Goal: Navigation & Orientation: Find specific page/section

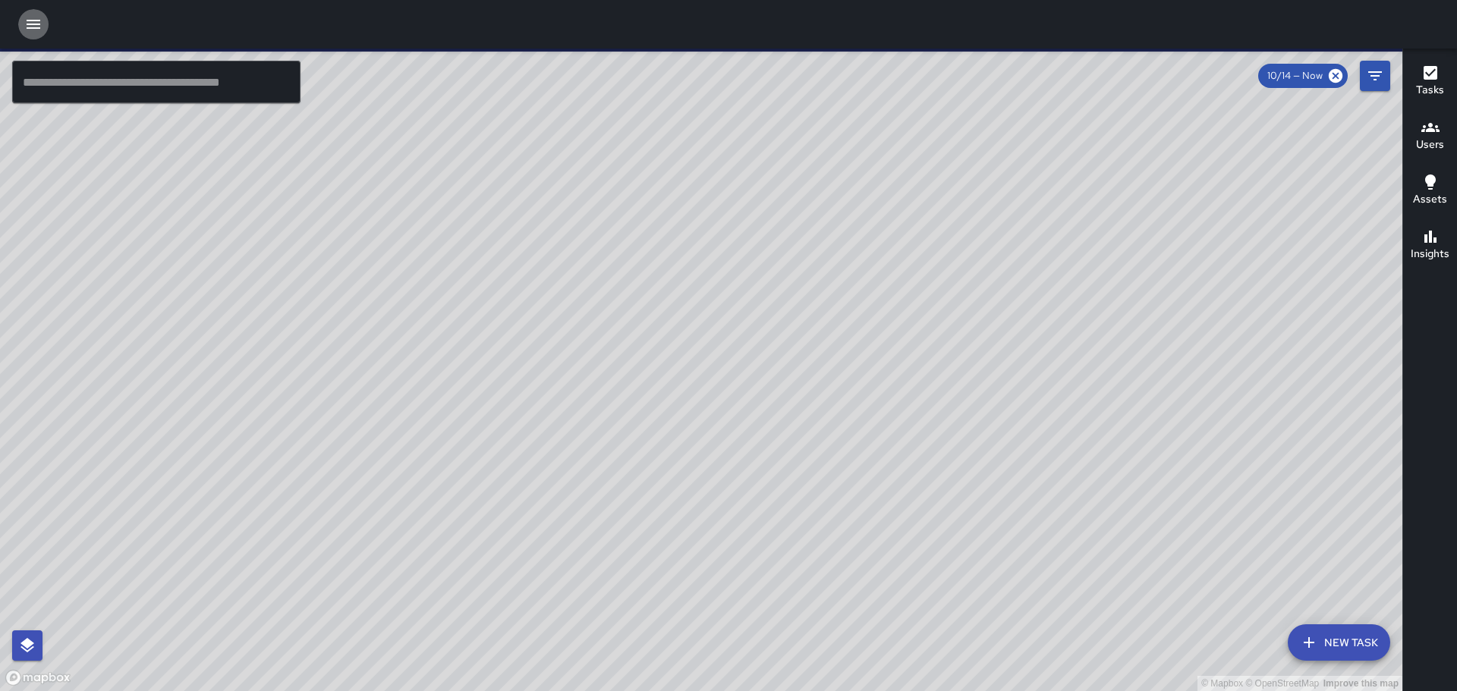
click at [40, 31] on icon "button" at bounding box center [33, 24] width 18 height 18
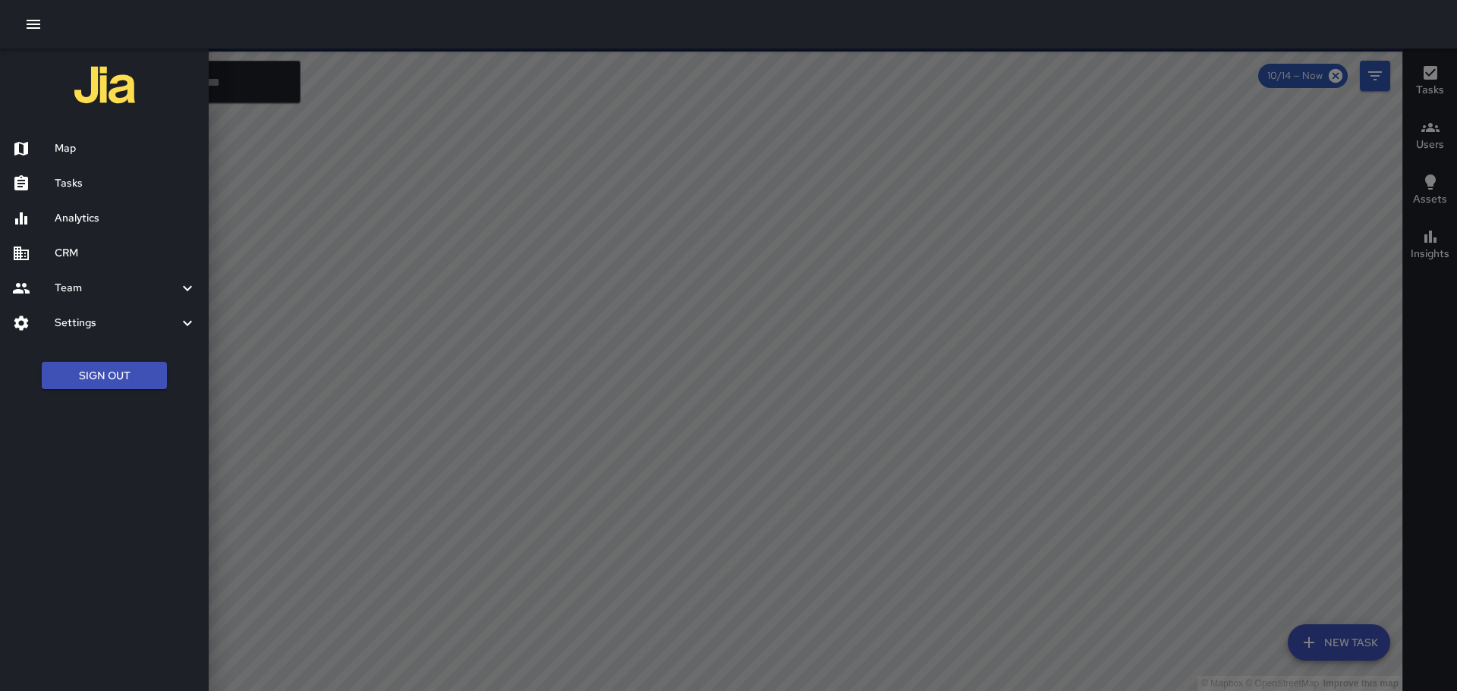
click at [90, 256] on h6 "CRM" at bounding box center [126, 253] width 142 height 17
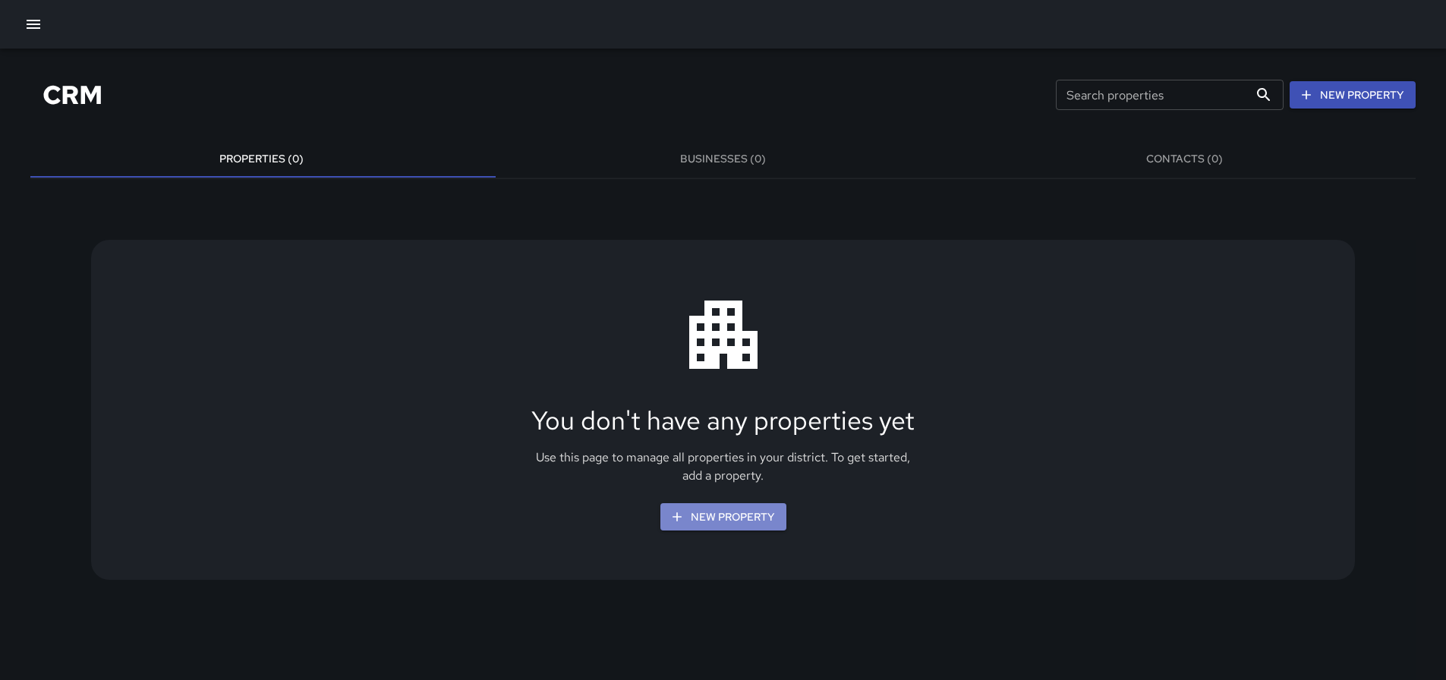
click at [684, 522] on icon "button" at bounding box center [676, 516] width 15 height 15
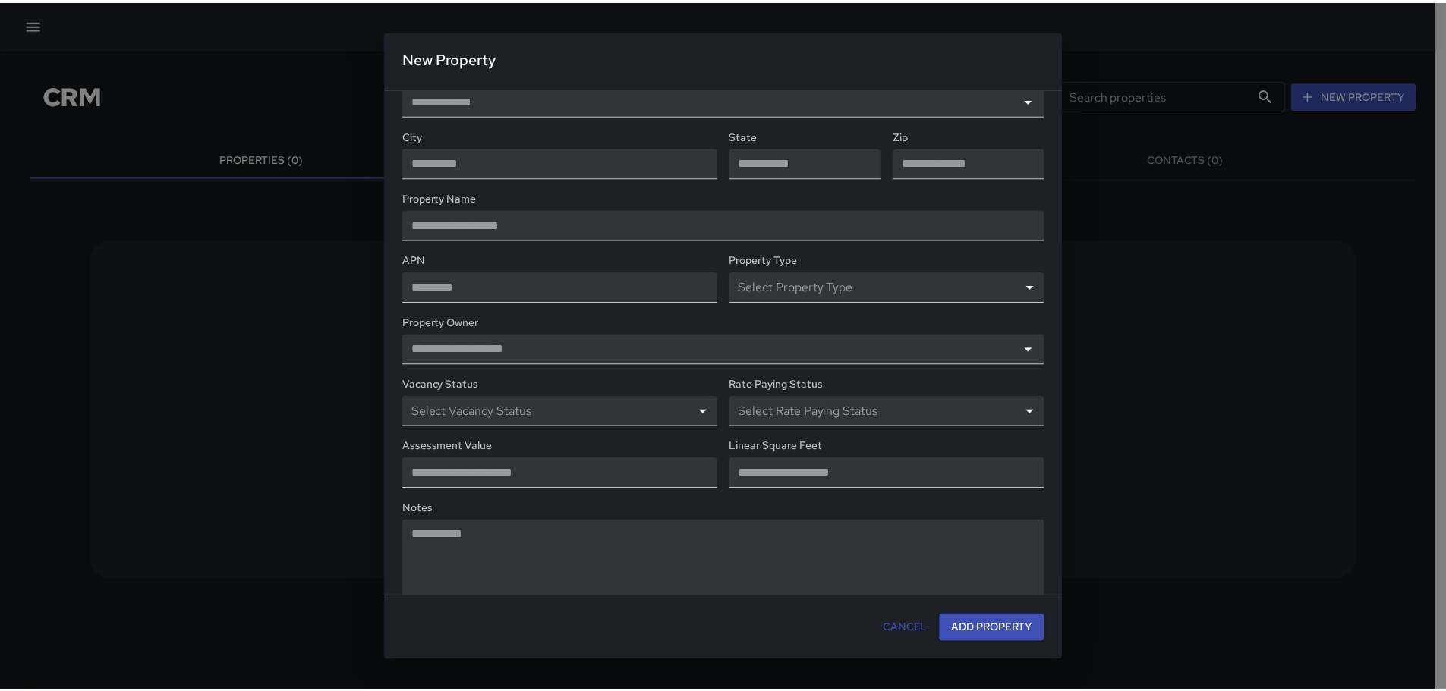
scroll to position [82, 0]
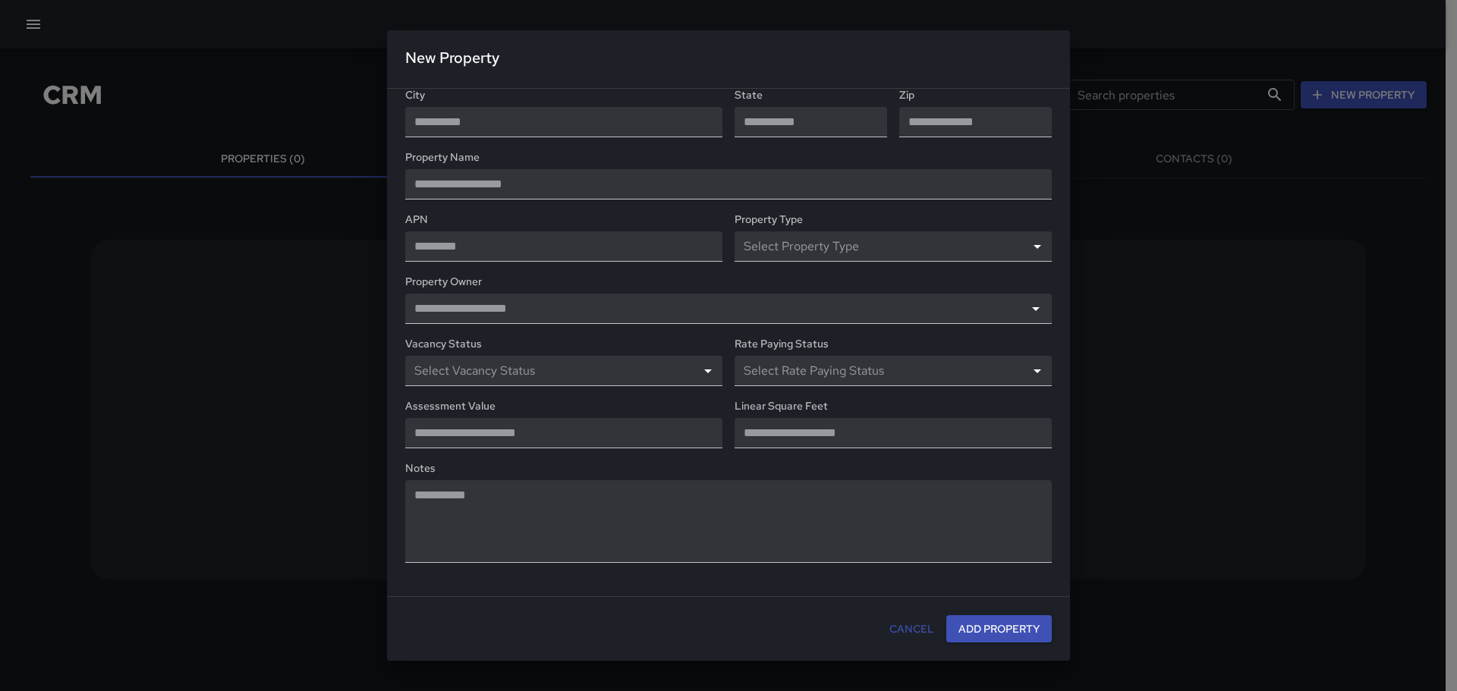
click at [919, 630] on button "Cancel" at bounding box center [911, 629] width 57 height 28
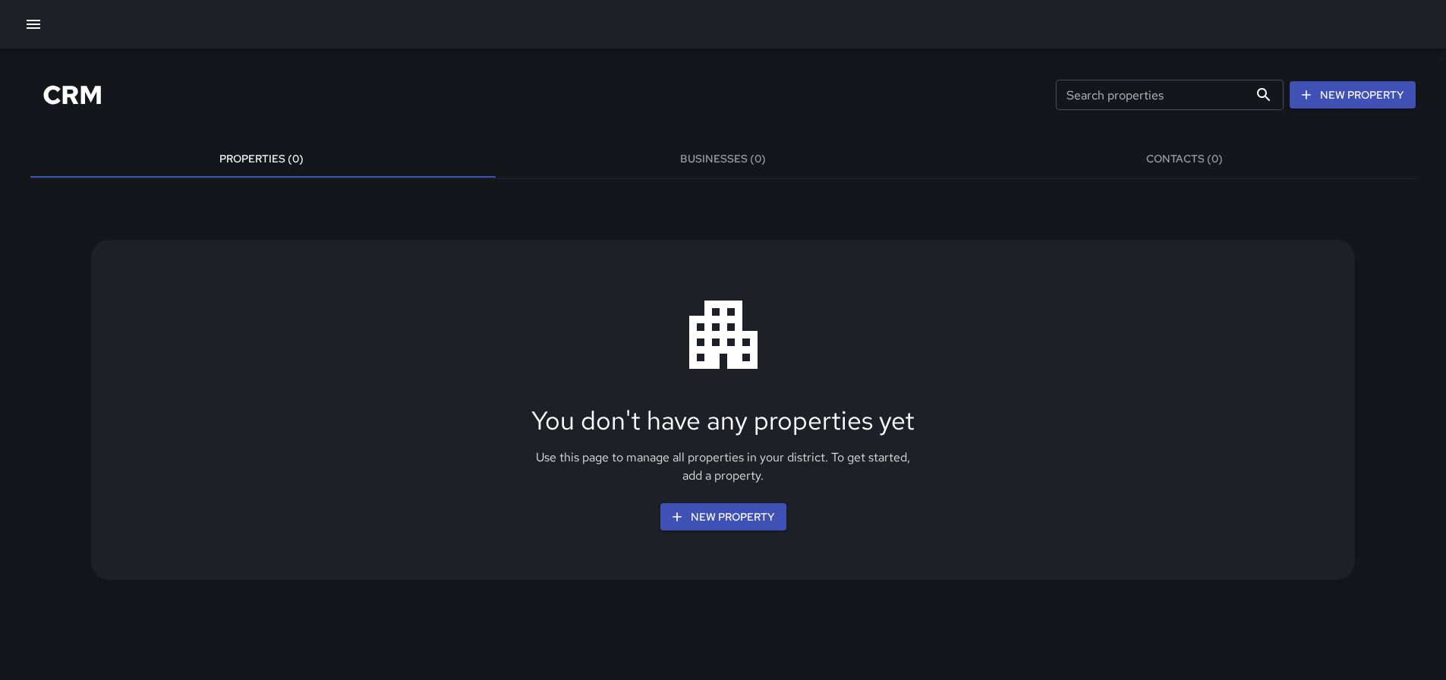
click at [30, 21] on icon "button" at bounding box center [34, 24] width 14 height 9
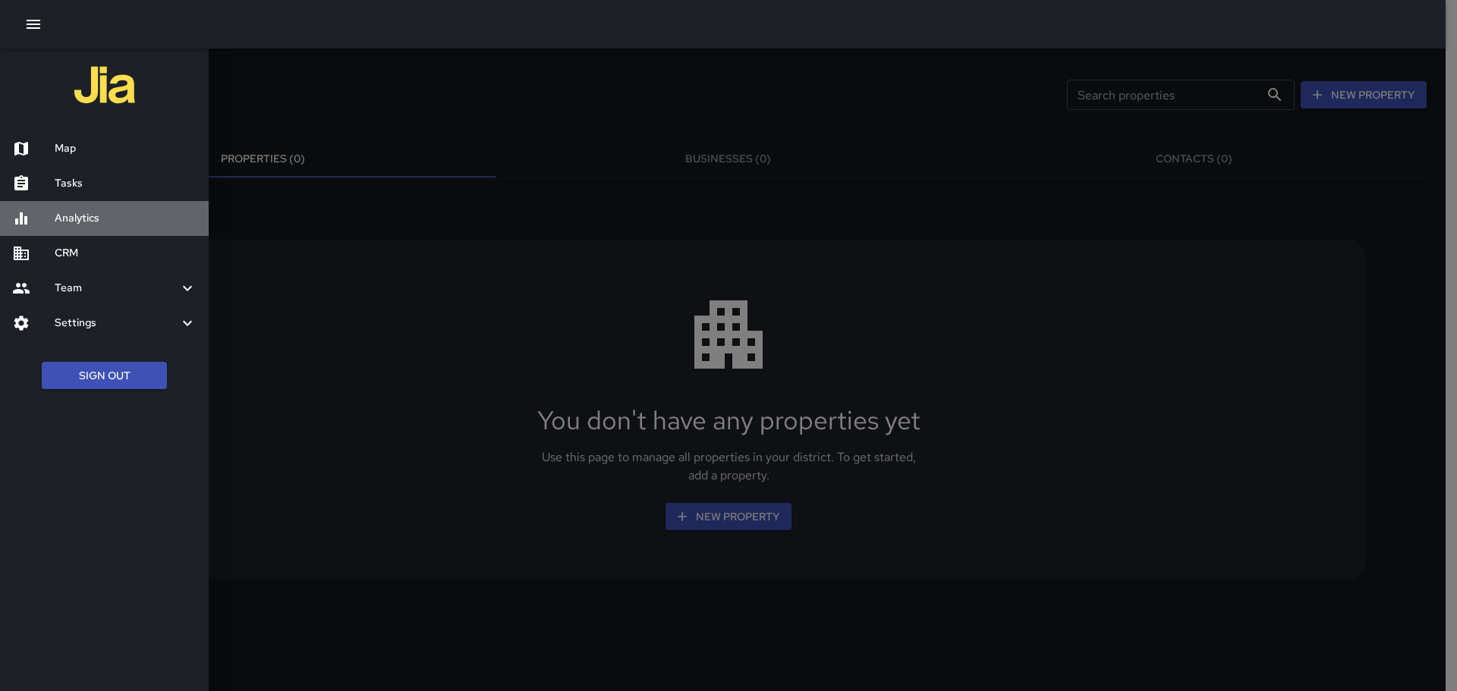
click at [121, 215] on h6 "Analytics" at bounding box center [126, 218] width 142 height 17
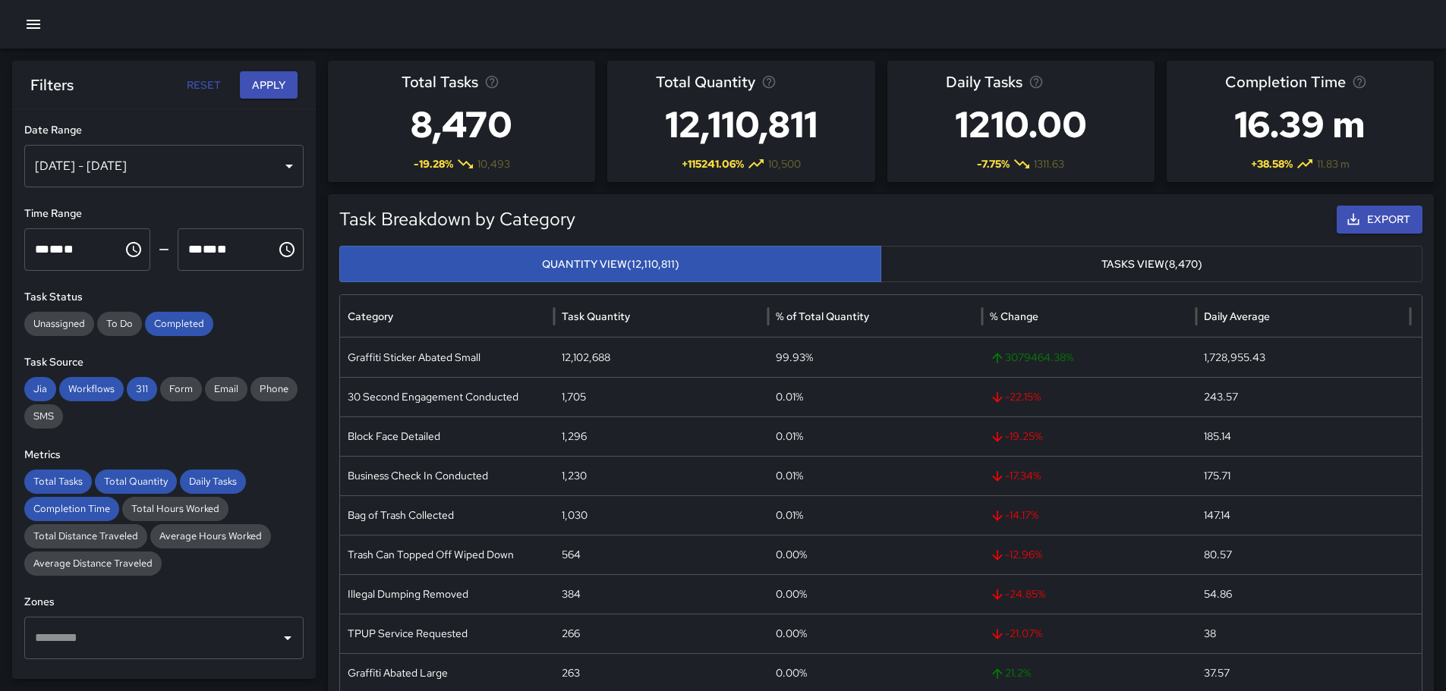
click at [217, 159] on div "Oct 08, 2025 - Oct 14, 2025" at bounding box center [163, 166] width 279 height 42
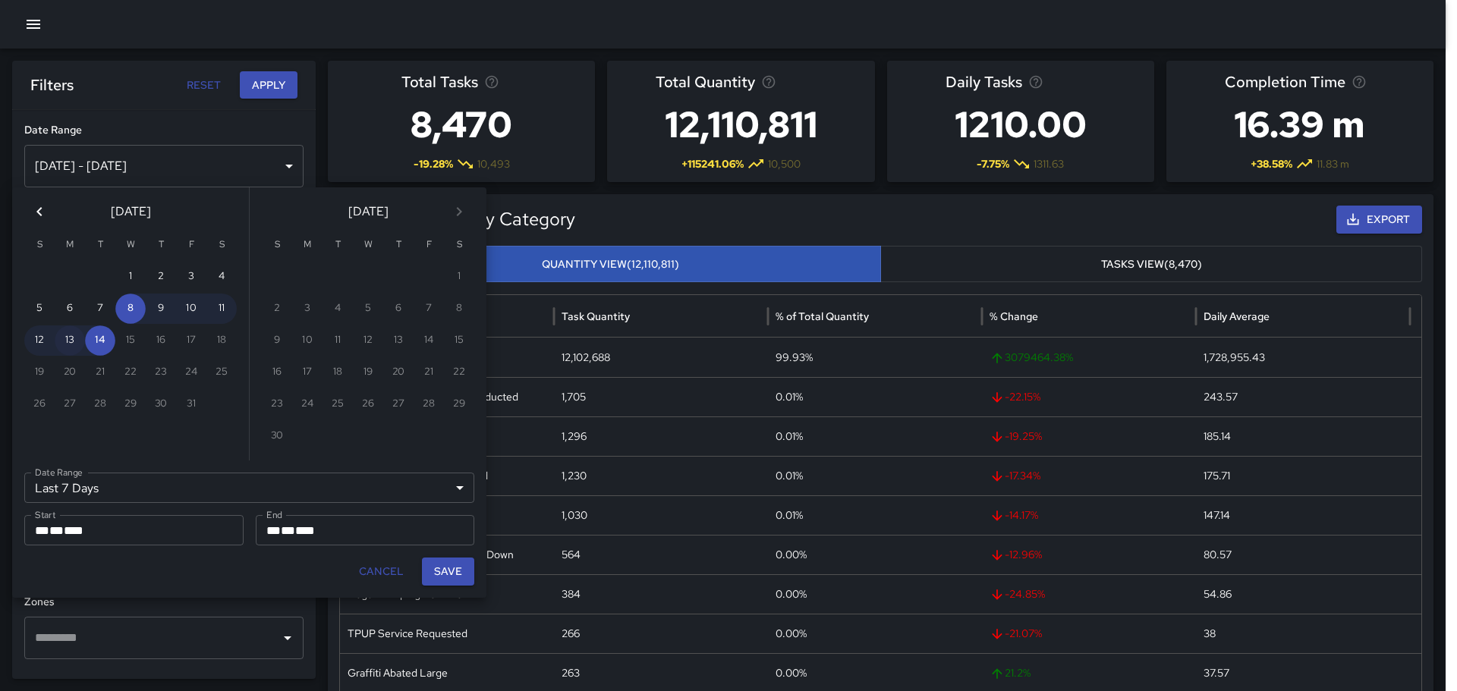
click at [65, 338] on button "13" at bounding box center [70, 341] width 30 height 30
type input "******"
type input "**********"
click at [65, 338] on button "13" at bounding box center [70, 341] width 30 height 30
type input "**********"
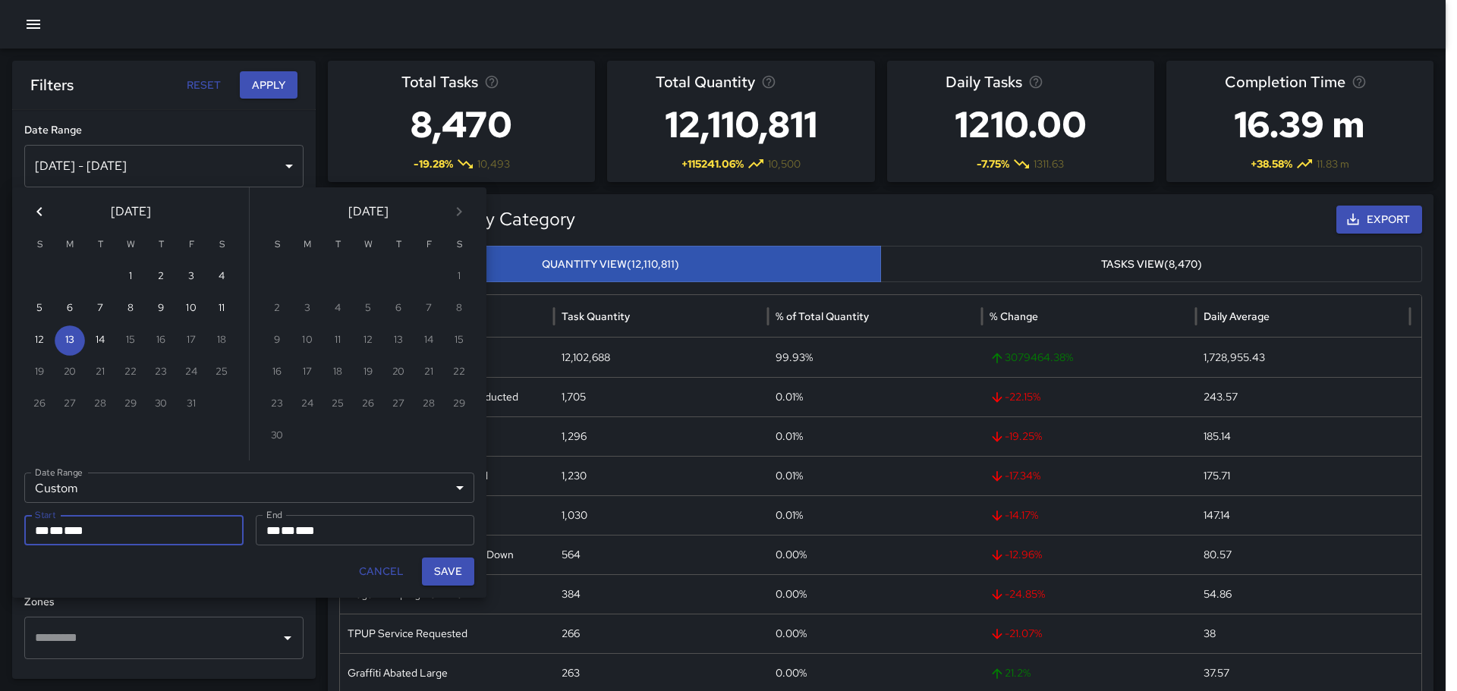
click at [460, 570] on button "Save" at bounding box center [448, 572] width 52 height 28
type input "**********"
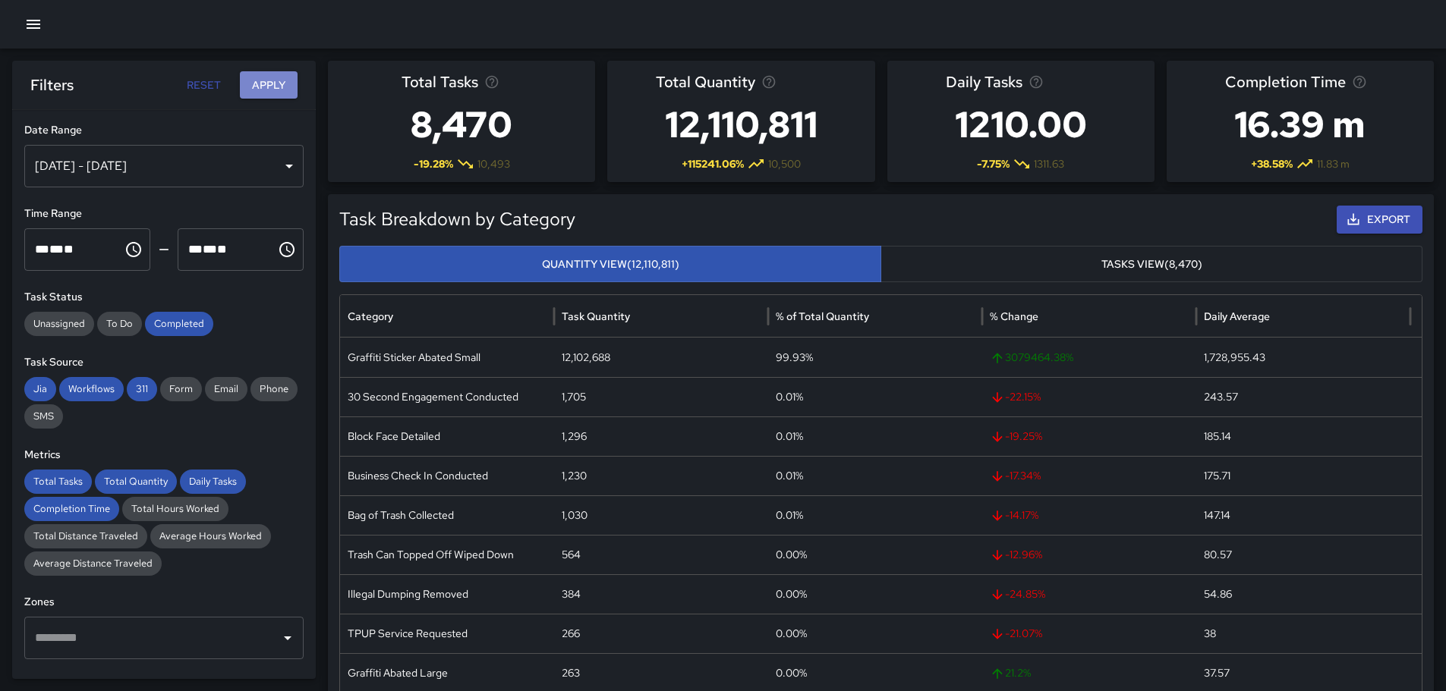
click at [285, 83] on button "Apply" at bounding box center [269, 85] width 58 height 28
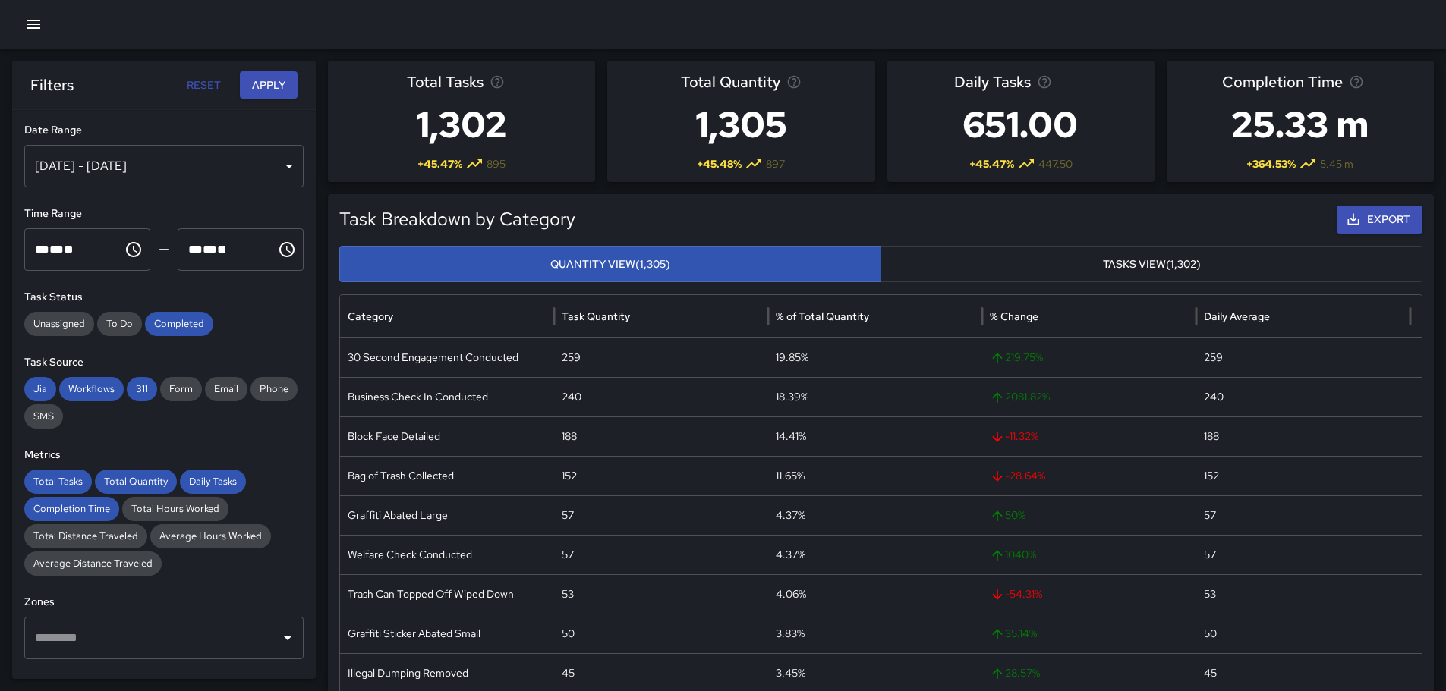
click at [265, 74] on button "Apply" at bounding box center [269, 85] width 58 height 28
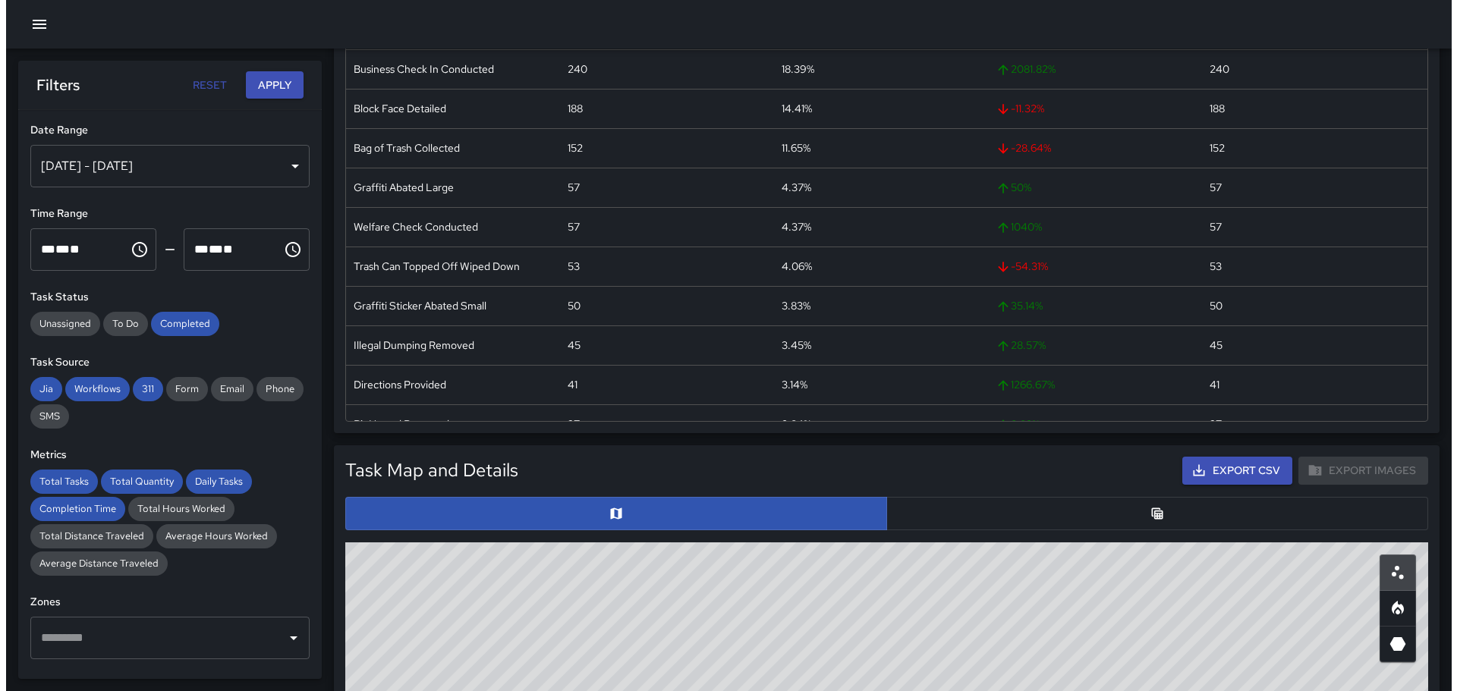
scroll to position [357, 0]
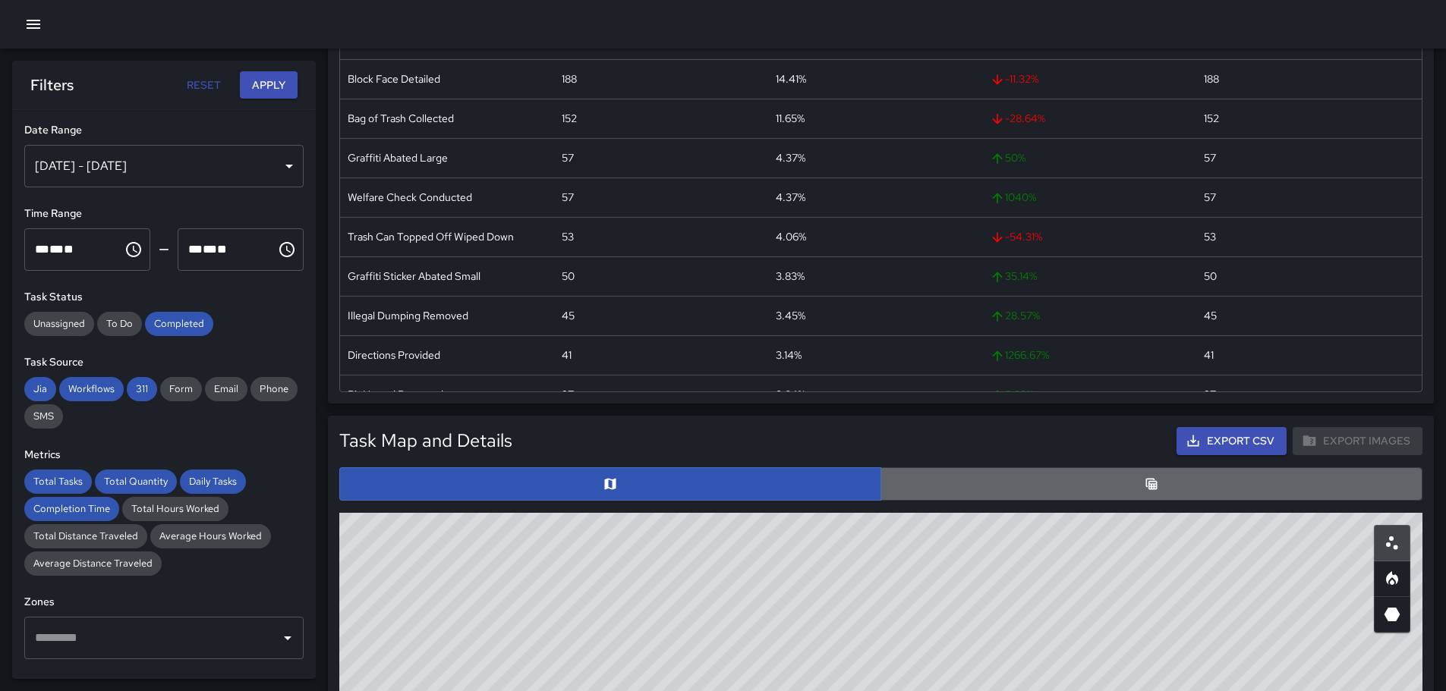
click at [1065, 483] on button "button" at bounding box center [1151, 483] width 542 height 33
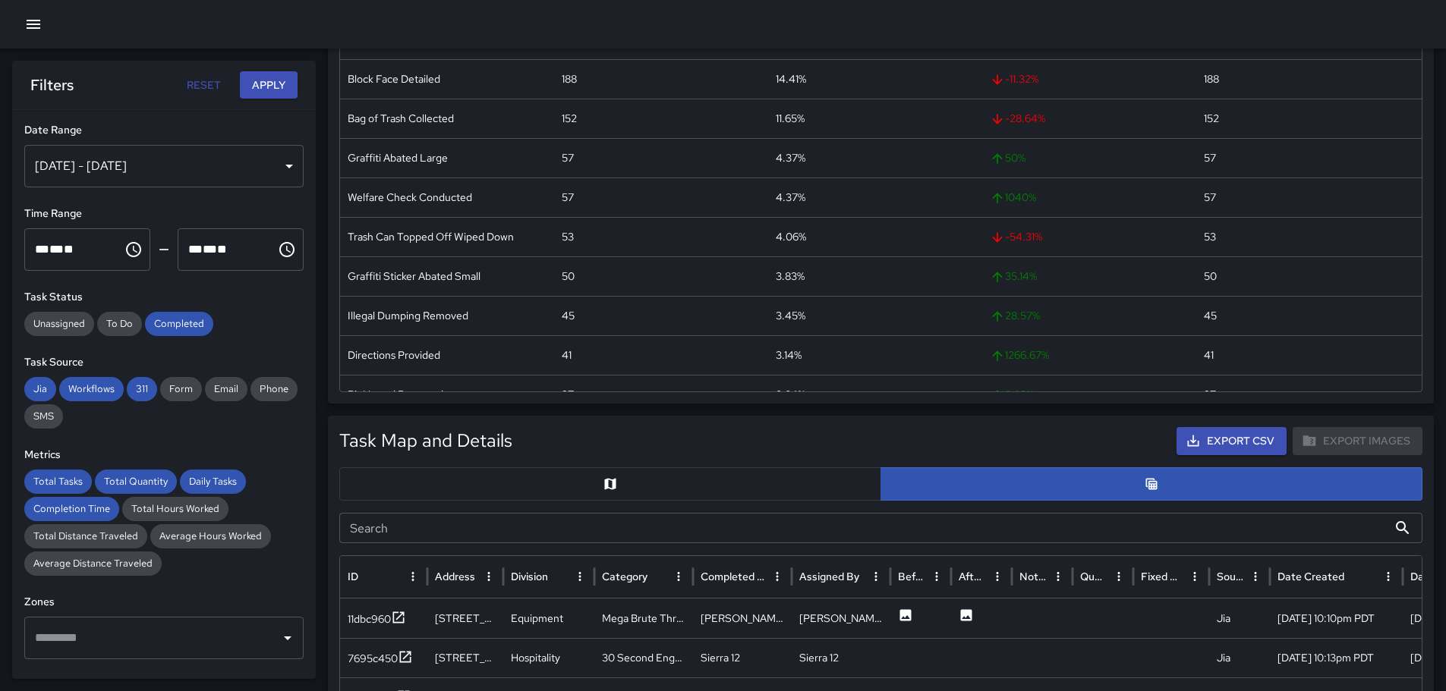
click at [1206, 445] on button "Export CSV" at bounding box center [1231, 441] width 110 height 28
click at [42, 27] on icon "button" at bounding box center [33, 24] width 18 height 18
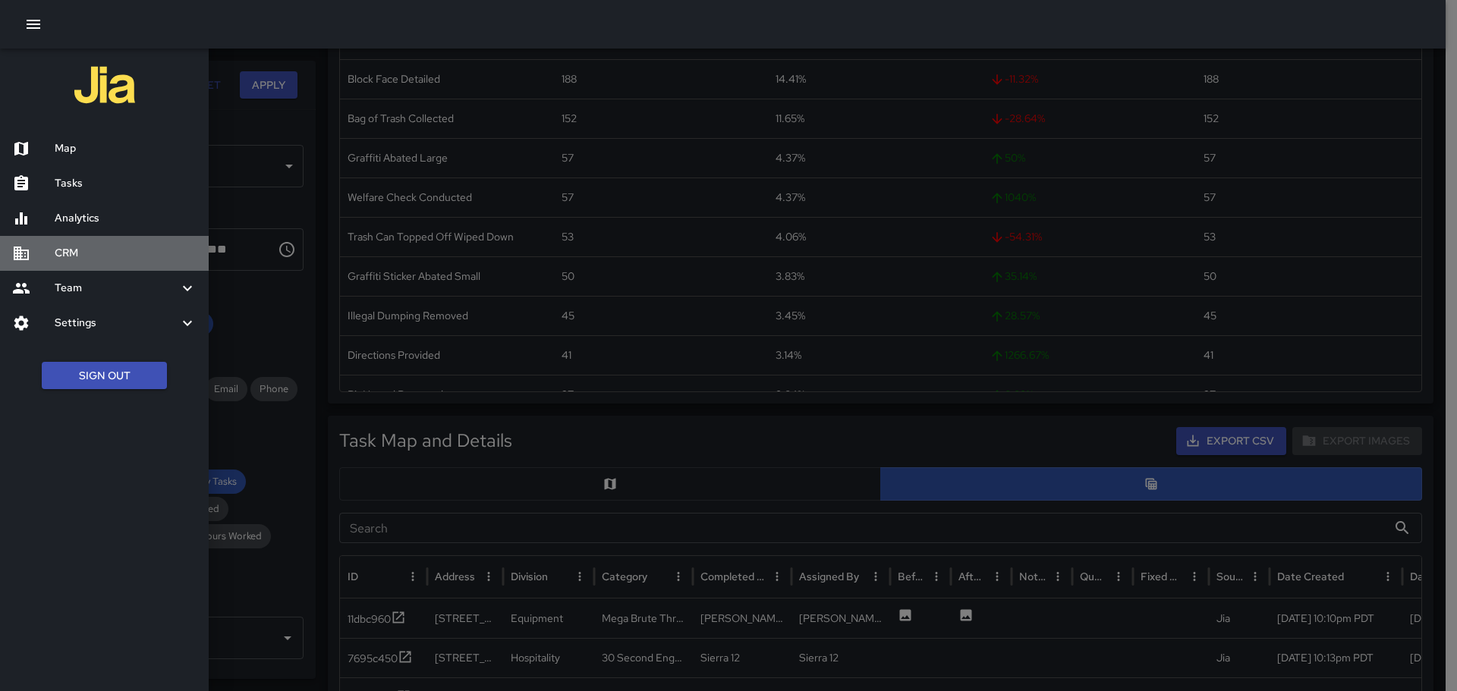
click at [52, 250] on div at bounding box center [33, 253] width 42 height 18
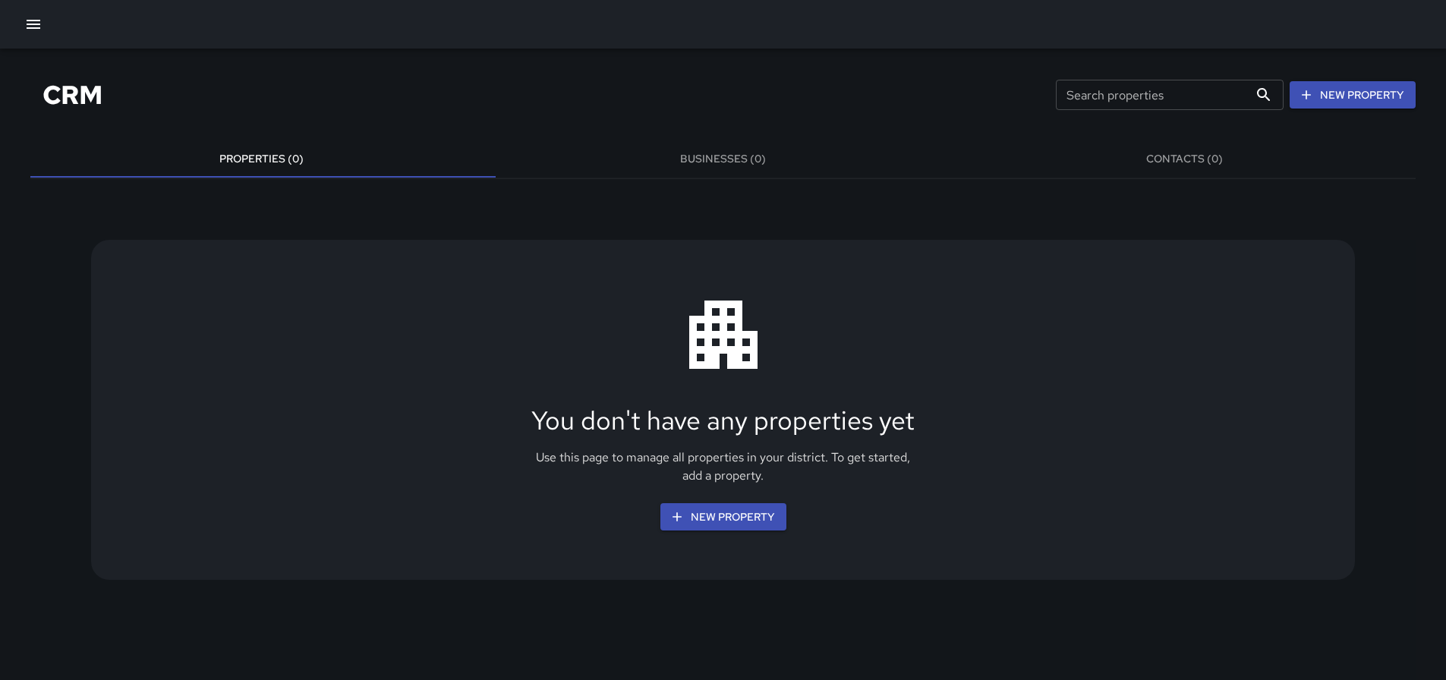
click at [751, 153] on button "Businesses (0)" at bounding box center [722, 159] width 461 height 36
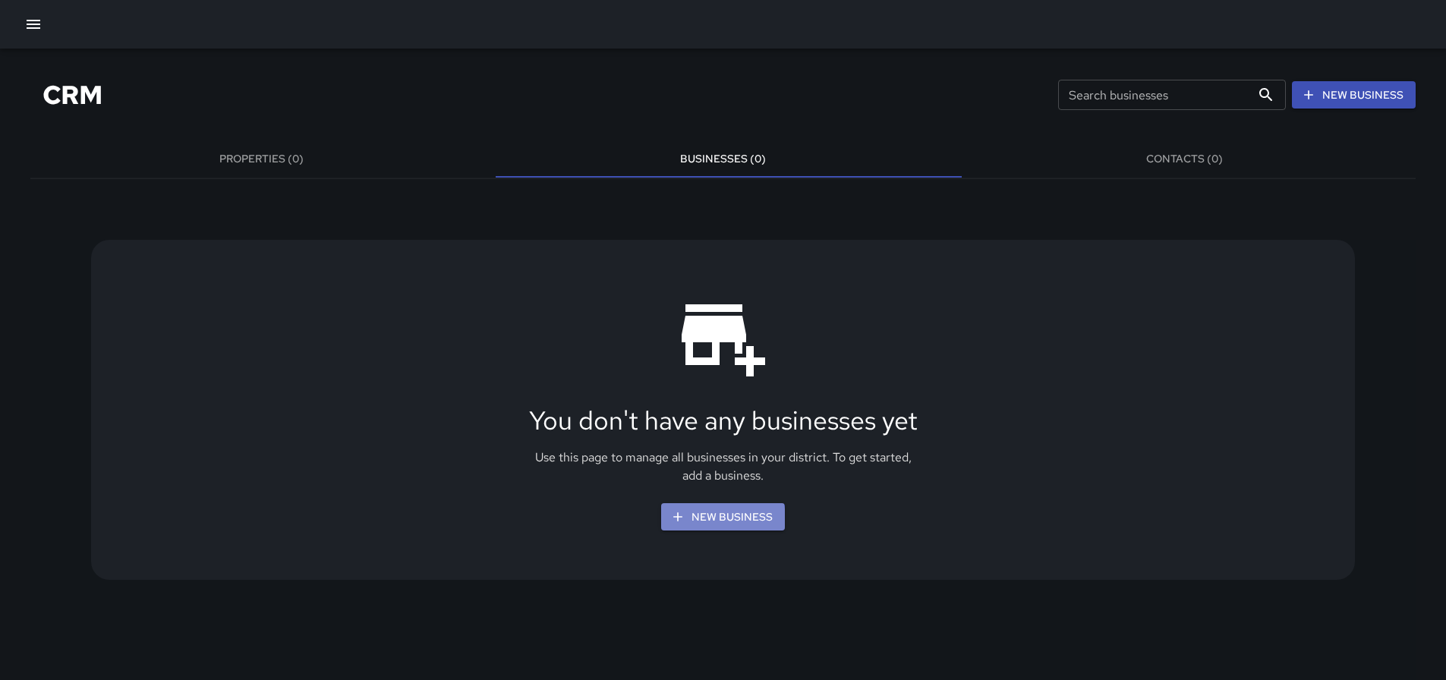
click at [684, 521] on icon "button" at bounding box center [677, 516] width 15 height 15
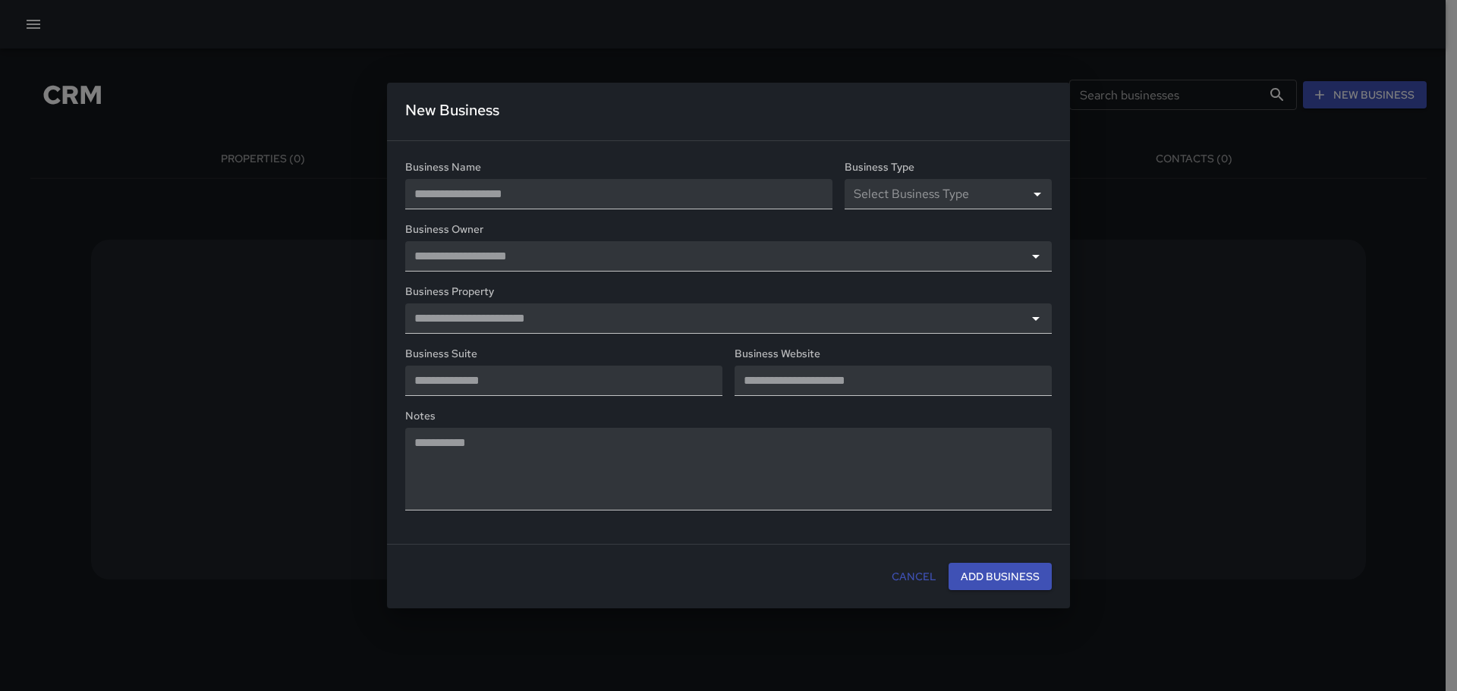
click at [919, 582] on button "Cancel" at bounding box center [914, 577] width 57 height 28
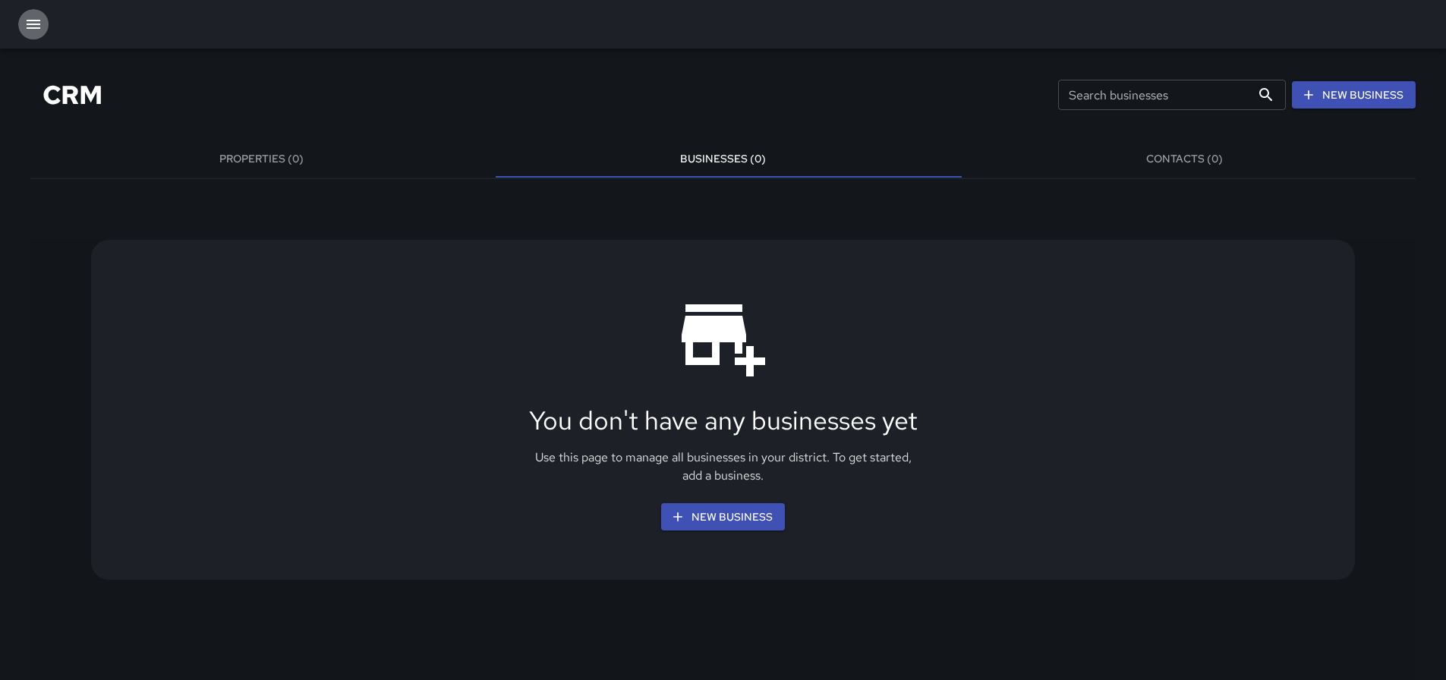
click at [39, 27] on icon "button" at bounding box center [33, 24] width 18 height 18
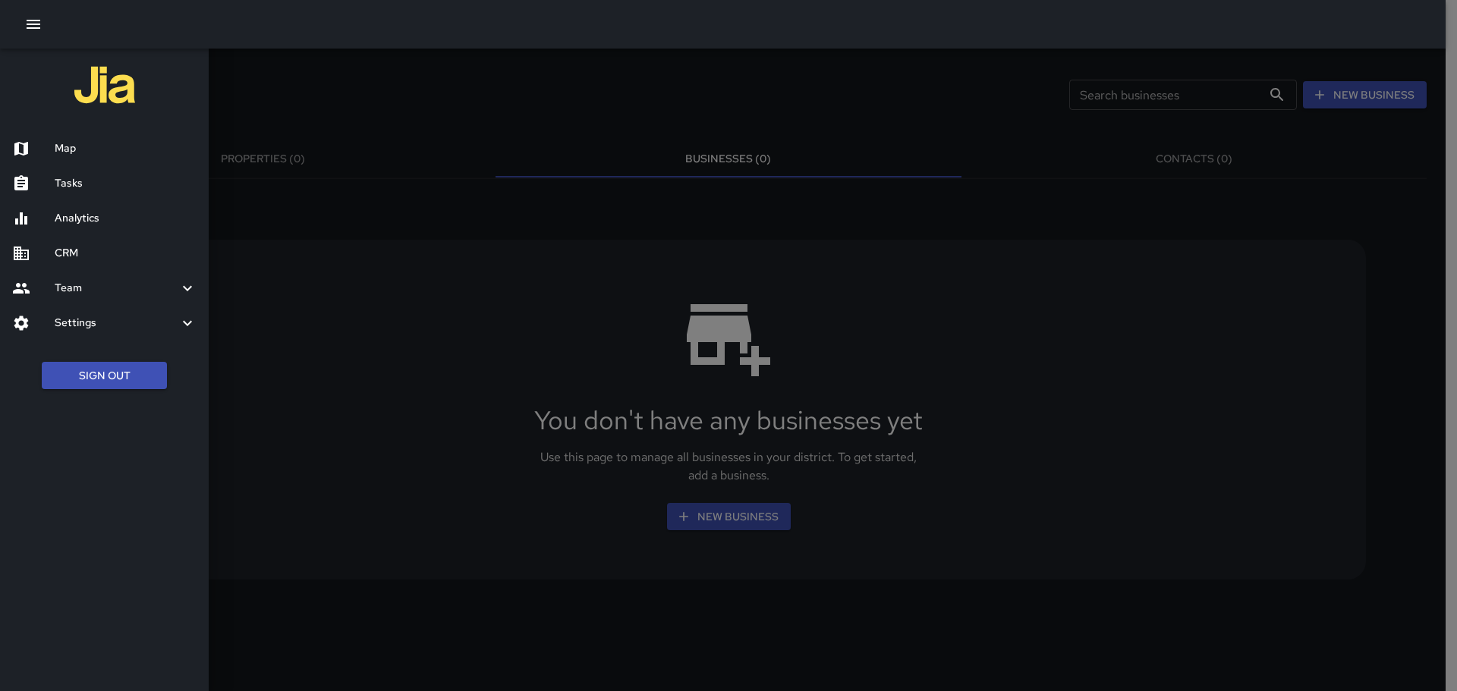
click at [91, 159] on div "Map" at bounding box center [104, 148] width 209 height 35
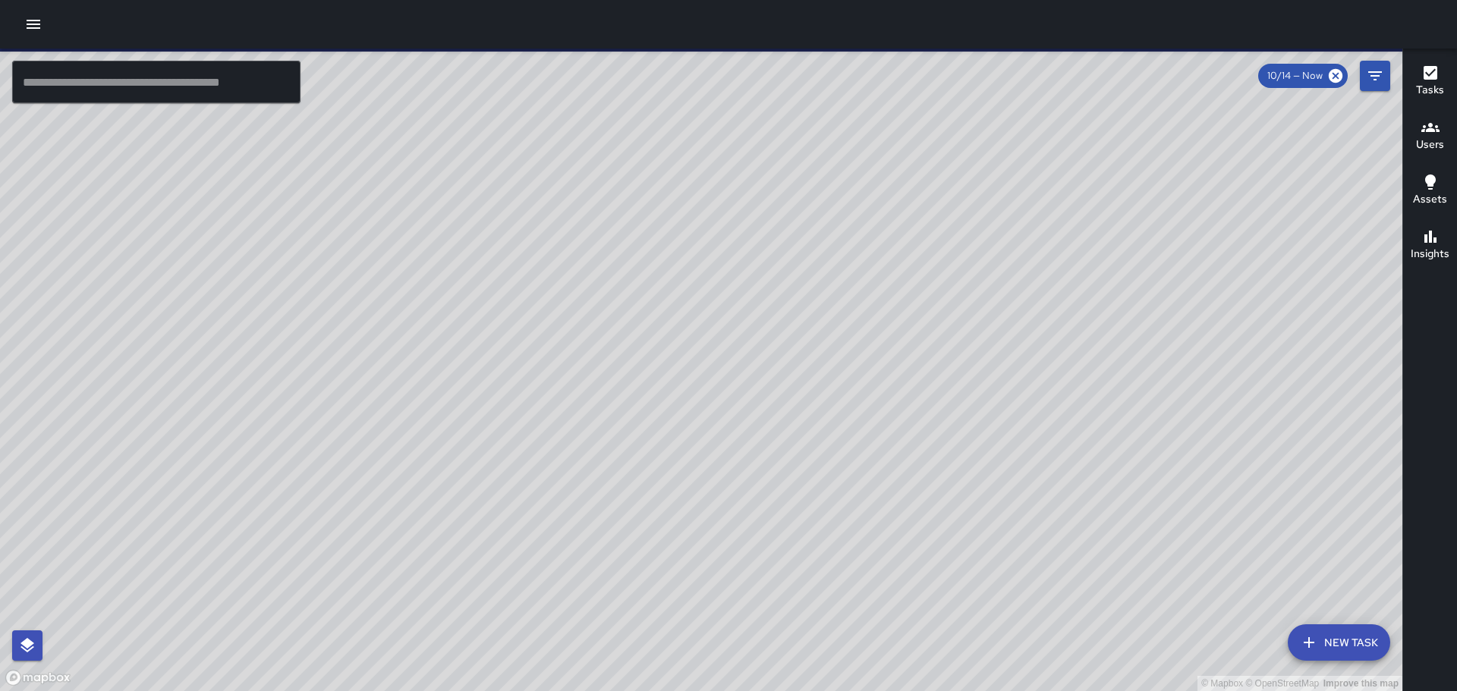
drag, startPoint x: 812, startPoint y: 301, endPoint x: 442, endPoint y: 127, distance: 409.4
click at [442, 127] on div "© Mapbox © OpenStreetMap Improve this map" at bounding box center [701, 370] width 1402 height 643
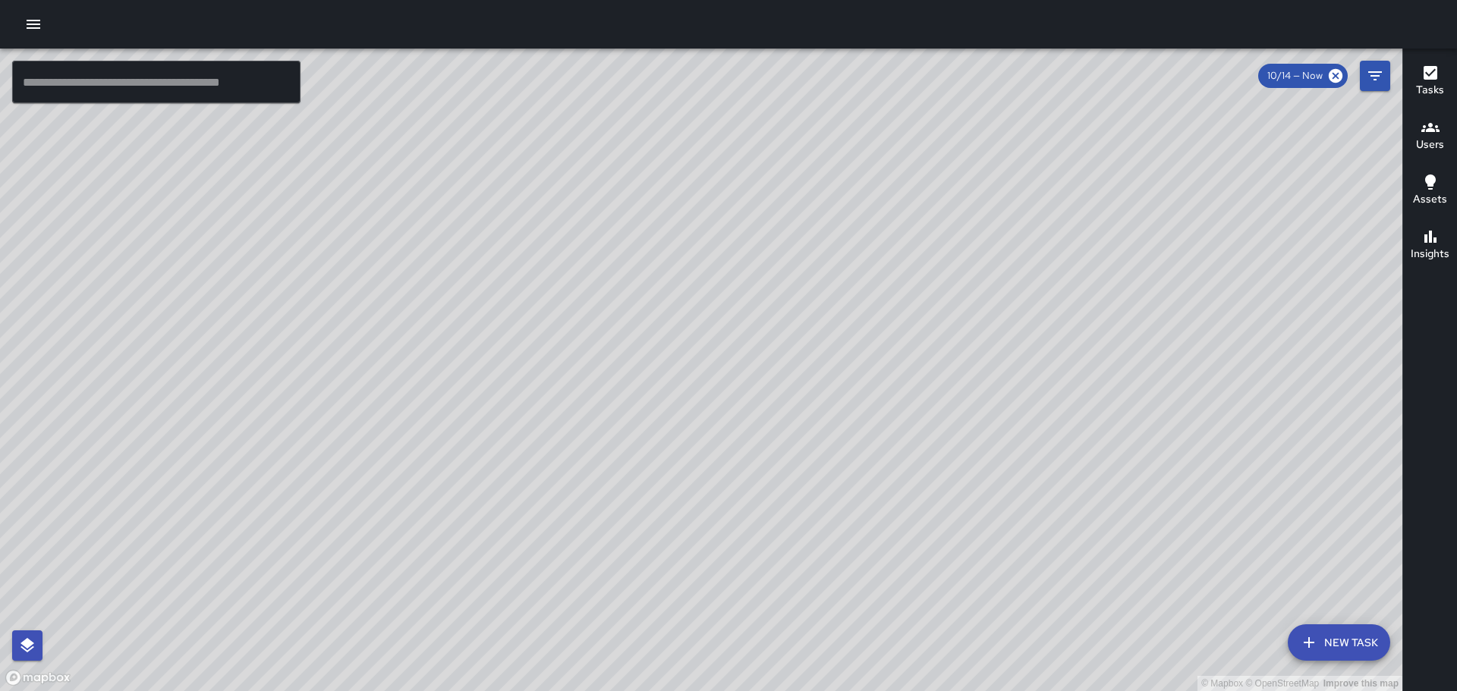
drag, startPoint x: 857, startPoint y: 381, endPoint x: 316, endPoint y: 5, distance: 658.0
click at [303, 0] on html "© Mapbox © OpenStreetMap Improve this map ​ New Task 10/14 — Now Map Layers Tas…" at bounding box center [728, 345] width 1457 height 691
drag, startPoint x: 927, startPoint y: 393, endPoint x: 828, endPoint y: 367, distance: 102.7
click at [834, 372] on div "© Mapbox © OpenStreetMap Improve this map" at bounding box center [701, 370] width 1402 height 643
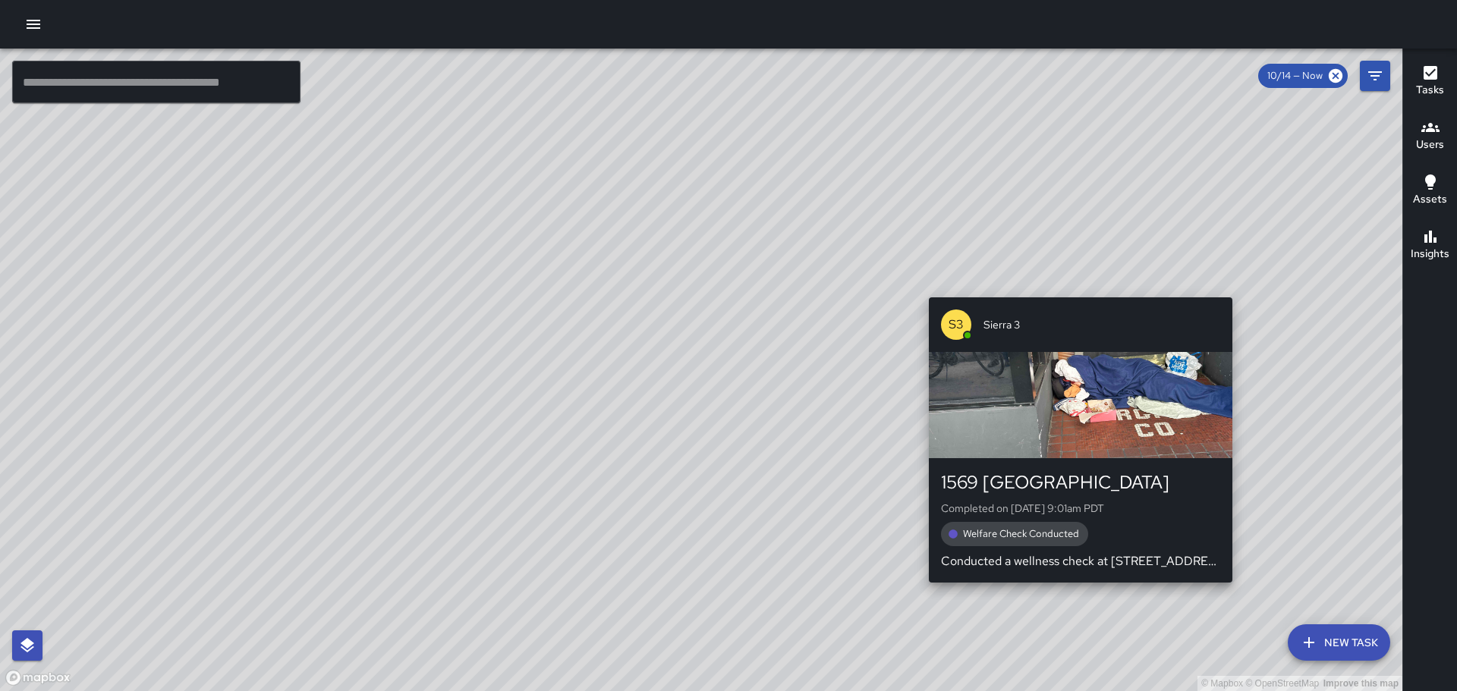
drag, startPoint x: 1148, startPoint y: 215, endPoint x: 1074, endPoint y: 292, distance: 106.3
click at [1074, 292] on div "© Mapbox © OpenStreetMap Improve this map S3 Sierra 3 1569 Franklin Street Comp…" at bounding box center [701, 370] width 1402 height 643
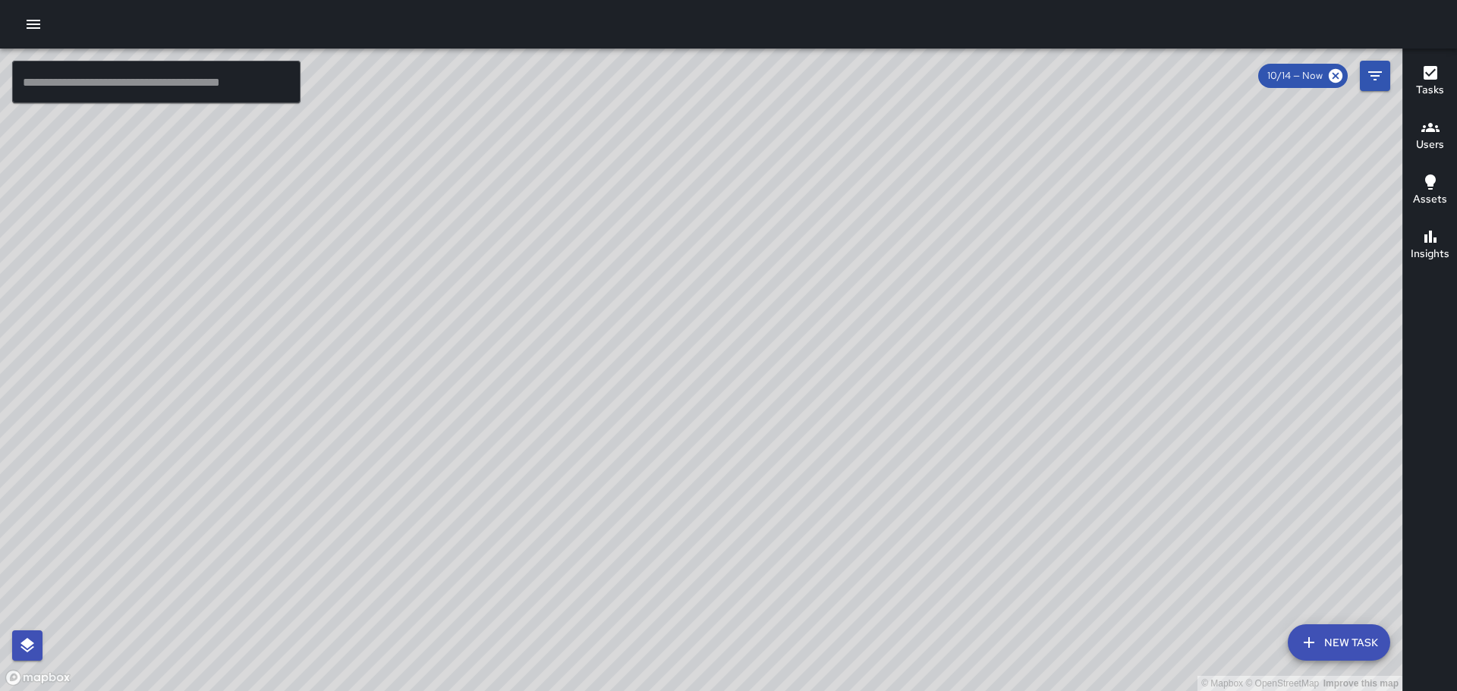
drag, startPoint x: 866, startPoint y: 415, endPoint x: 802, endPoint y: 442, distance: 69.1
click at [802, 442] on div "© Mapbox © OpenStreetMap Improve this map" at bounding box center [701, 370] width 1402 height 643
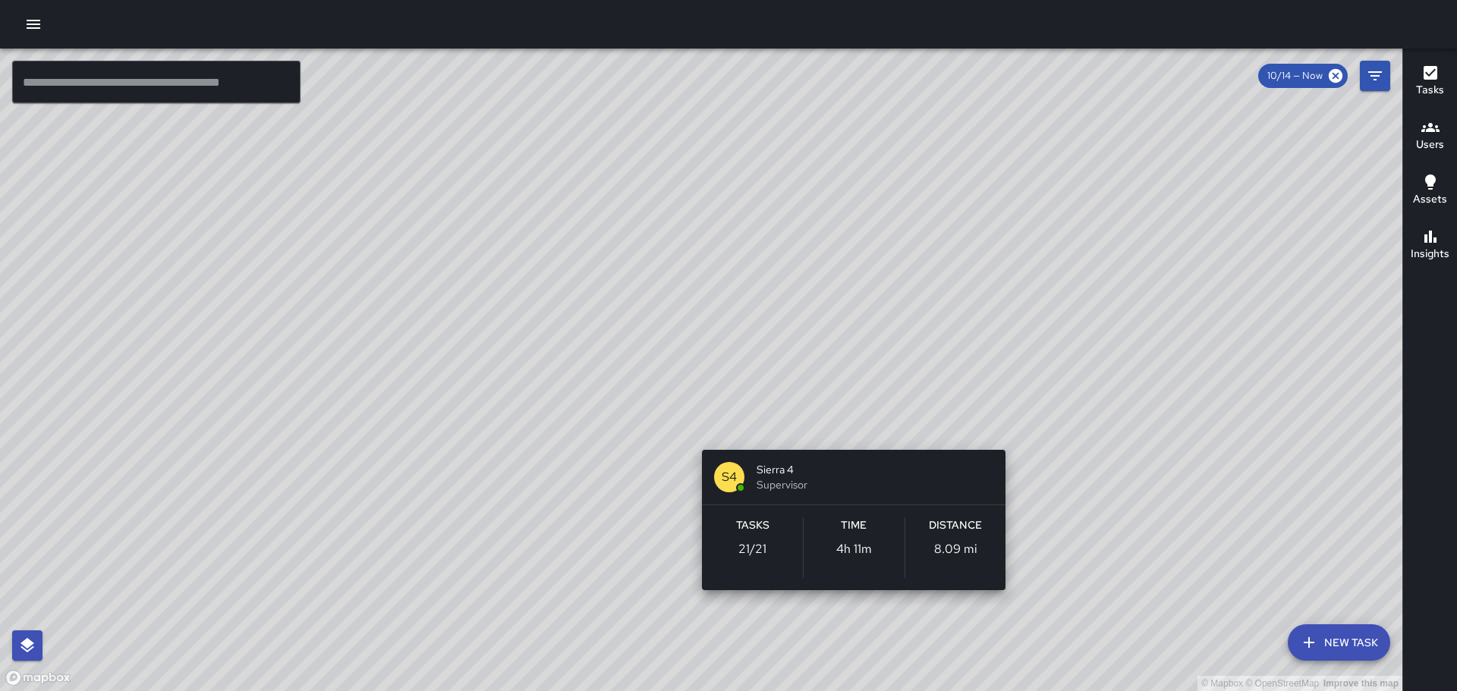
click at [851, 428] on div "© Mapbox © OpenStreetMap Improve this map S4 Sierra 4 Supervisor Tasks 21 / 21 …" at bounding box center [701, 370] width 1402 height 643
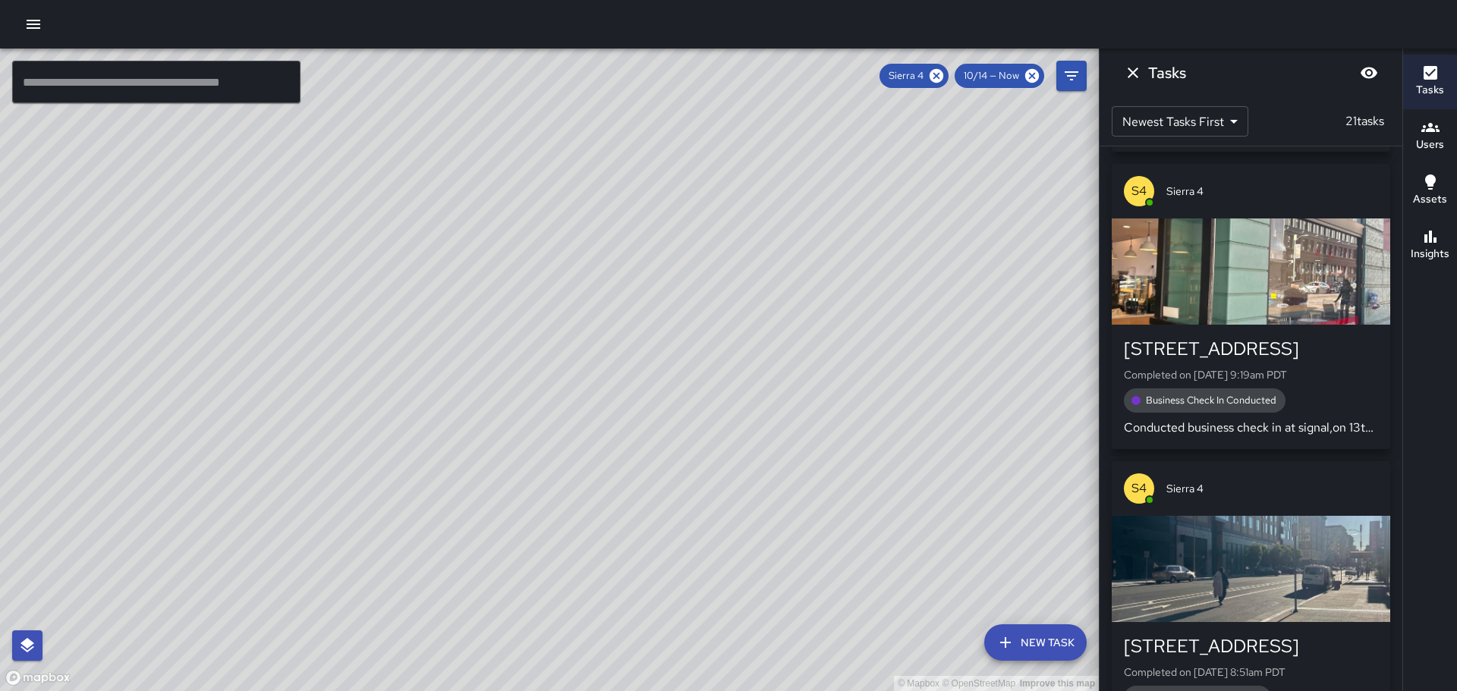
scroll to position [971, 0]
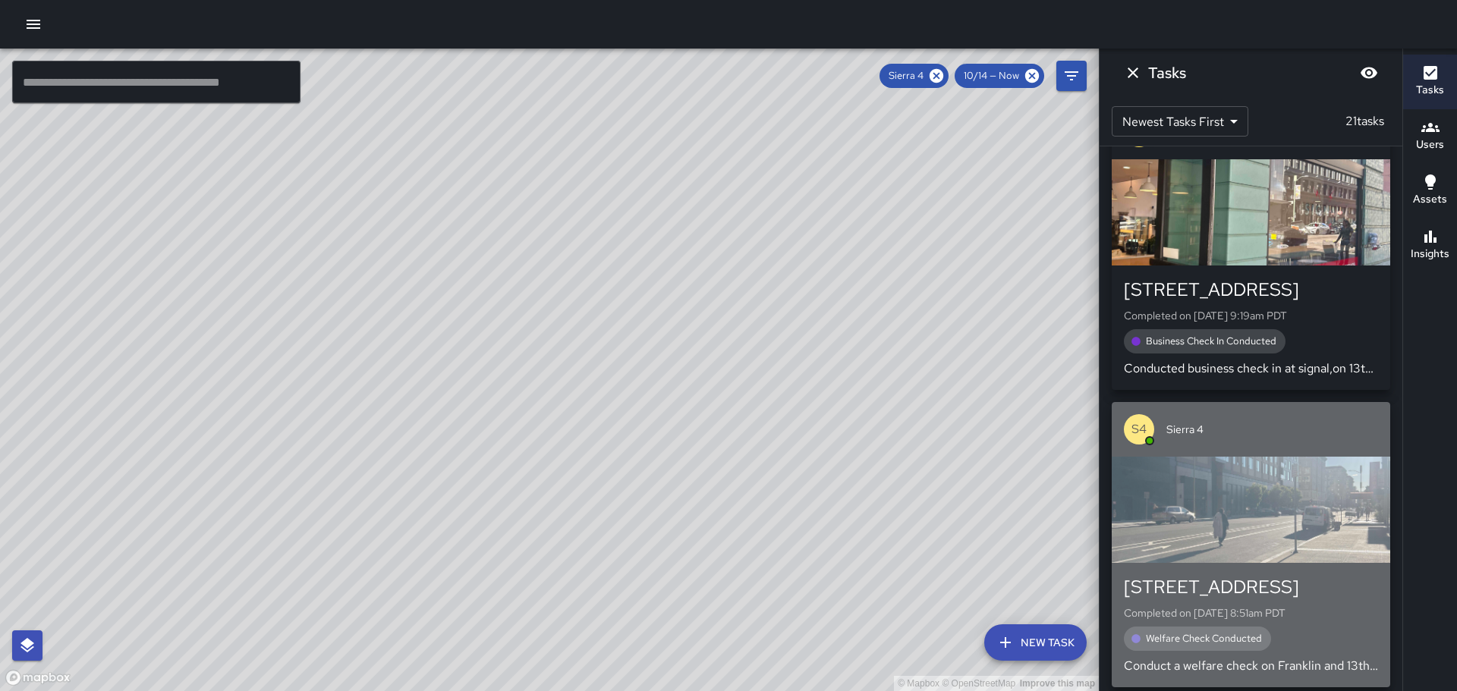
click at [1317, 518] on div "button" at bounding box center [1251, 510] width 278 height 106
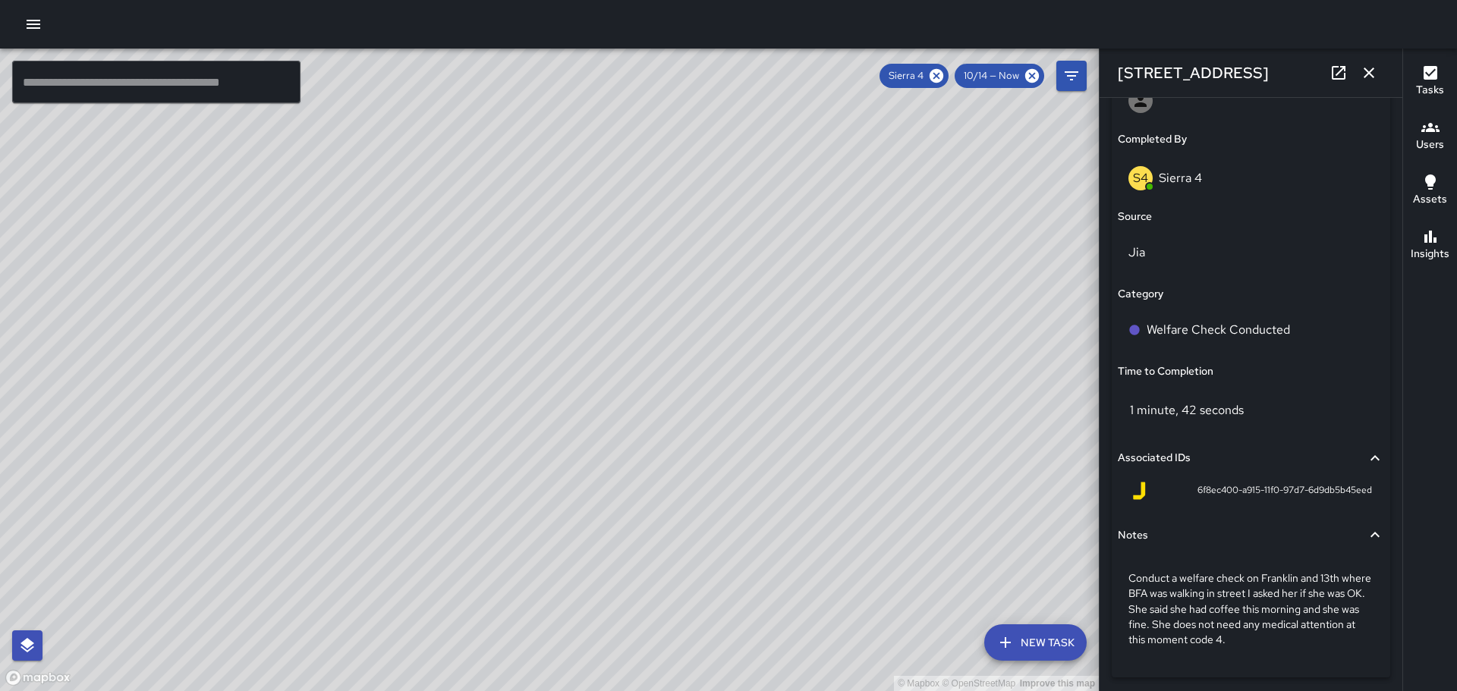
scroll to position [920, 0]
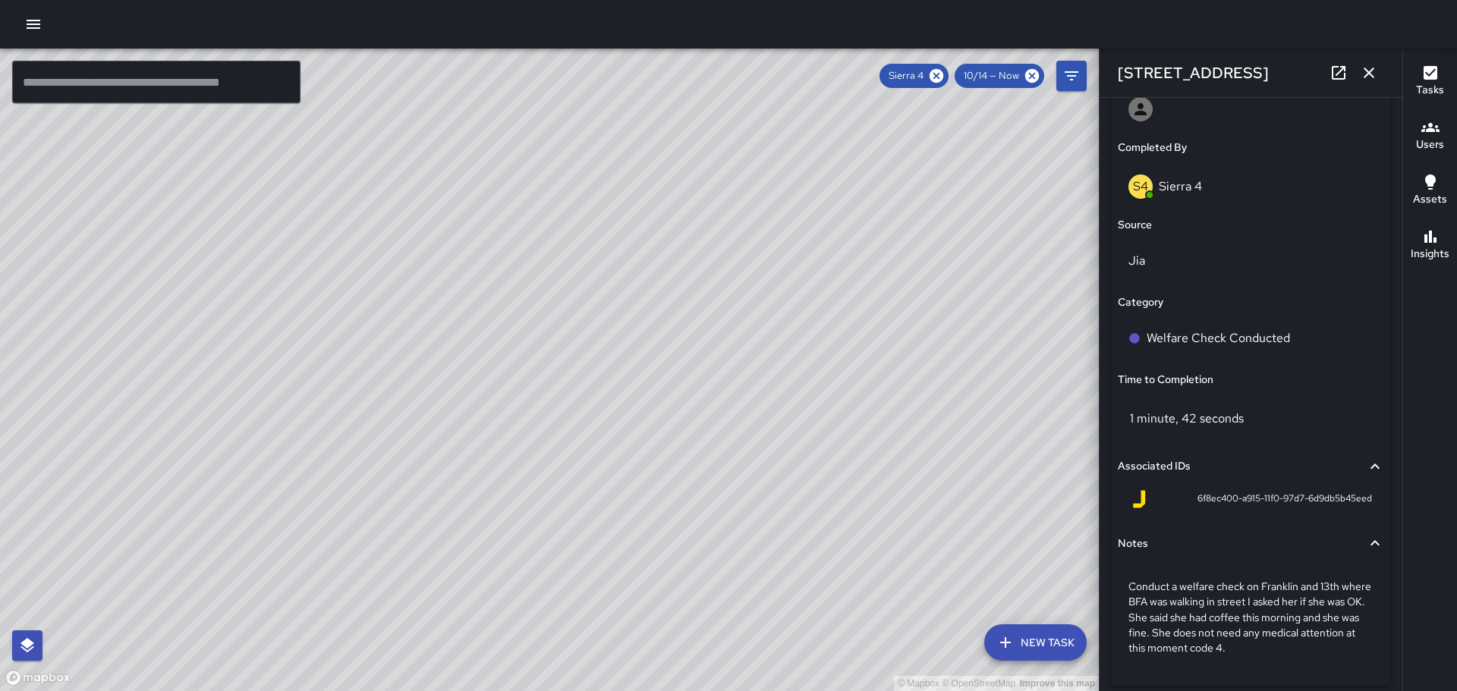
click at [1360, 68] on icon "button" at bounding box center [1369, 73] width 18 height 18
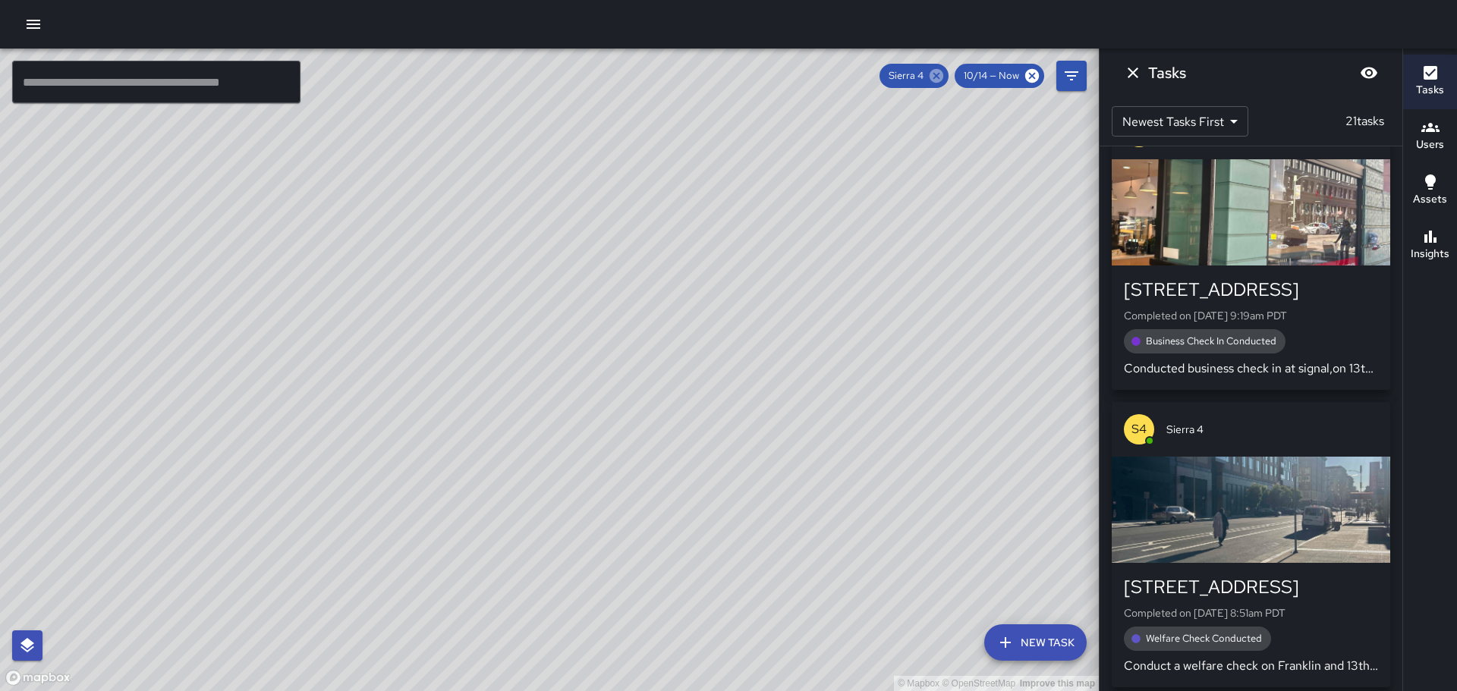
click at [934, 80] on icon at bounding box center [937, 76] width 14 height 14
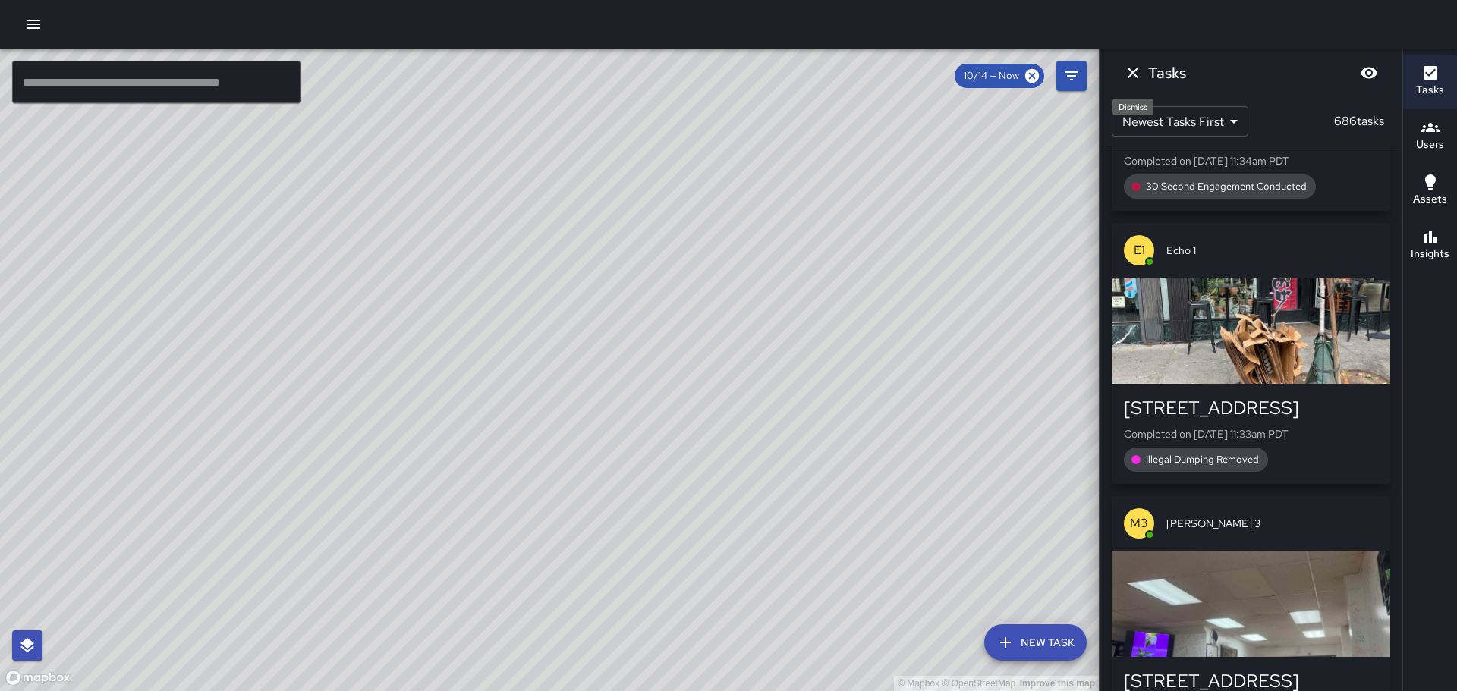
click at [1135, 68] on icon "Dismiss" at bounding box center [1133, 73] width 18 height 18
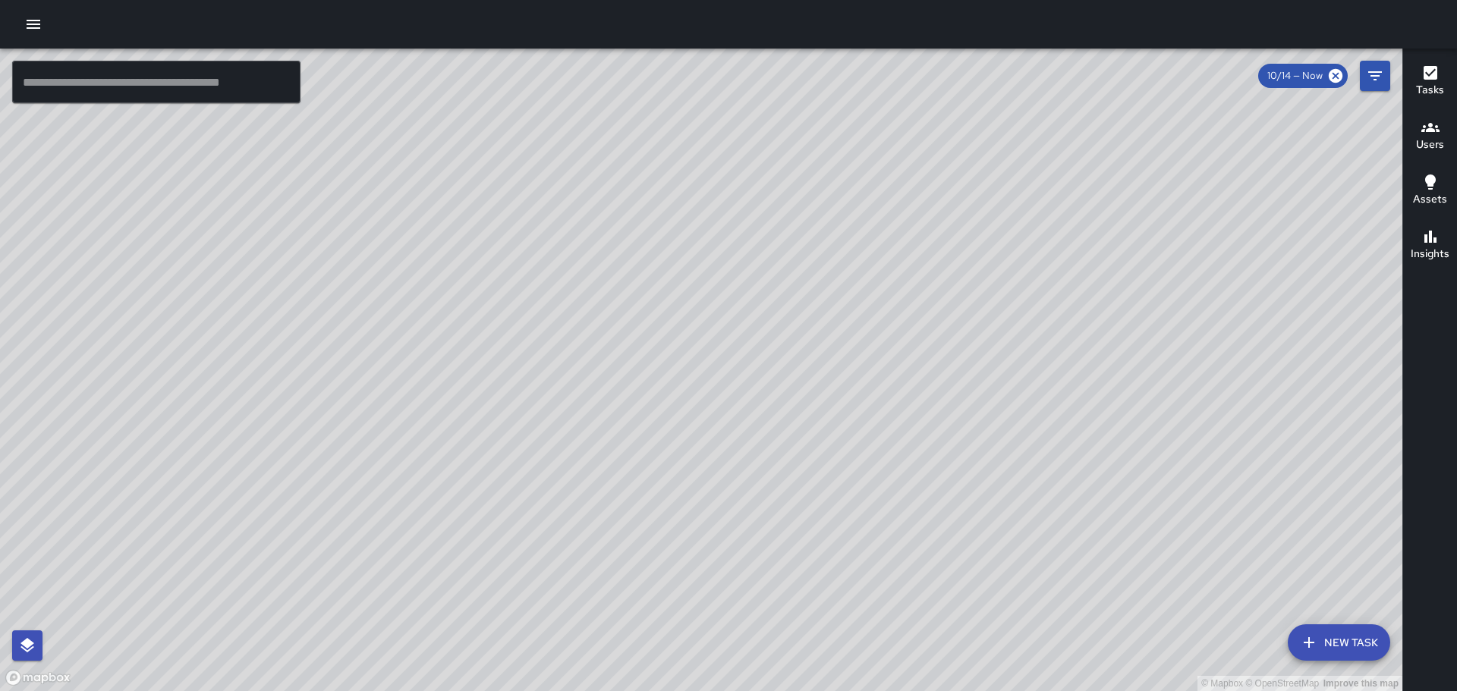
click at [1211, 429] on div "© Mapbox © OpenStreetMap Improve this map" at bounding box center [701, 370] width 1402 height 643
click at [182, 92] on input "text" at bounding box center [156, 82] width 288 height 42
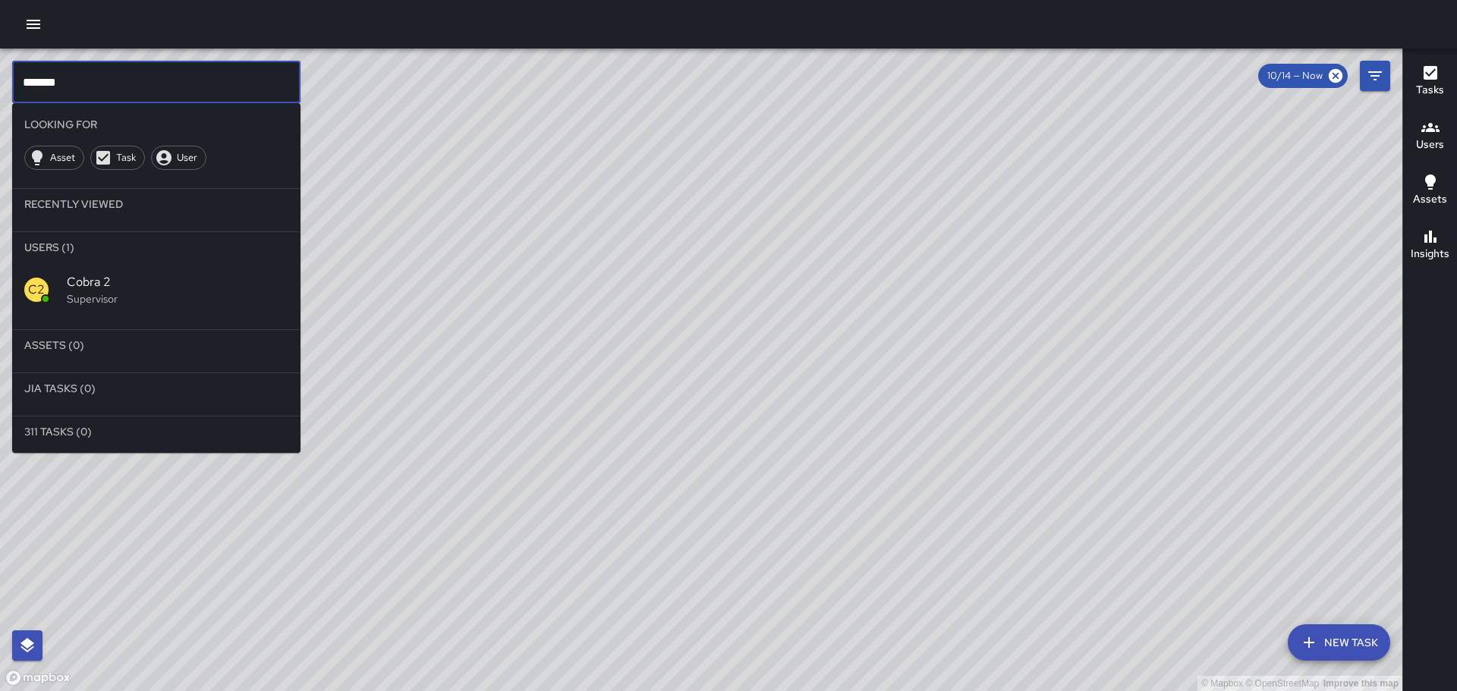
type input "*******"
click at [163, 291] on p "Supervisor" at bounding box center [178, 298] width 222 height 15
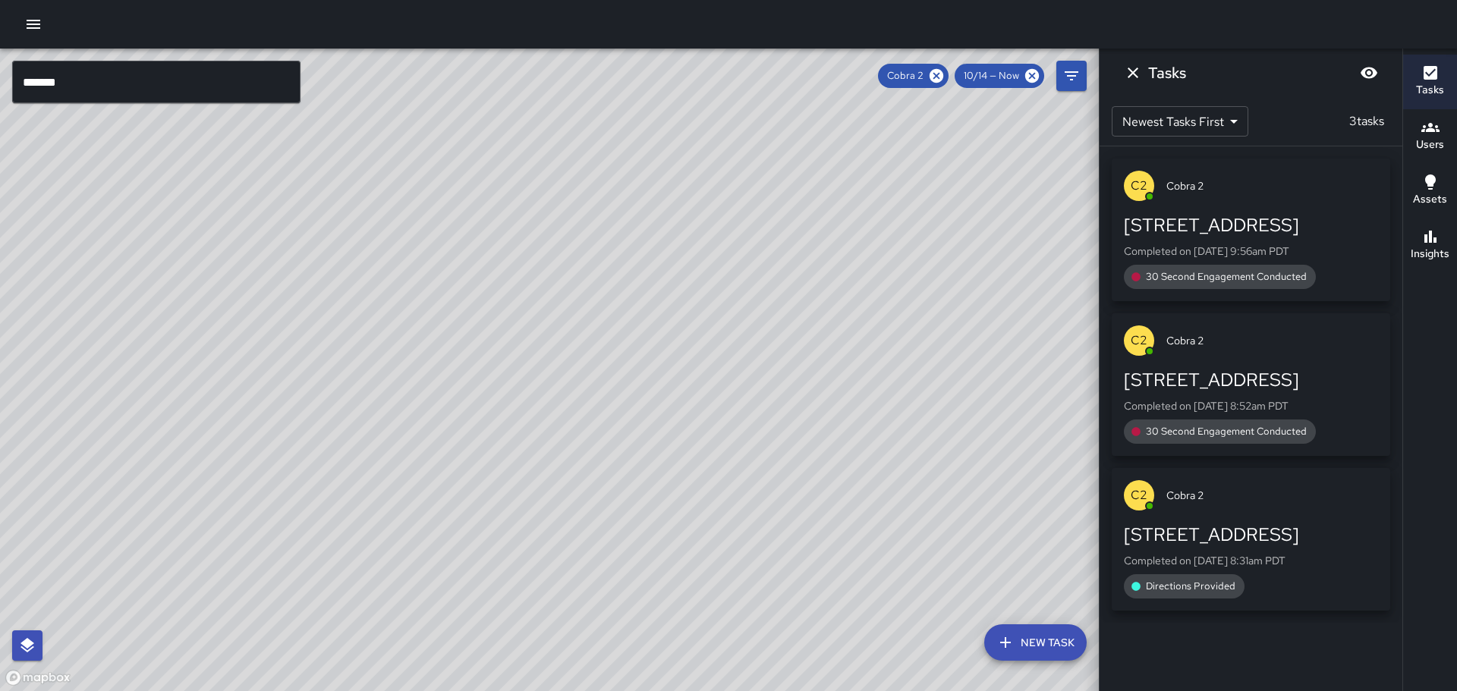
scroll to position [0, 0]
click at [1134, 77] on icon "Dismiss" at bounding box center [1133, 73] width 18 height 18
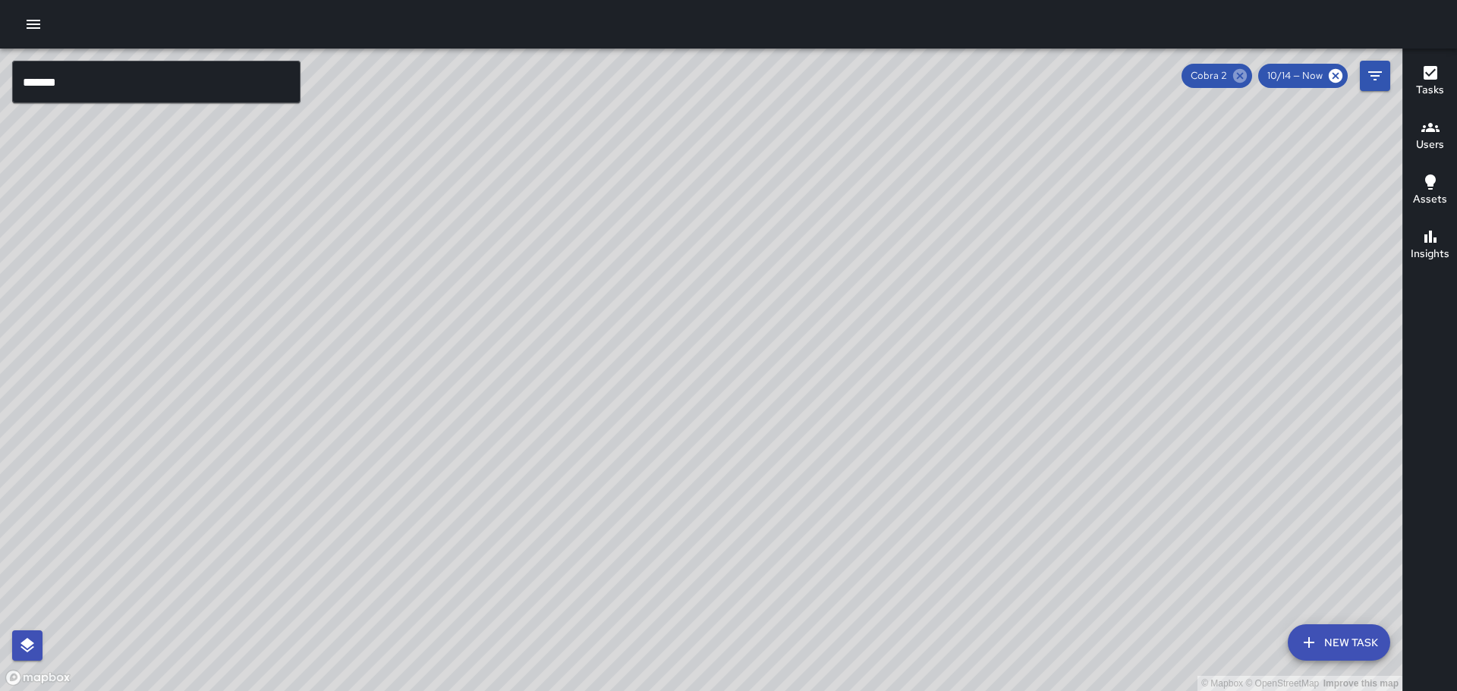
click at [1237, 77] on icon at bounding box center [1240, 76] width 14 height 14
drag, startPoint x: 1048, startPoint y: 201, endPoint x: 986, endPoint y: 333, distance: 145.6
click at [986, 333] on div "© Mapbox © OpenStreetMap Improve this map" at bounding box center [701, 370] width 1402 height 643
drag, startPoint x: 1116, startPoint y: 118, endPoint x: 979, endPoint y: 285, distance: 216.2
click at [980, 286] on div "© Mapbox © OpenStreetMap Improve this map" at bounding box center [701, 370] width 1402 height 643
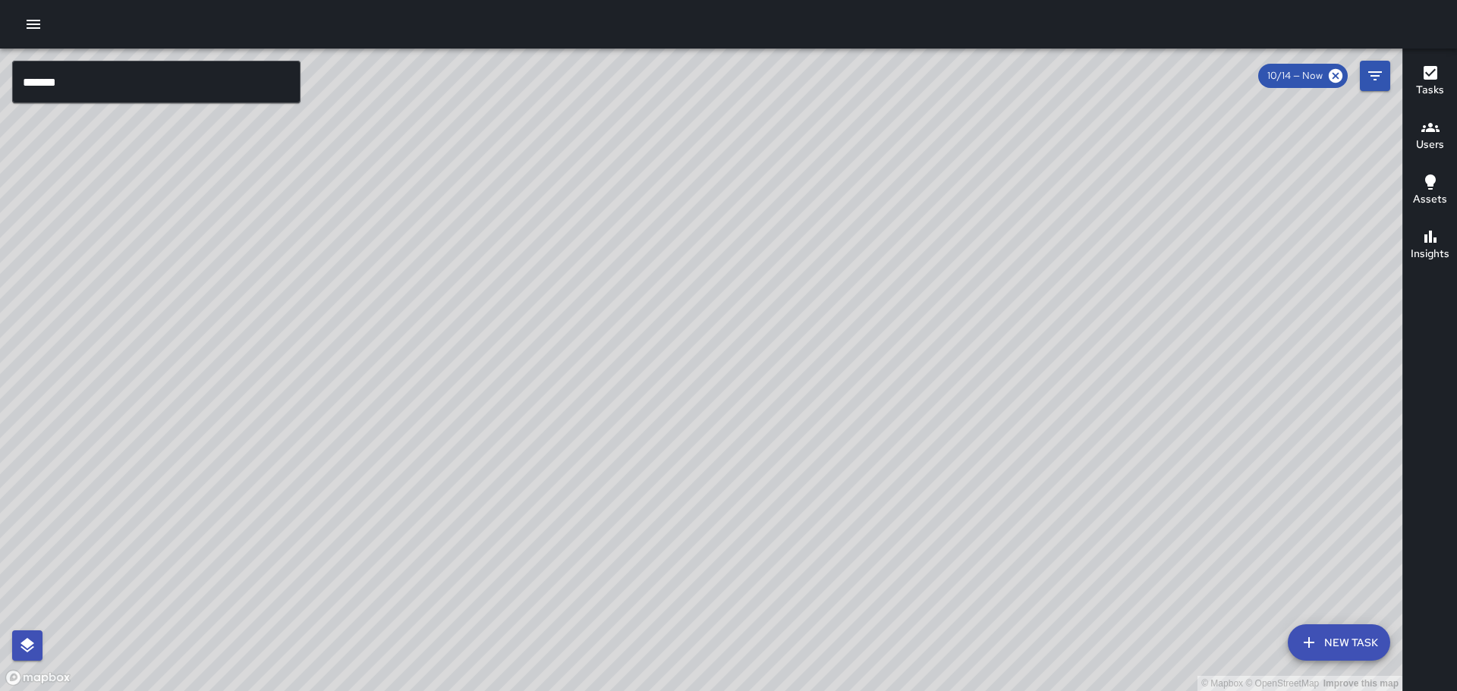
drag, startPoint x: 904, startPoint y: 542, endPoint x: 964, endPoint y: 460, distance: 102.0
click at [964, 460] on div "© Mapbox © OpenStreetMap Improve this map" at bounding box center [701, 370] width 1402 height 643
drag, startPoint x: 744, startPoint y: 413, endPoint x: 772, endPoint y: 282, distance: 133.5
click at [772, 282] on div "© Mapbox © OpenStreetMap Improve this map" at bounding box center [701, 370] width 1402 height 643
drag, startPoint x: 708, startPoint y: 489, endPoint x: 713, endPoint y: 336, distance: 152.6
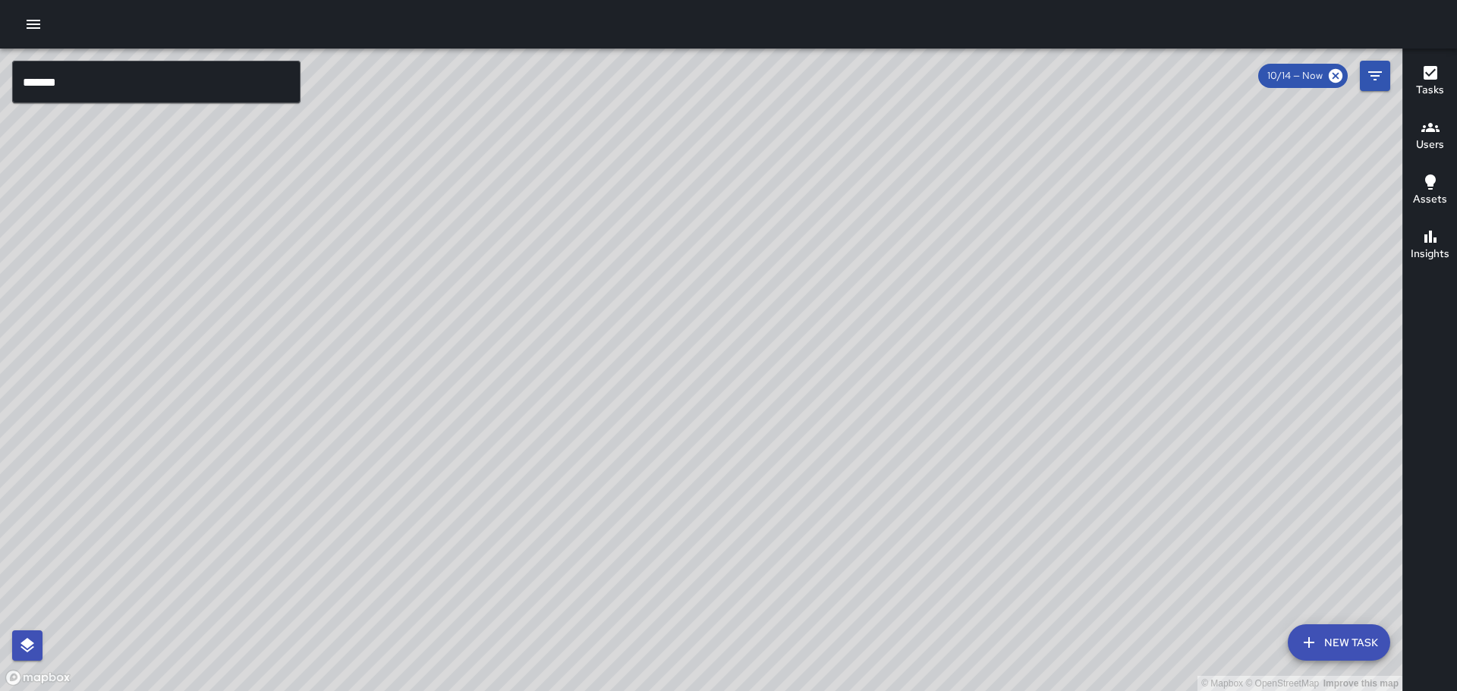
click at [713, 337] on div "© Mapbox © OpenStreetMap Improve this map" at bounding box center [701, 370] width 1402 height 643
drag, startPoint x: 738, startPoint y: 330, endPoint x: 656, endPoint y: 376, distance: 94.1
click at [656, 376] on div "© Mapbox © OpenStreetMap Improve this map" at bounding box center [701, 370] width 1402 height 643
drag, startPoint x: 703, startPoint y: 374, endPoint x: 602, endPoint y: 477, distance: 144.3
click at [587, 500] on div "© Mapbox © OpenStreetMap Improve this map" at bounding box center [701, 370] width 1402 height 643
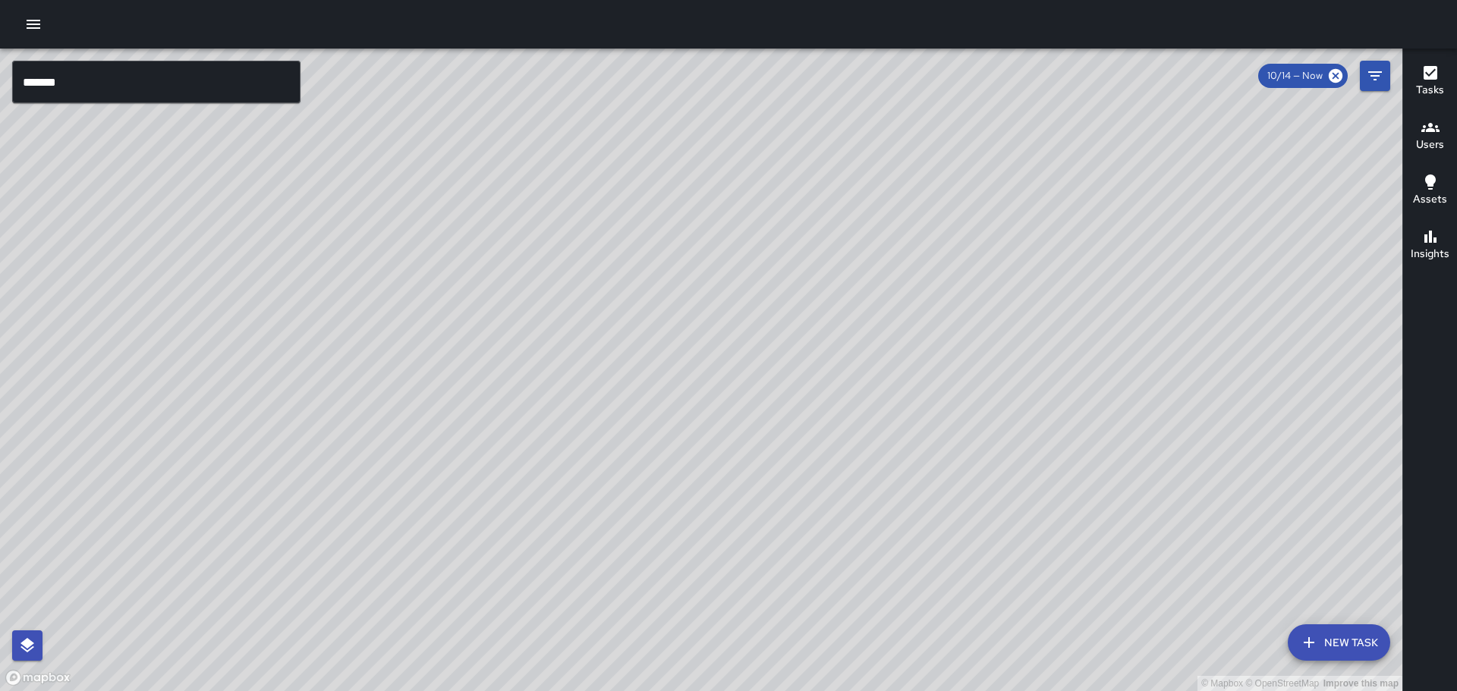
drag, startPoint x: 703, startPoint y: 205, endPoint x: 801, endPoint y: 46, distance: 187.0
click at [801, 46] on div "© Mapbox © OpenStreetMap Improve this map ******* ​ New Task 10/14 — Now Map La…" at bounding box center [728, 345] width 1457 height 691
drag, startPoint x: 464, startPoint y: 573, endPoint x: 565, endPoint y: 380, distance: 217.6
click at [565, 380] on div "© Mapbox © OpenStreetMap Improve this map" at bounding box center [701, 370] width 1402 height 643
drag, startPoint x: 691, startPoint y: 151, endPoint x: 595, endPoint y: 317, distance: 192.1
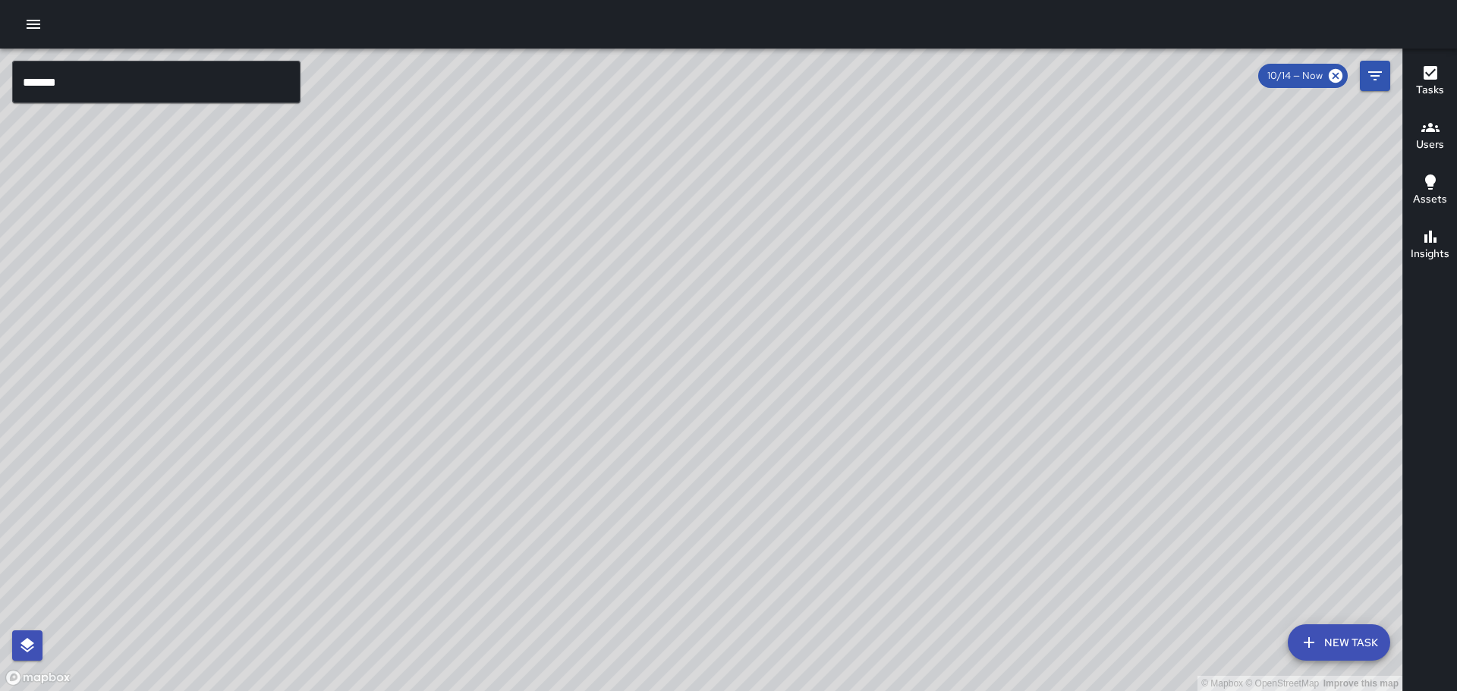
click at [595, 317] on div "© Mapbox © OpenStreetMap Improve this map" at bounding box center [701, 370] width 1402 height 643
drag, startPoint x: 840, startPoint y: 178, endPoint x: 822, endPoint y: 243, distance: 67.0
click at [822, 244] on div "© Mapbox © OpenStreetMap Improve this map" at bounding box center [701, 370] width 1402 height 643
drag, startPoint x: 514, startPoint y: 450, endPoint x: 561, endPoint y: 400, distance: 68.2
click at [561, 400] on div "© Mapbox © OpenStreetMap Improve this map" at bounding box center [701, 370] width 1402 height 643
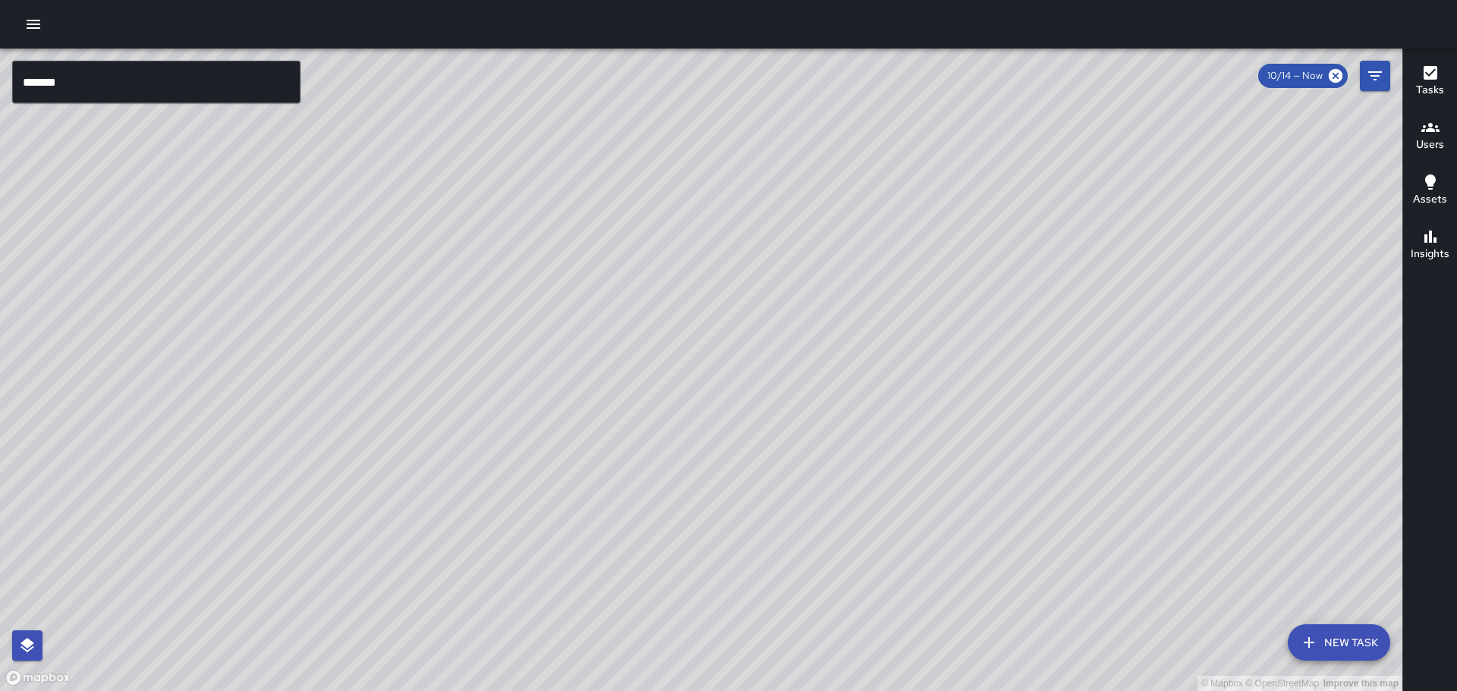
drag, startPoint x: 519, startPoint y: 432, endPoint x: 569, endPoint y: 407, distance: 56.0
click at [569, 407] on div "© Mapbox © OpenStreetMap Improve this map" at bounding box center [701, 370] width 1402 height 643
drag, startPoint x: 556, startPoint y: 520, endPoint x: 538, endPoint y: 418, distance: 103.3
click at [538, 418] on div "© Mapbox © OpenStreetMap Improve this map" at bounding box center [701, 370] width 1402 height 643
drag, startPoint x: 475, startPoint y: 329, endPoint x: 422, endPoint y: 388, distance: 79.0
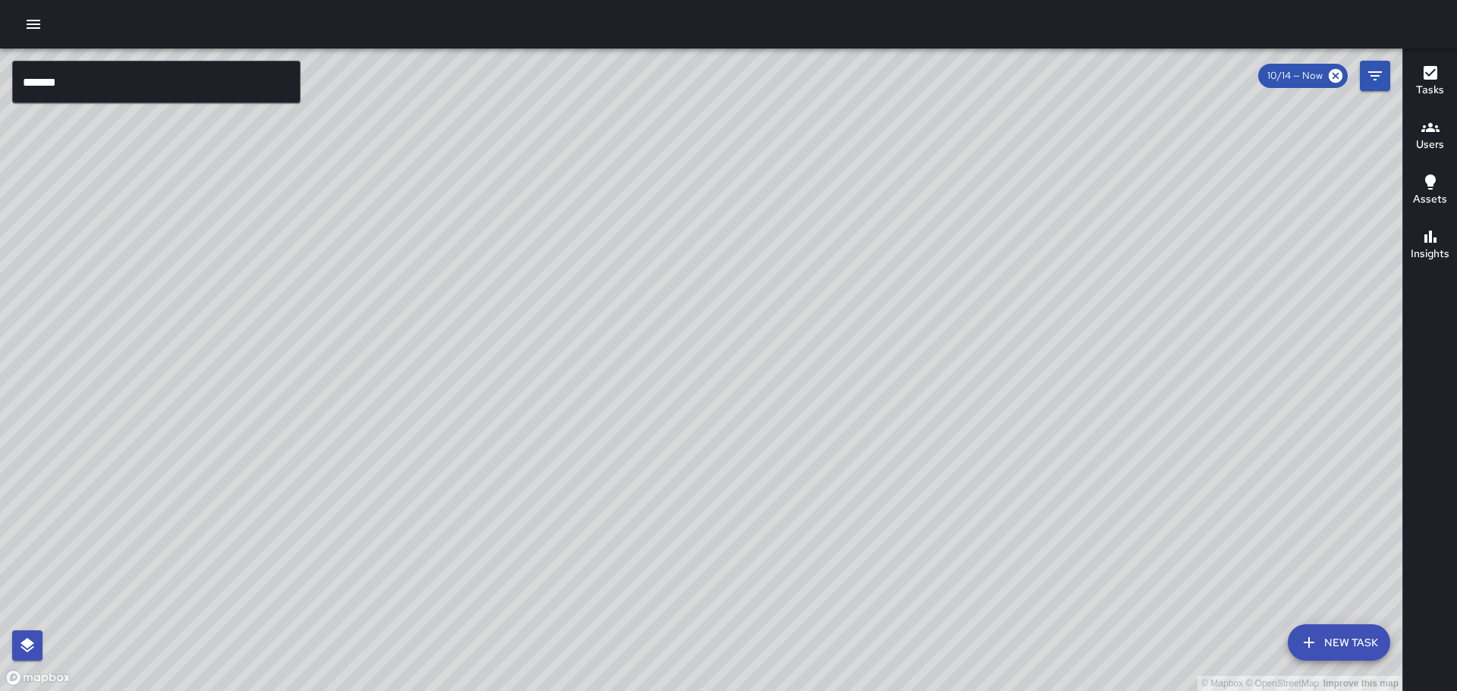
click at [422, 388] on div "© Mapbox © OpenStreetMap Improve this map" at bounding box center [701, 370] width 1402 height 643
drag, startPoint x: 841, startPoint y: 156, endPoint x: 890, endPoint y: 414, distance: 262.7
click at [889, 413] on div "© Mapbox © OpenStreetMap Improve this map" at bounding box center [701, 370] width 1402 height 643
drag, startPoint x: 699, startPoint y: 206, endPoint x: 850, endPoint y: 285, distance: 170.7
click at [850, 285] on div "© Mapbox © OpenStreetMap Improve this map" at bounding box center [701, 370] width 1402 height 643
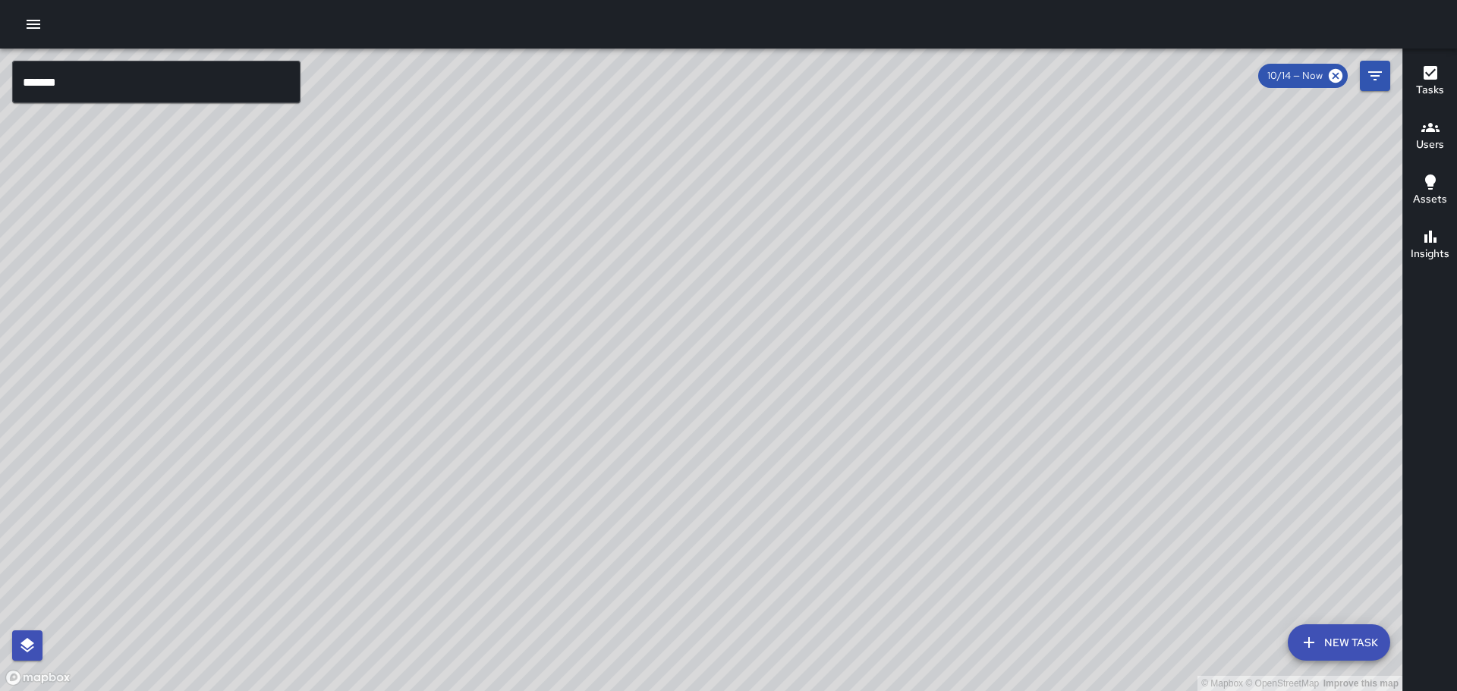
drag, startPoint x: 911, startPoint y: 448, endPoint x: 921, endPoint y: 361, distance: 87.2
click at [921, 361] on div "© Mapbox © OpenStreetMap Improve this map" at bounding box center [701, 370] width 1402 height 643
drag, startPoint x: 851, startPoint y: 458, endPoint x: 923, endPoint y: 430, distance: 77.1
click at [923, 430] on div "© Mapbox © OpenStreetMap Improve this map" at bounding box center [701, 370] width 1402 height 643
click at [1418, 140] on h6 "Users" at bounding box center [1430, 145] width 28 height 17
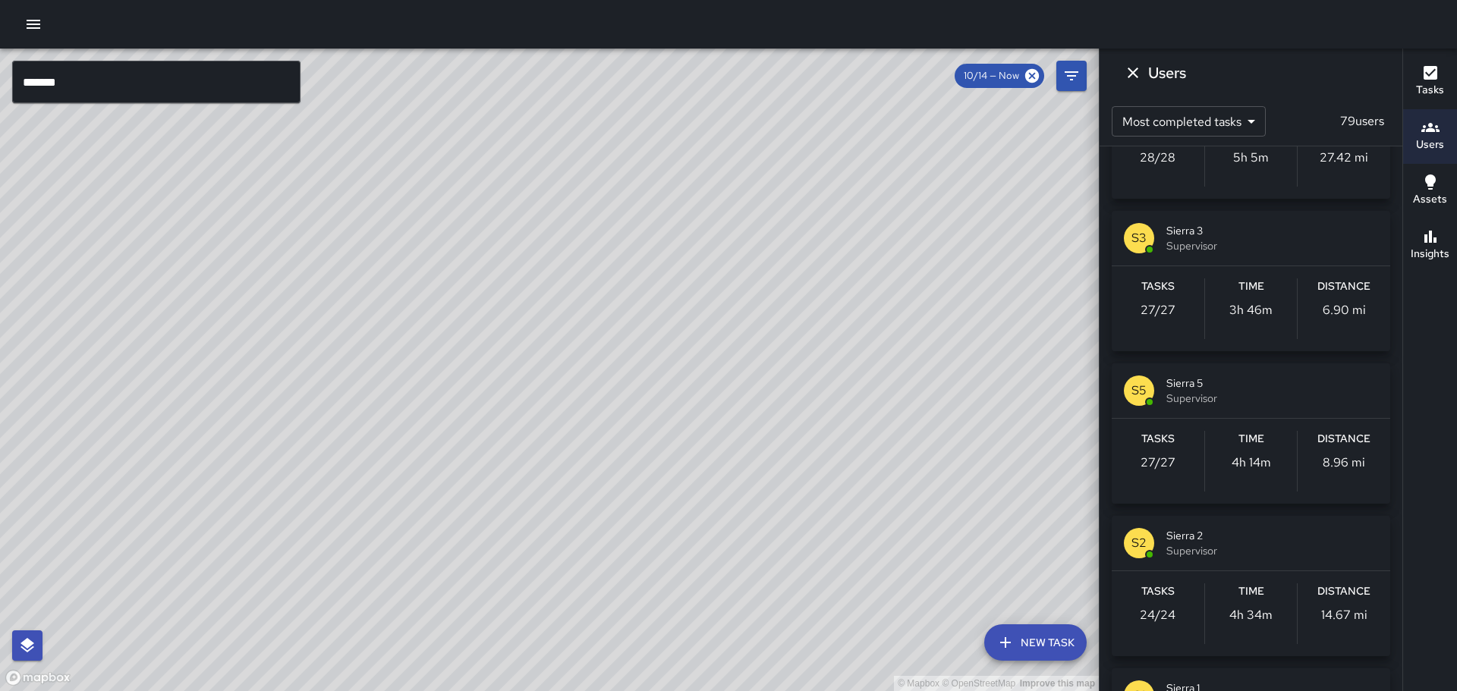
scroll to position [1221, 0]
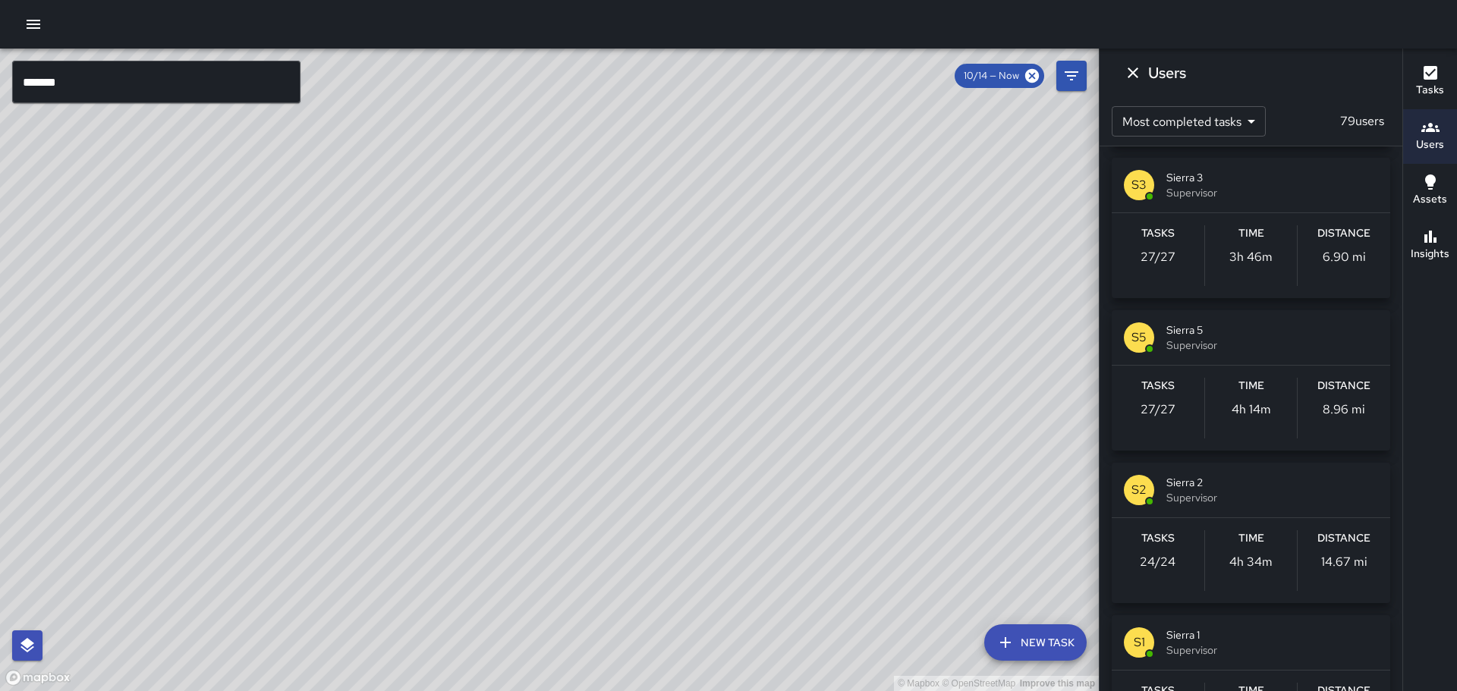
click at [1172, 565] on p "24 / 24" at bounding box center [1158, 562] width 36 height 18
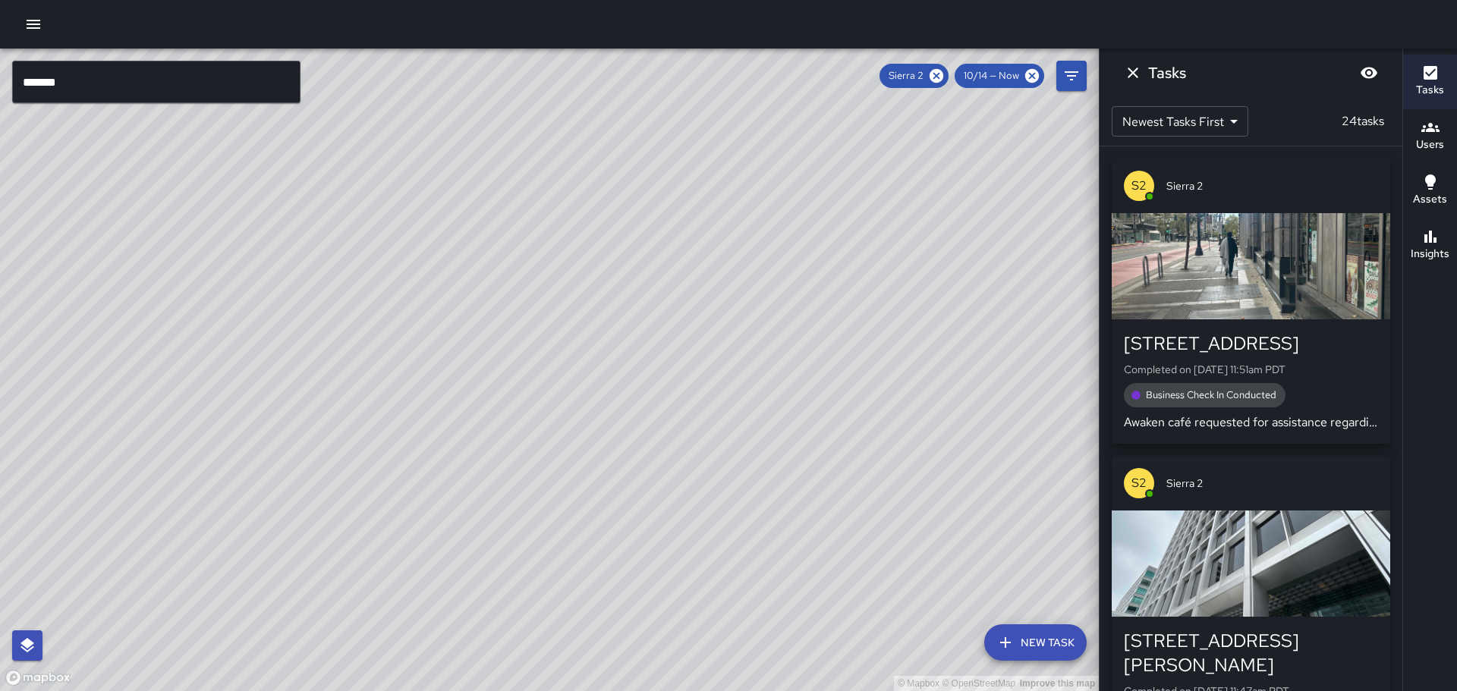
scroll to position [0, 0]
drag, startPoint x: 697, startPoint y: 468, endPoint x: 742, endPoint y: 367, distance: 110.7
click at [742, 367] on div "© Mapbox © OpenStreetMap Improve this map" at bounding box center [549, 370] width 1099 height 643
click at [1235, 291] on div "button" at bounding box center [1251, 266] width 278 height 106
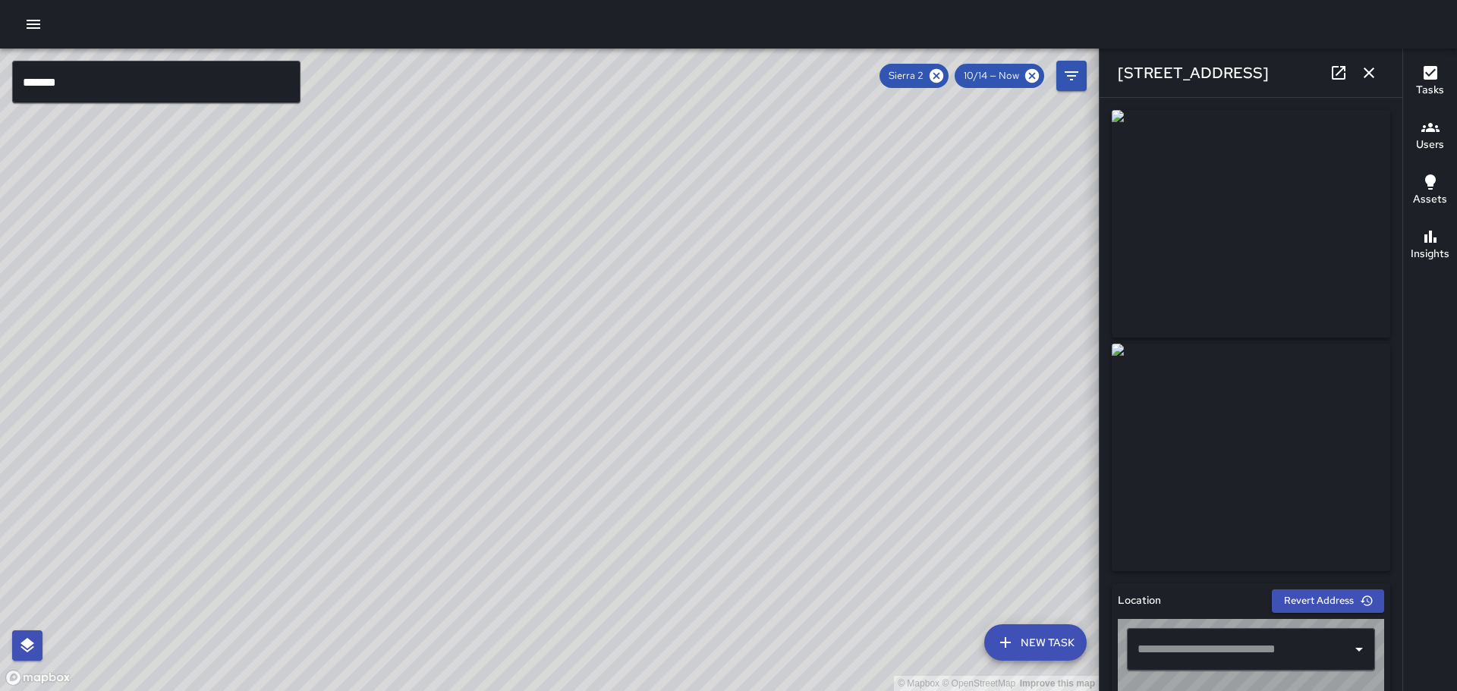
type input "**********"
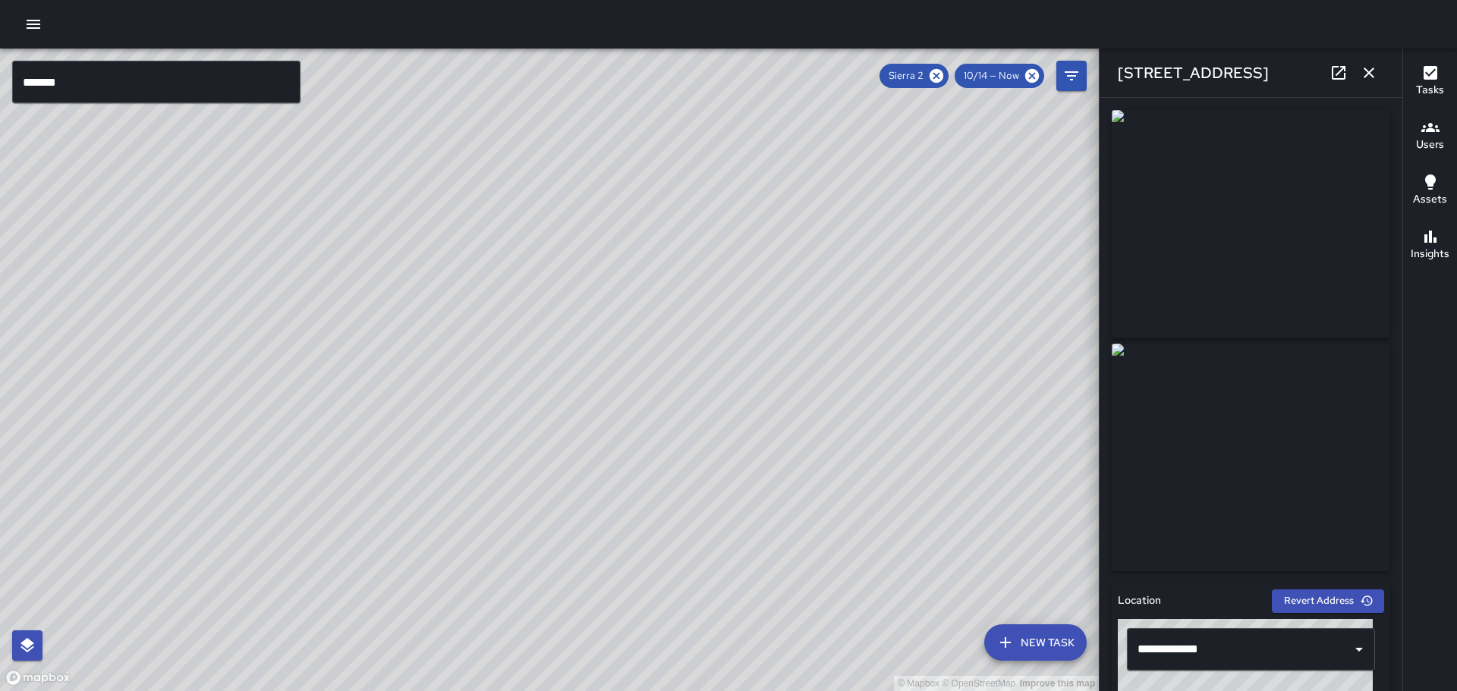
click at [1339, 74] on icon at bounding box center [1338, 73] width 18 height 18
drag, startPoint x: 826, startPoint y: 535, endPoint x: 731, endPoint y: 449, distance: 128.4
click at [731, 449] on div "© Mapbox © OpenStreetMap Improve this map" at bounding box center [549, 370] width 1099 height 643
click at [935, 73] on icon at bounding box center [936, 76] width 17 height 17
click at [1376, 69] on icon "button" at bounding box center [1369, 73] width 18 height 18
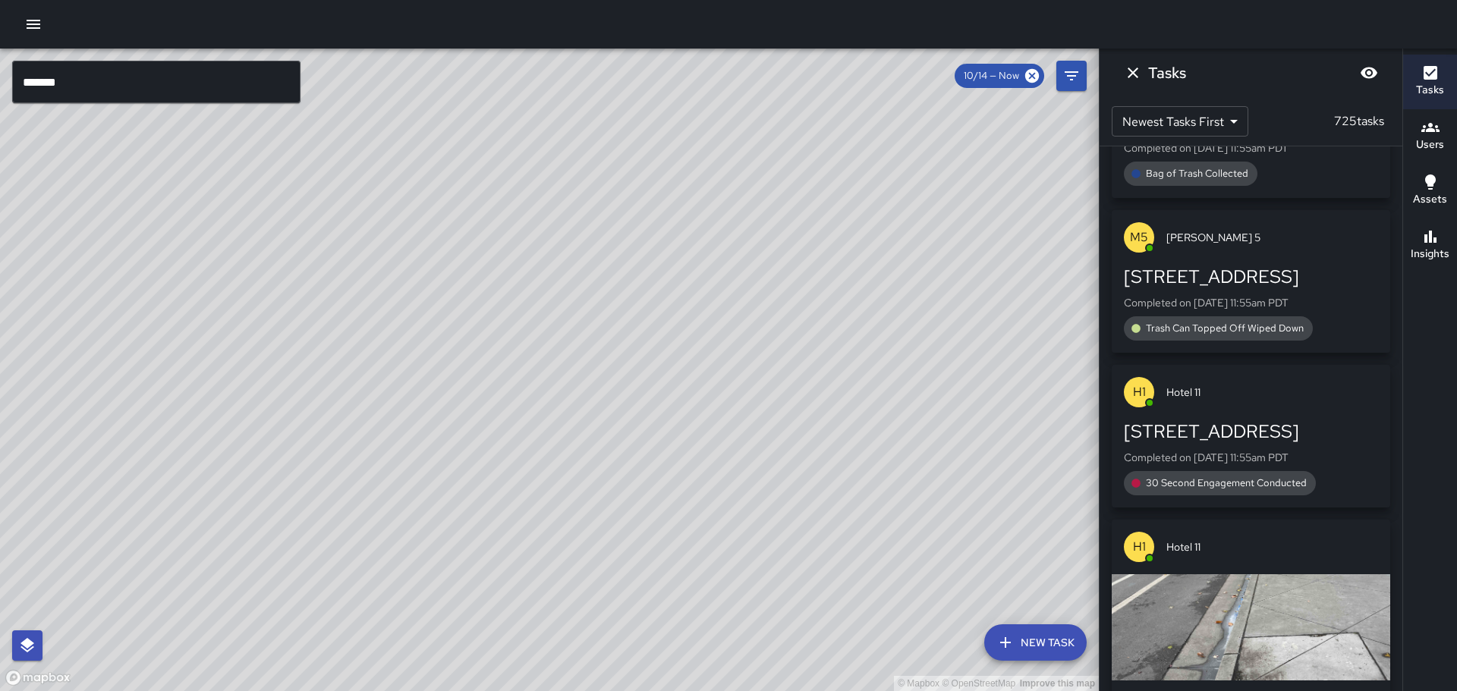
scroll to position [112, 0]
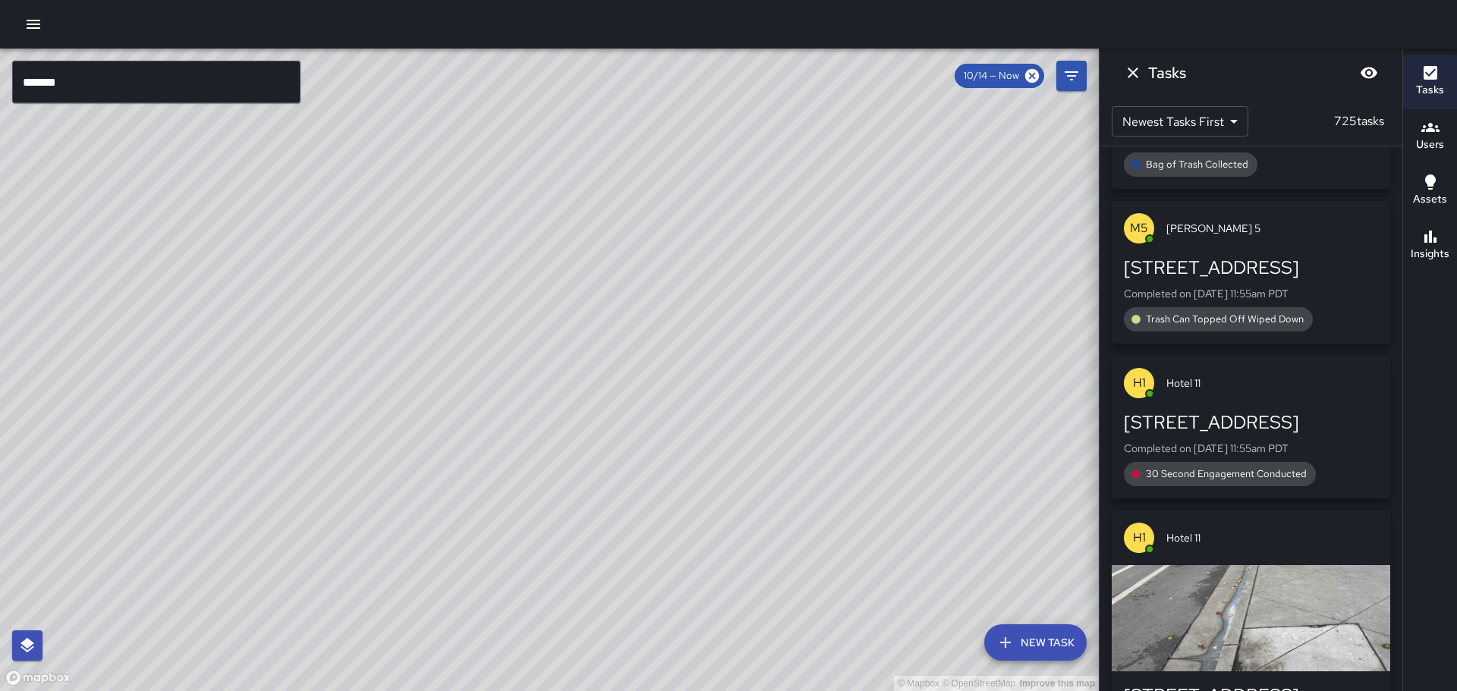
drag, startPoint x: 570, startPoint y: 499, endPoint x: 543, endPoint y: 432, distance: 72.8
click at [543, 432] on div "© Mapbox © OpenStreetMap Improve this map" at bounding box center [549, 370] width 1099 height 643
drag, startPoint x: 538, startPoint y: 515, endPoint x: 514, endPoint y: 435, distance: 84.0
click at [514, 435] on div "© Mapbox © OpenStreetMap Improve this map" at bounding box center [549, 370] width 1099 height 643
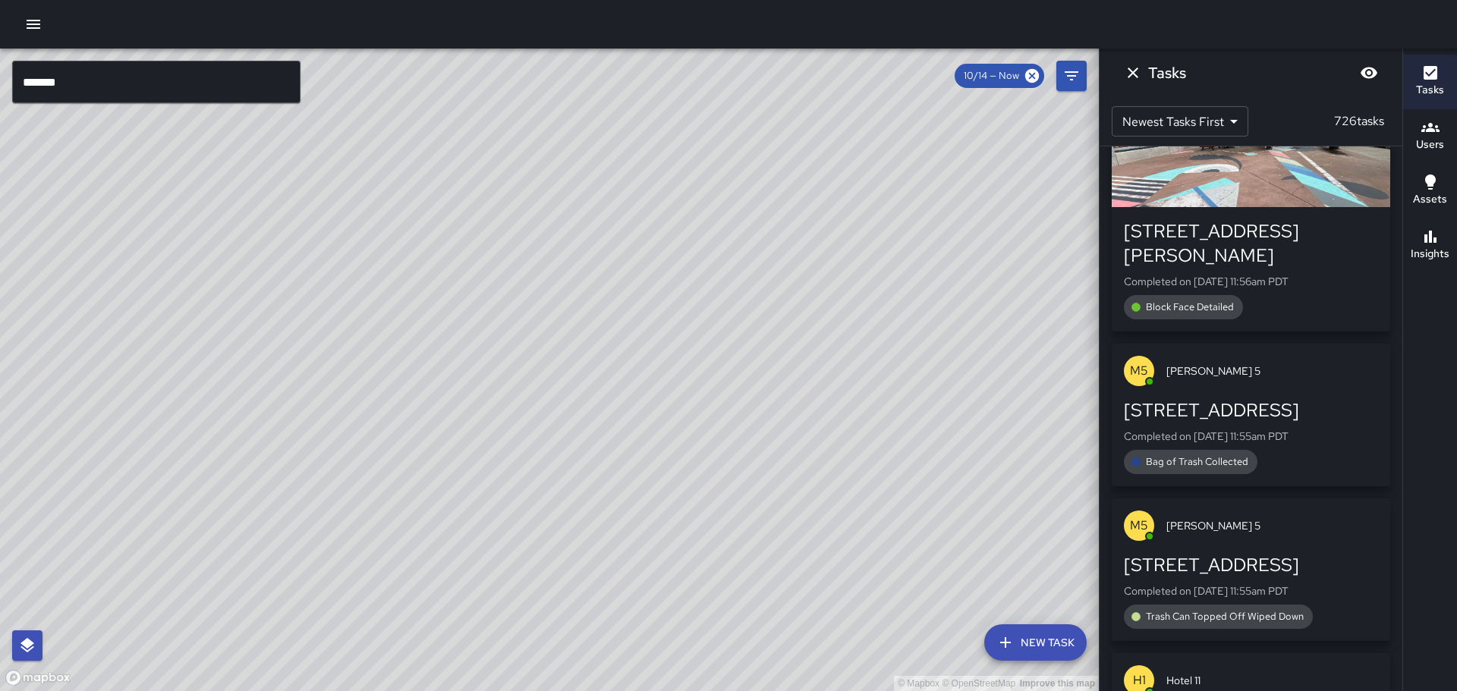
drag, startPoint x: 874, startPoint y: 200, endPoint x: 813, endPoint y: 360, distance: 171.2
click at [813, 360] on div "© Mapbox © OpenStreetMap Improve this map" at bounding box center [549, 370] width 1099 height 643
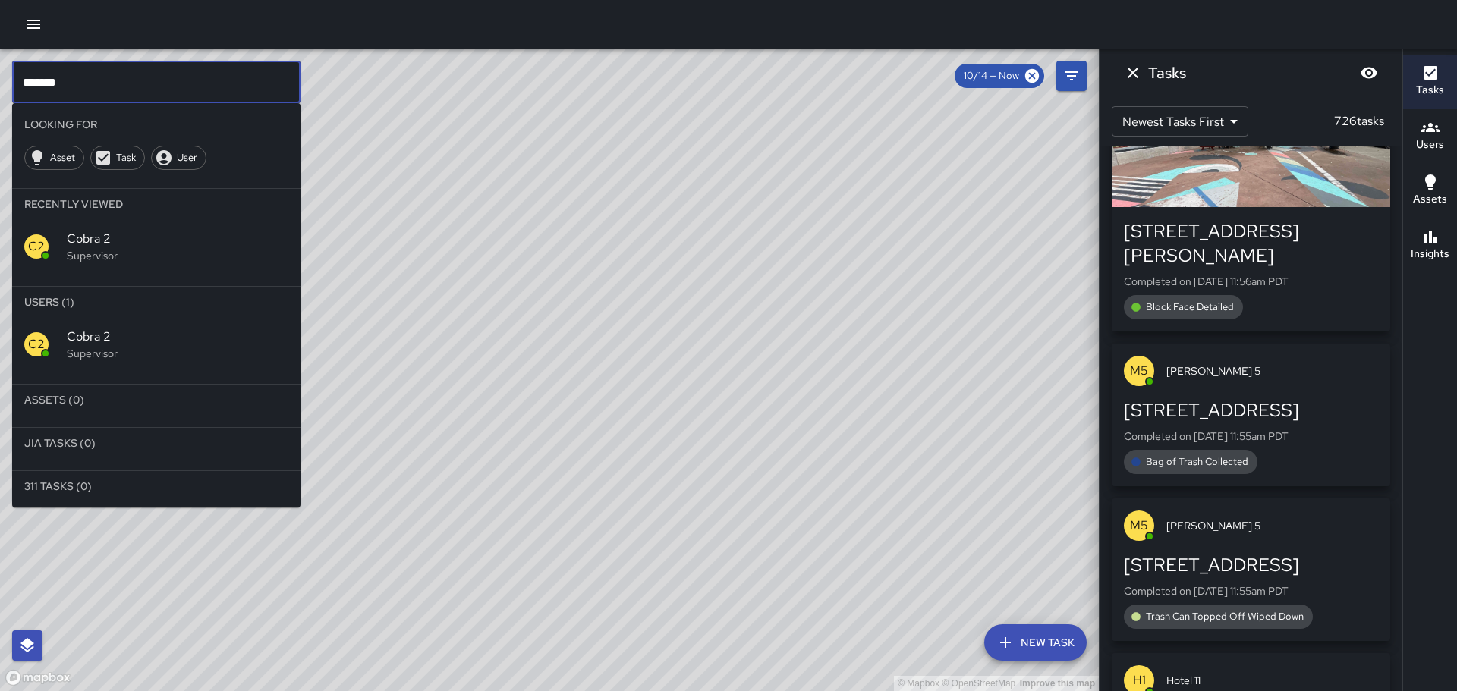
click at [202, 80] on input "*******" at bounding box center [156, 82] width 288 height 42
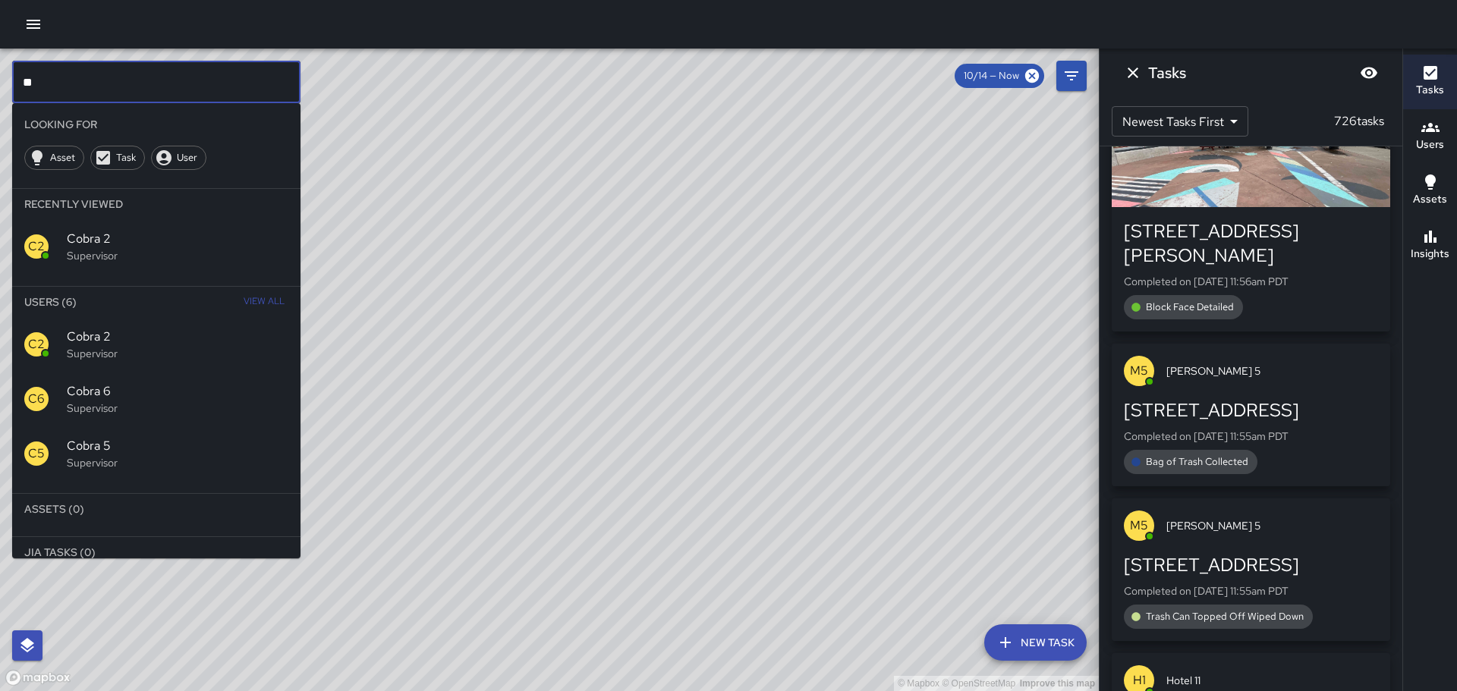
type input "*"
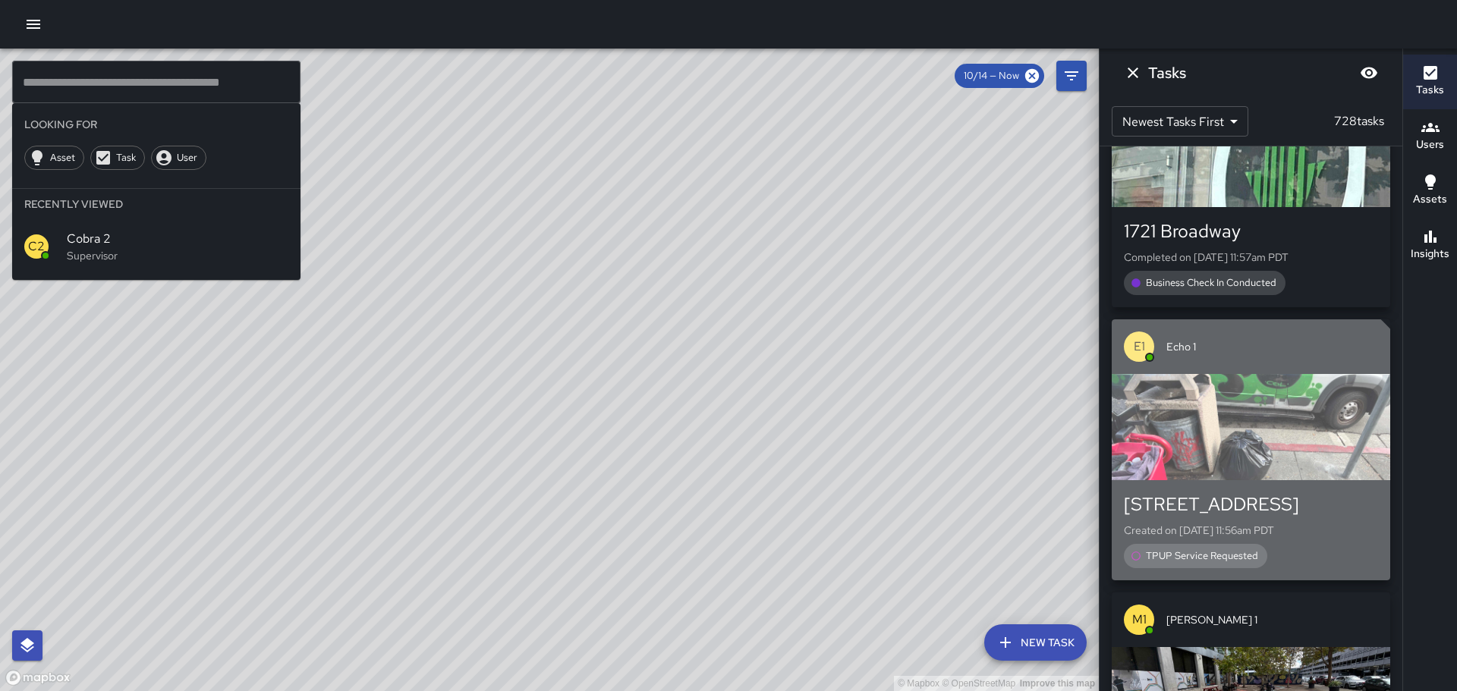
click at [1242, 467] on div "button" at bounding box center [1251, 427] width 278 height 106
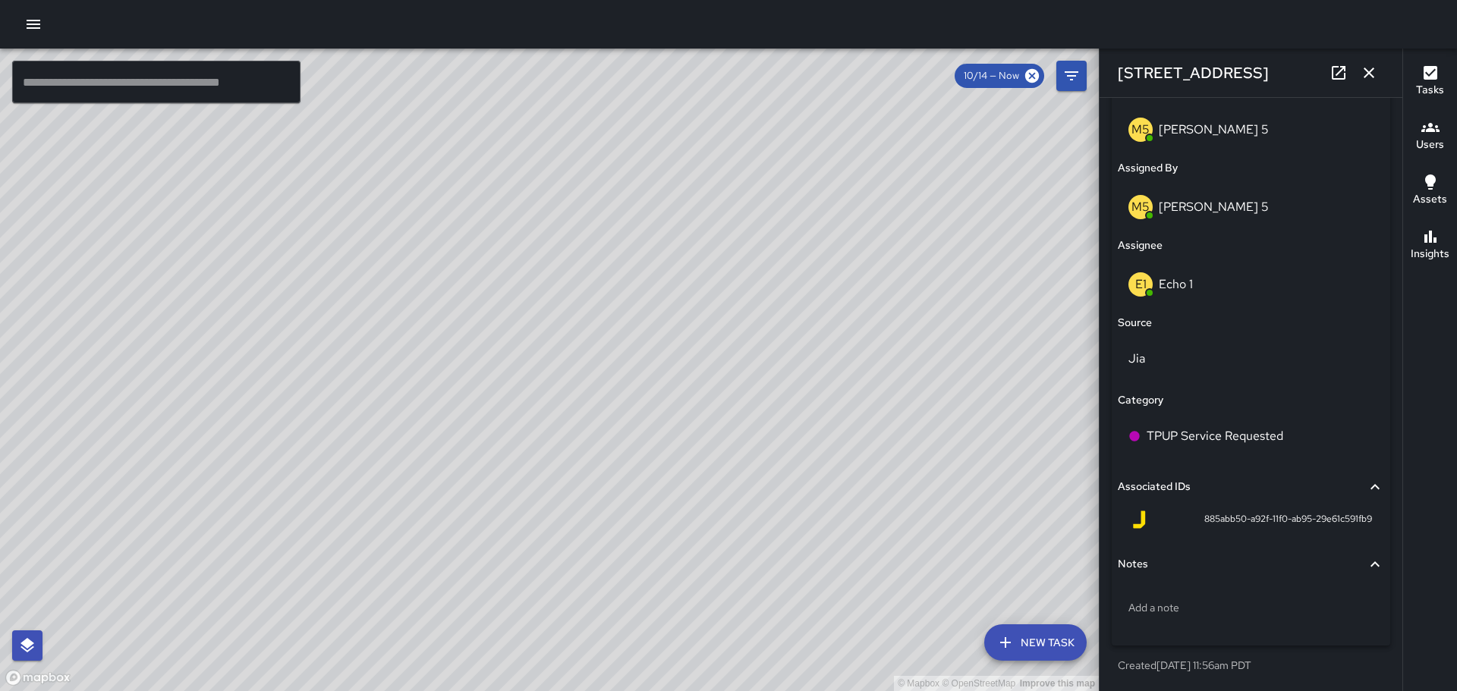
scroll to position [0, 0]
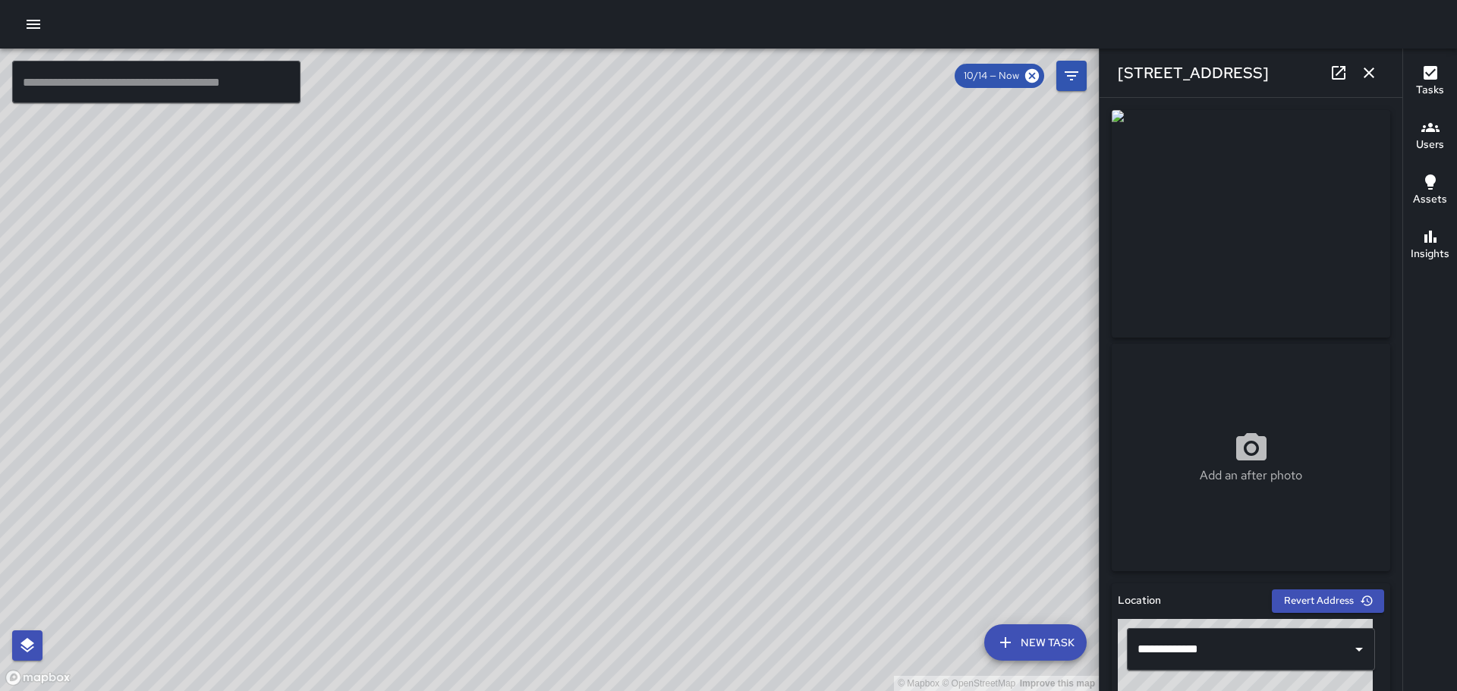
click at [835, 295] on div "© Mapbox © OpenStreetMap Improve this map" at bounding box center [549, 370] width 1099 height 643
click at [1370, 77] on icon "button" at bounding box center [1369, 73] width 18 height 18
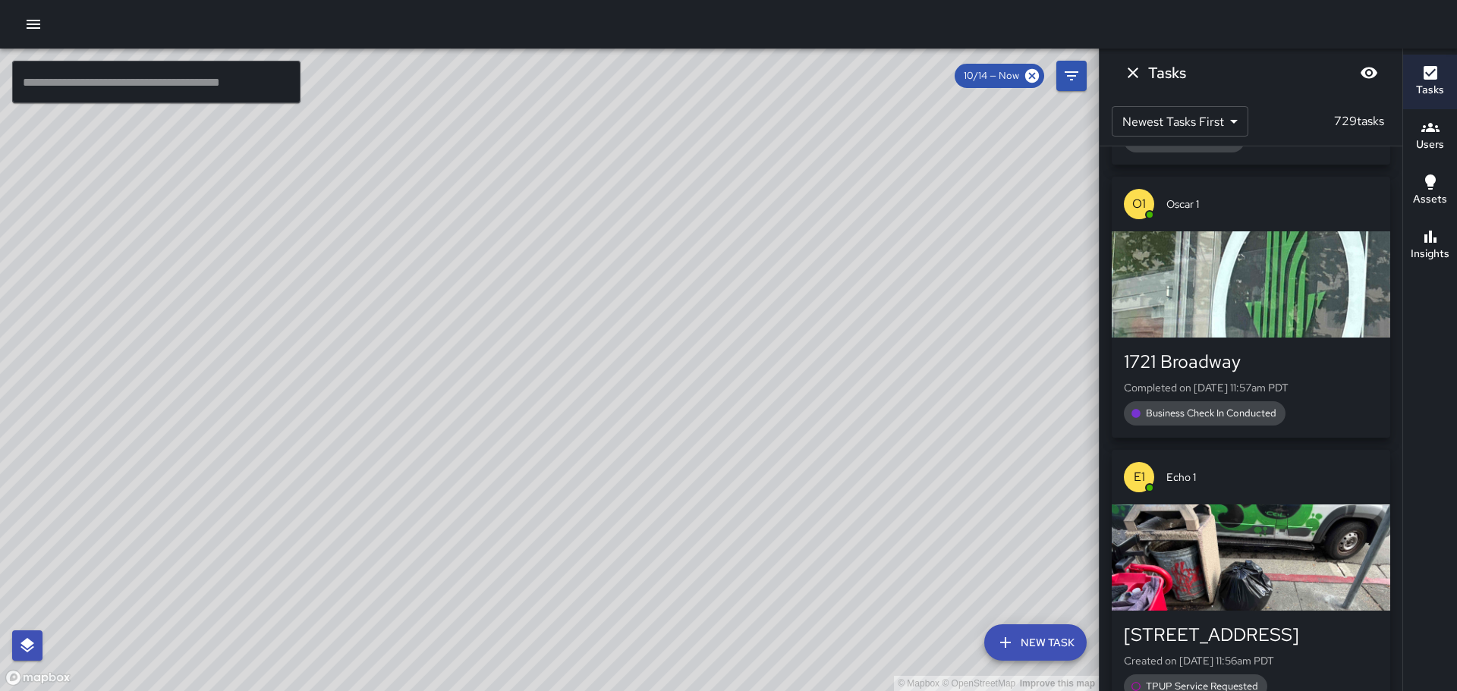
click at [1202, 289] on div "button" at bounding box center [1251, 284] width 278 height 106
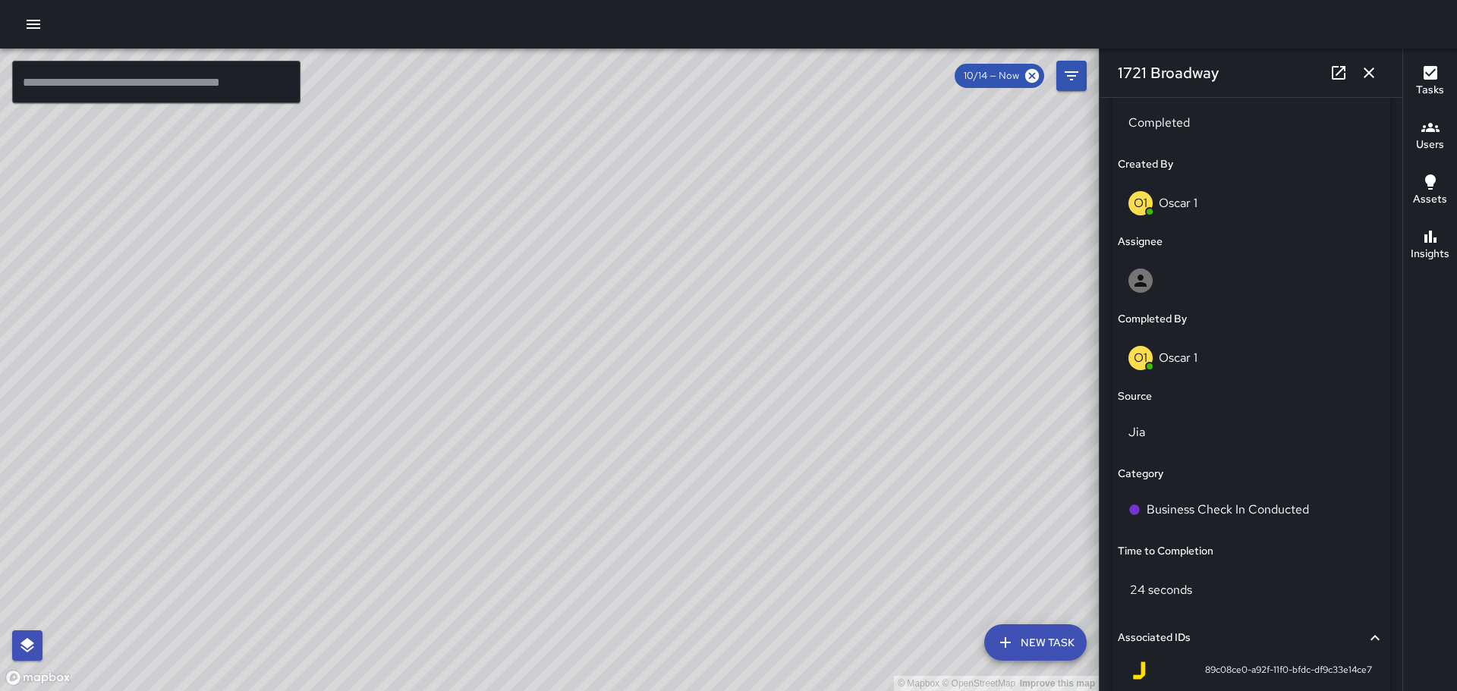
scroll to position [736, 0]
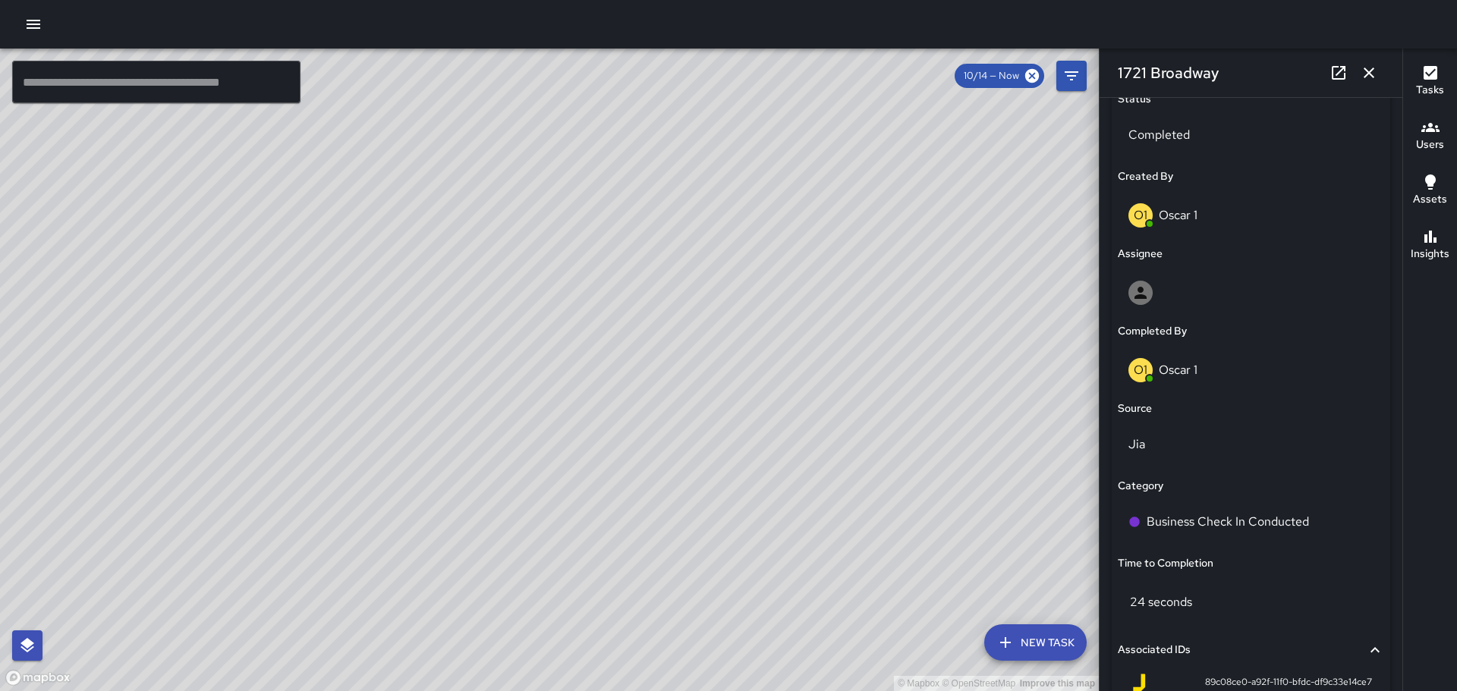
click at [1361, 81] on icon "button" at bounding box center [1369, 73] width 18 height 18
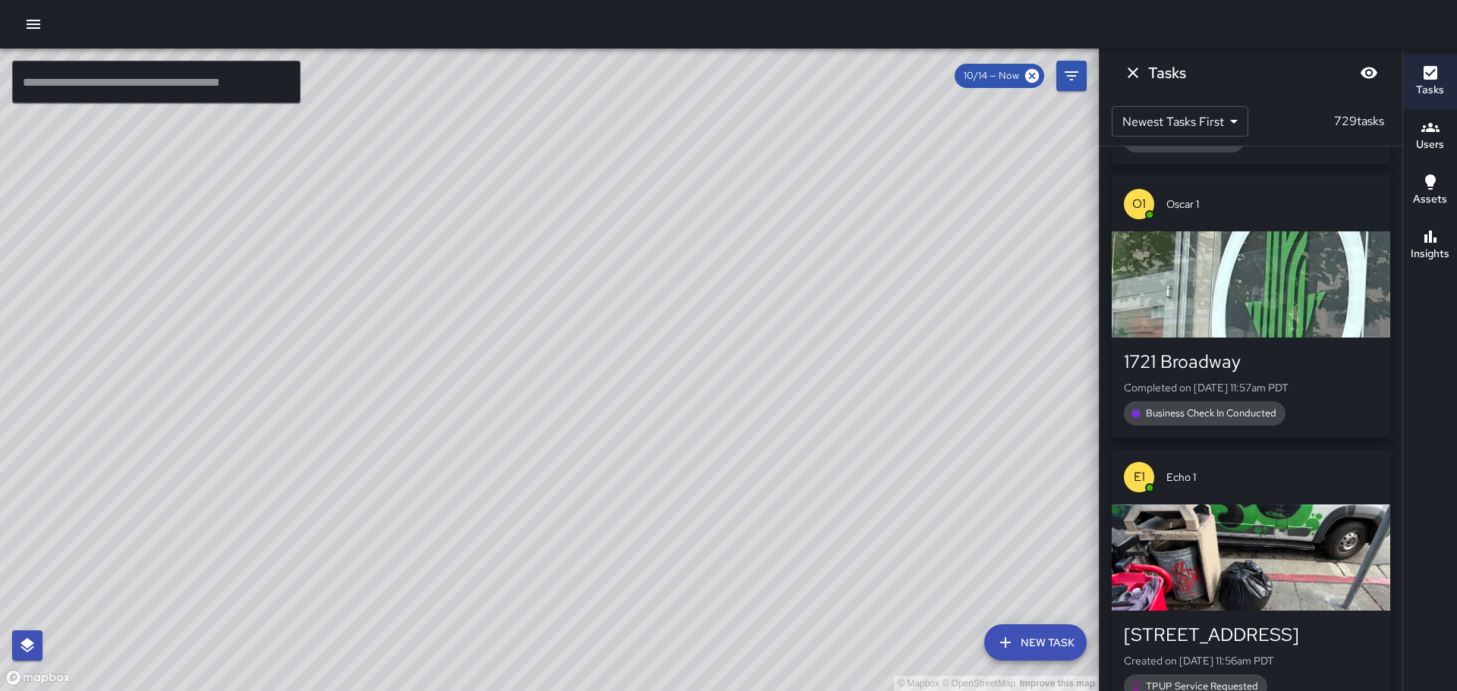
click at [765, 407] on div "© Mapbox © OpenStreetMap Improve this map" at bounding box center [549, 370] width 1099 height 643
drag, startPoint x: 933, startPoint y: 249, endPoint x: 864, endPoint y: 329, distance: 106.0
click at [864, 329] on div "© Mapbox © OpenStreetMap Improve this map" at bounding box center [549, 370] width 1099 height 643
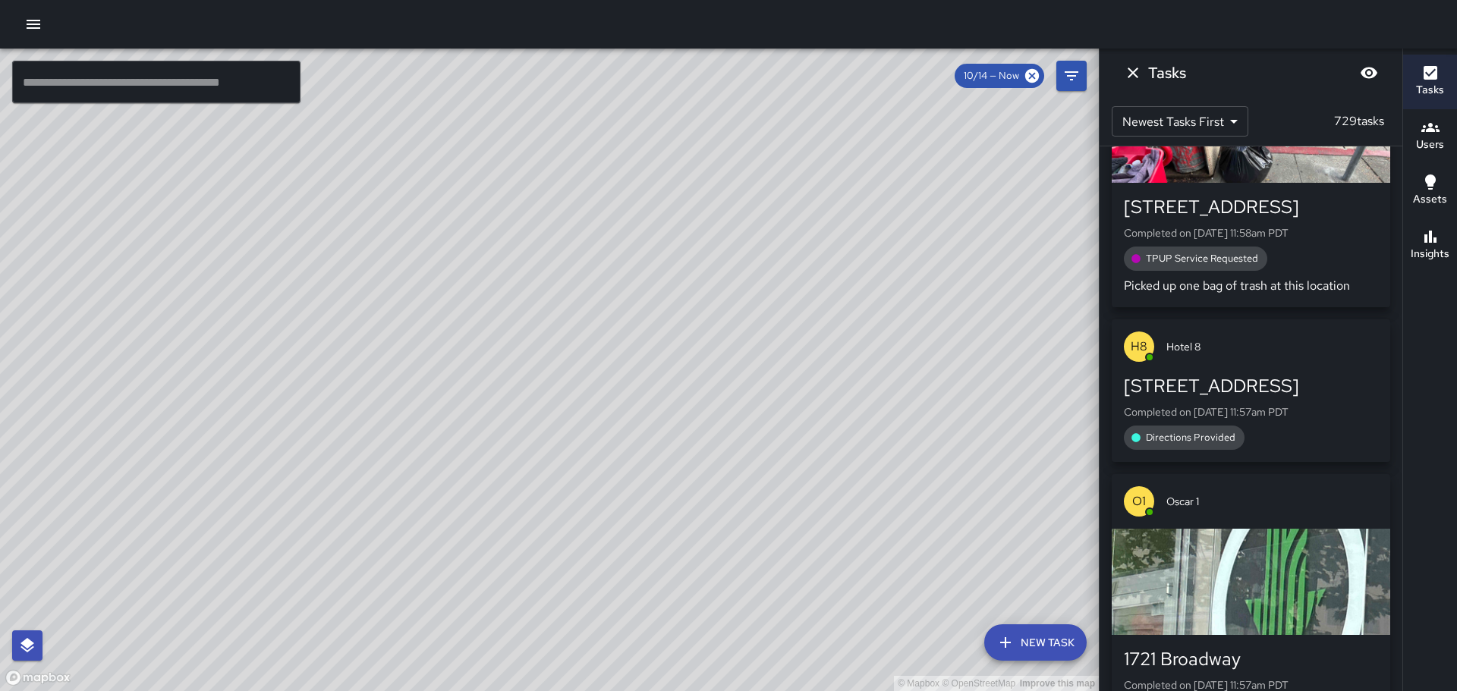
drag, startPoint x: 920, startPoint y: 291, endPoint x: 860, endPoint y: 392, distance: 117.0
click at [860, 392] on div "© Mapbox © OpenStreetMap Improve this map" at bounding box center [549, 370] width 1099 height 643
drag, startPoint x: 915, startPoint y: 254, endPoint x: 892, endPoint y: 400, distance: 147.5
click at [892, 400] on div "© Mapbox © OpenStreetMap Improve this map" at bounding box center [549, 370] width 1099 height 643
drag, startPoint x: 893, startPoint y: 417, endPoint x: 845, endPoint y: 541, distance: 133.6
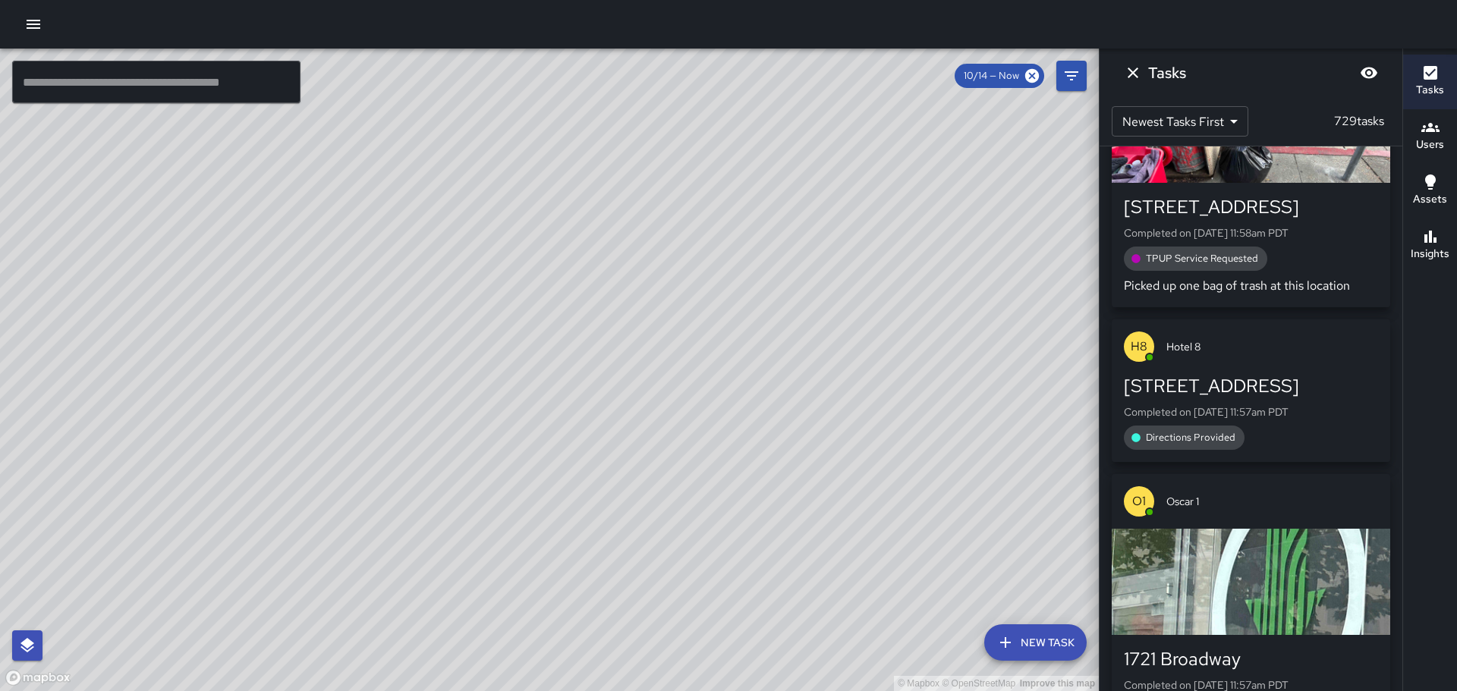
click at [845, 541] on div "© Mapbox © OpenStreetMap Improve this map" at bounding box center [549, 370] width 1099 height 643
drag, startPoint x: 853, startPoint y: 579, endPoint x: 959, endPoint y: 311, distance: 288.2
click at [959, 311] on div "© Mapbox © OpenStreetMap Improve this map" at bounding box center [549, 370] width 1099 height 643
drag, startPoint x: 662, startPoint y: 631, endPoint x: 832, endPoint y: 175, distance: 486.0
click at [834, 160] on div "© Mapbox © OpenStreetMap Improve this map" at bounding box center [549, 370] width 1099 height 643
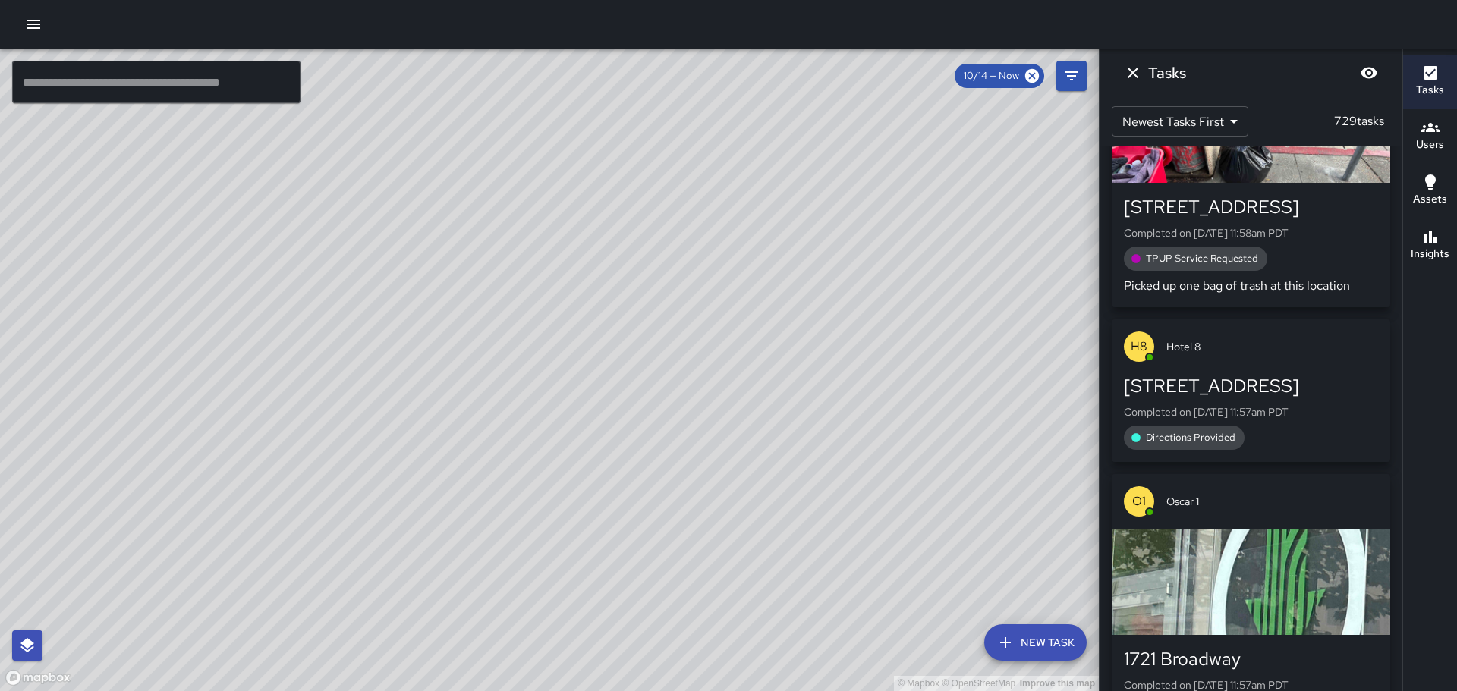
drag, startPoint x: 541, startPoint y: 612, endPoint x: 681, endPoint y: 426, distance: 232.5
click at [681, 426] on div "© Mapbox © OpenStreetMap Improve this map" at bounding box center [549, 370] width 1099 height 643
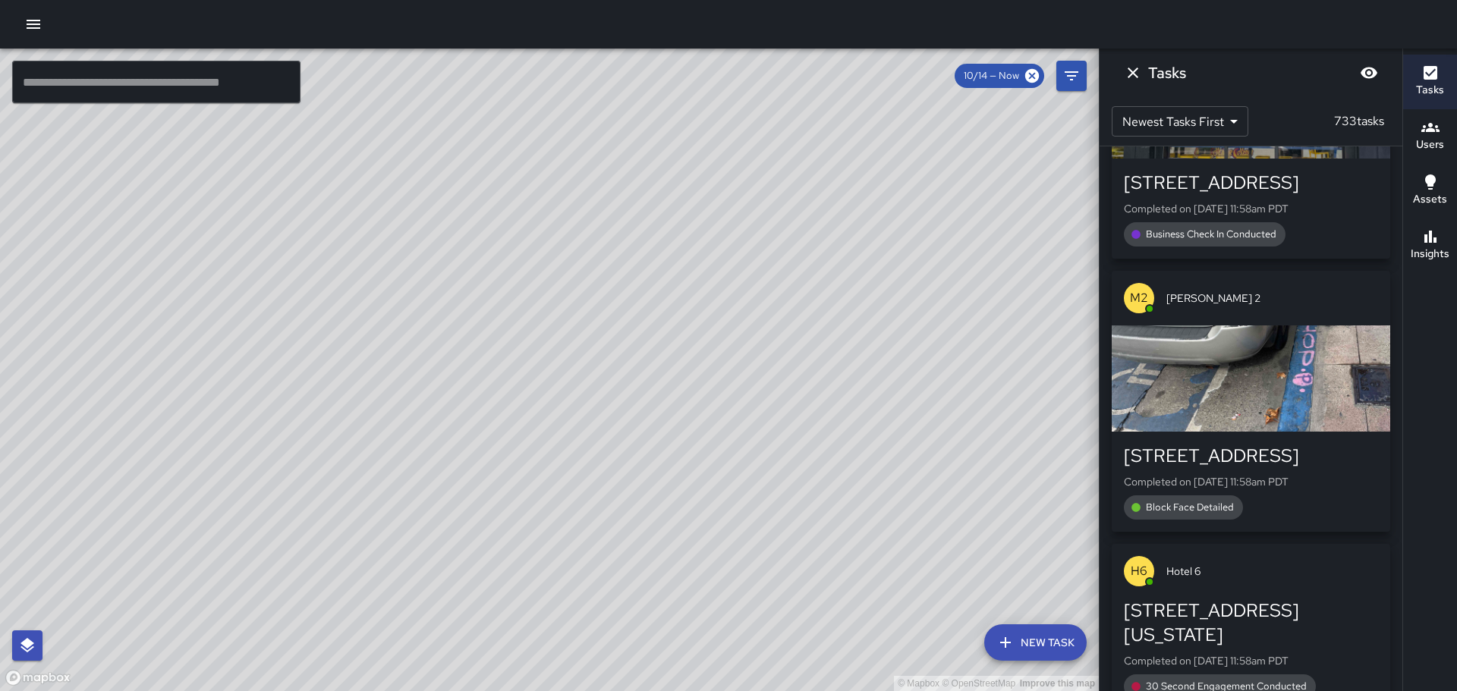
scroll to position [862, 0]
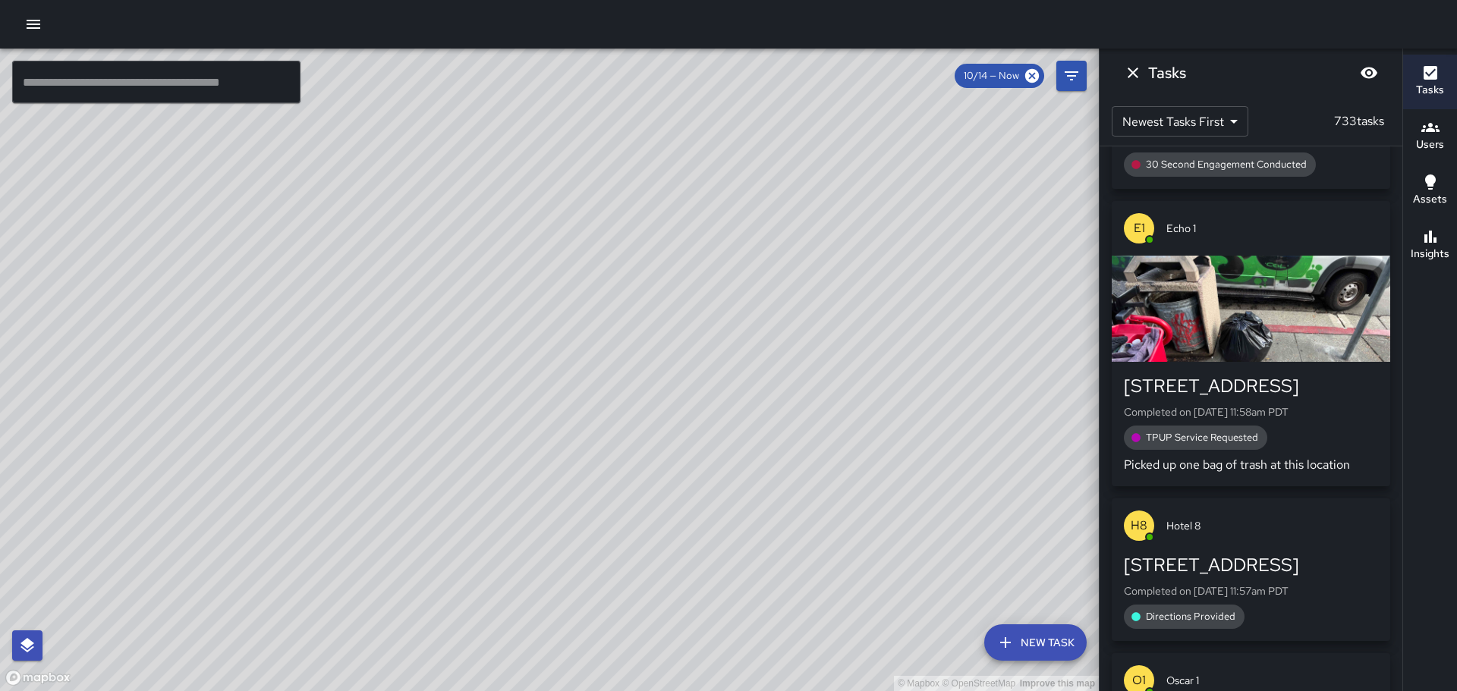
drag, startPoint x: 763, startPoint y: 292, endPoint x: 714, endPoint y: 370, distance: 91.8
click at [714, 370] on div "© Mapbox © OpenStreetMap Improve this map" at bounding box center [549, 370] width 1099 height 643
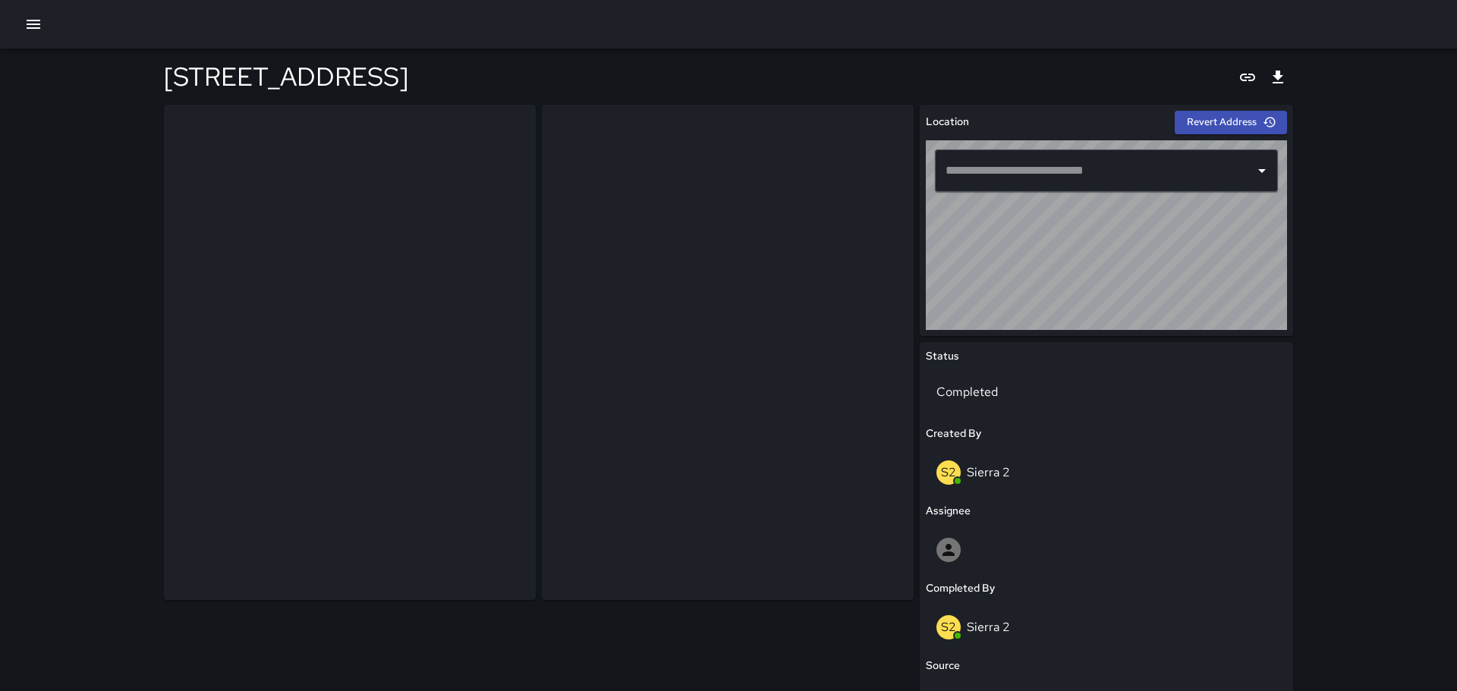
type input "**********"
